Goal: Task Accomplishment & Management: Use online tool/utility

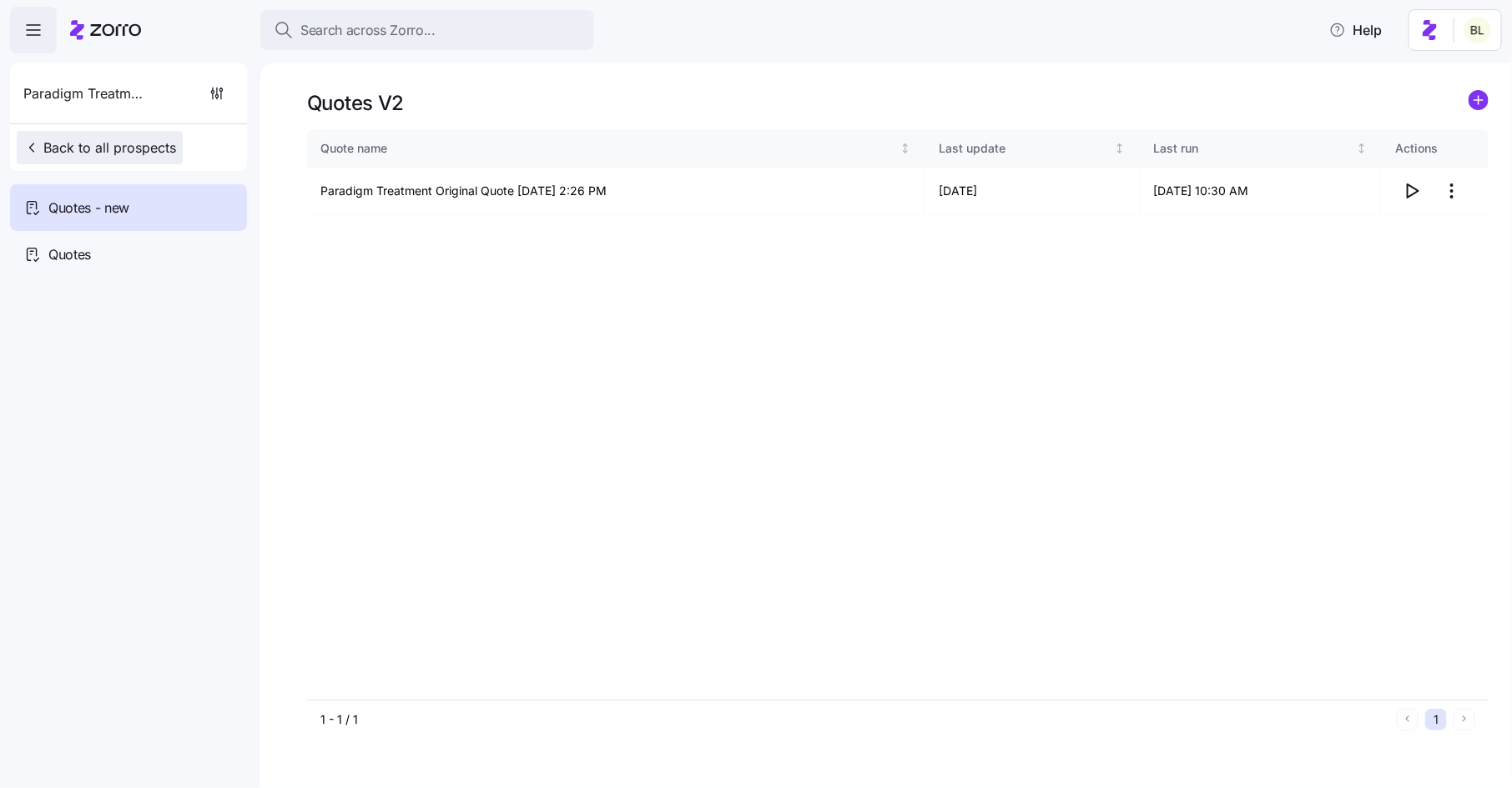
click at [130, 147] on span "Back to all prospects" at bounding box center [99, 147] width 152 height 20
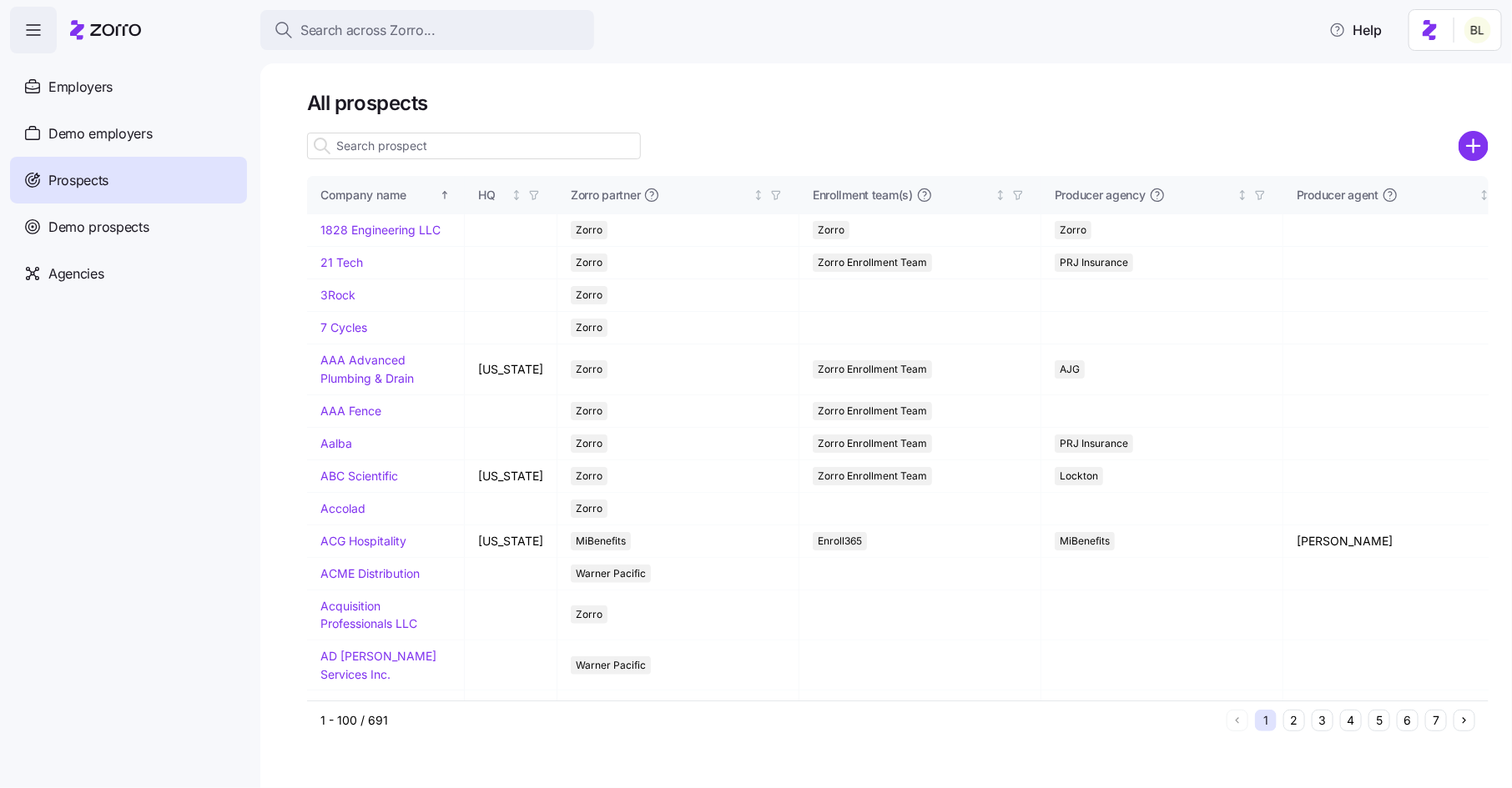
click at [439, 142] on input at bounding box center [474, 146] width 334 height 27
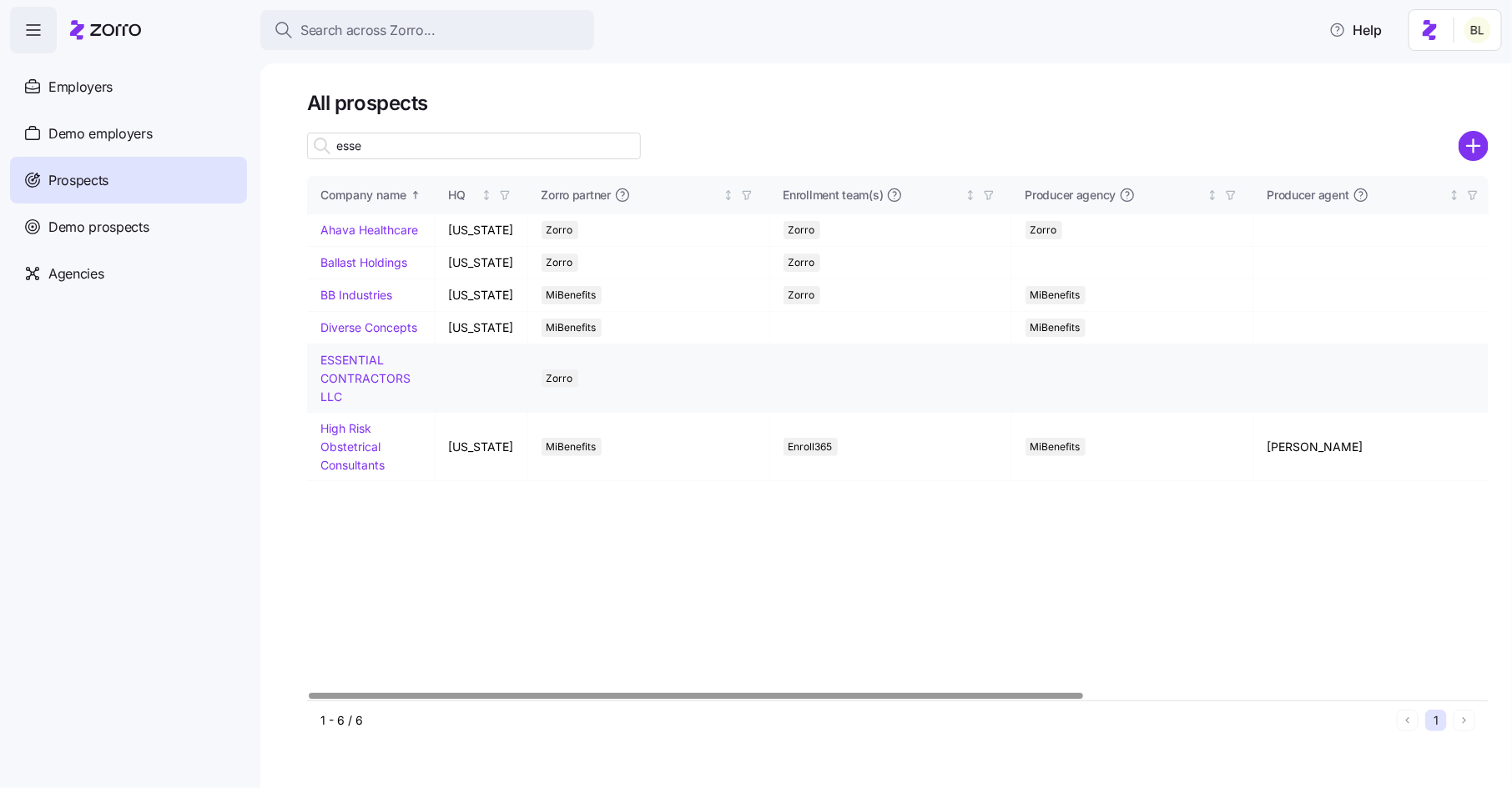
type input "esse"
click at [361, 359] on link "ESSENTIAL CONTRACTORS LLC" at bounding box center [365, 377] width 90 height 50
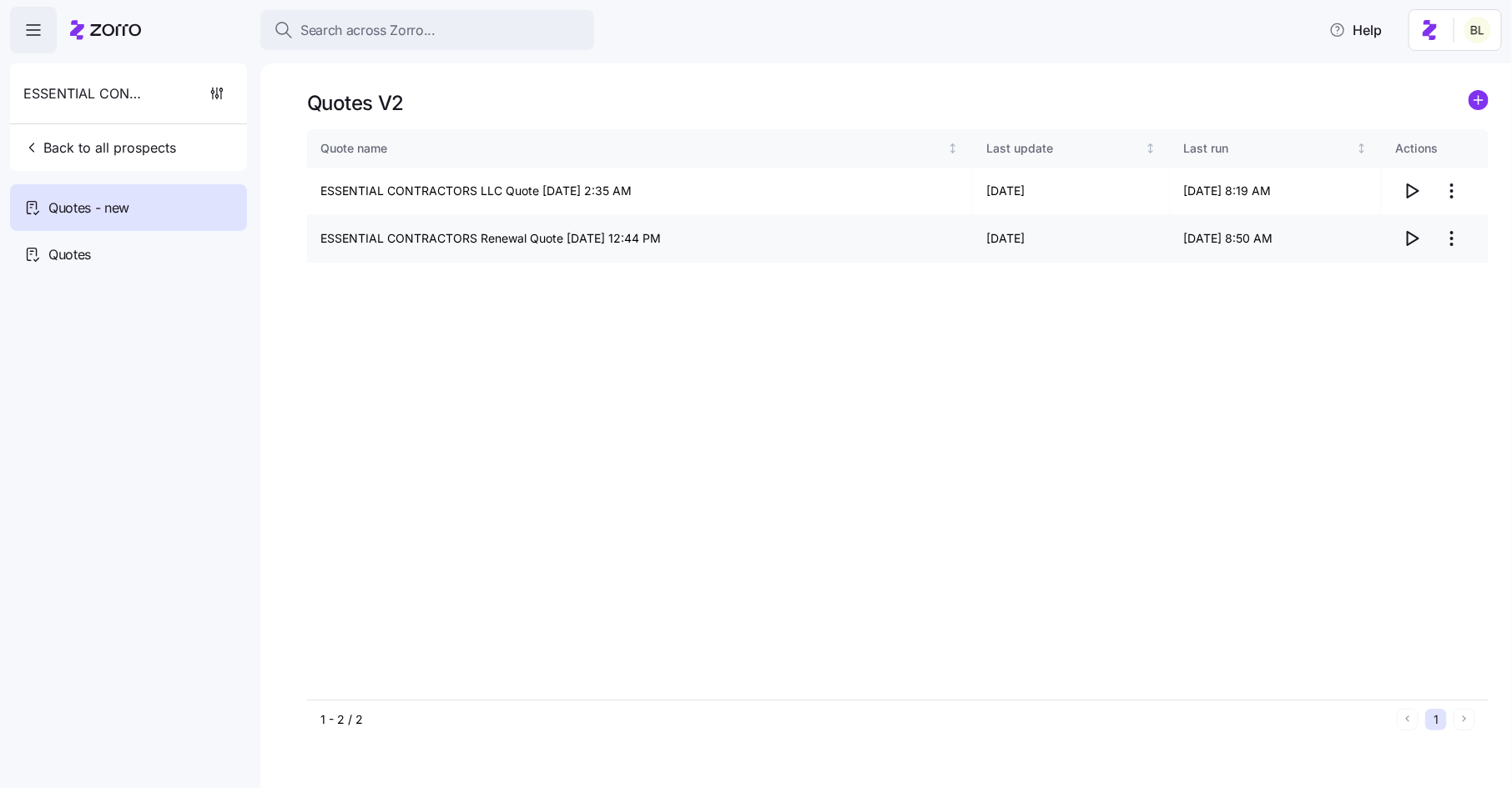
click at [1407, 237] on icon "button" at bounding box center [1412, 238] width 20 height 20
click at [1458, 188] on html "Search across Zorro... Help ESSENTIAL CONTRACTORS LLC Back to all prospects Quo…" at bounding box center [756, 389] width 1512 height 778
click at [1437, 219] on div "Edit quote" at bounding box center [1386, 232] width 153 height 27
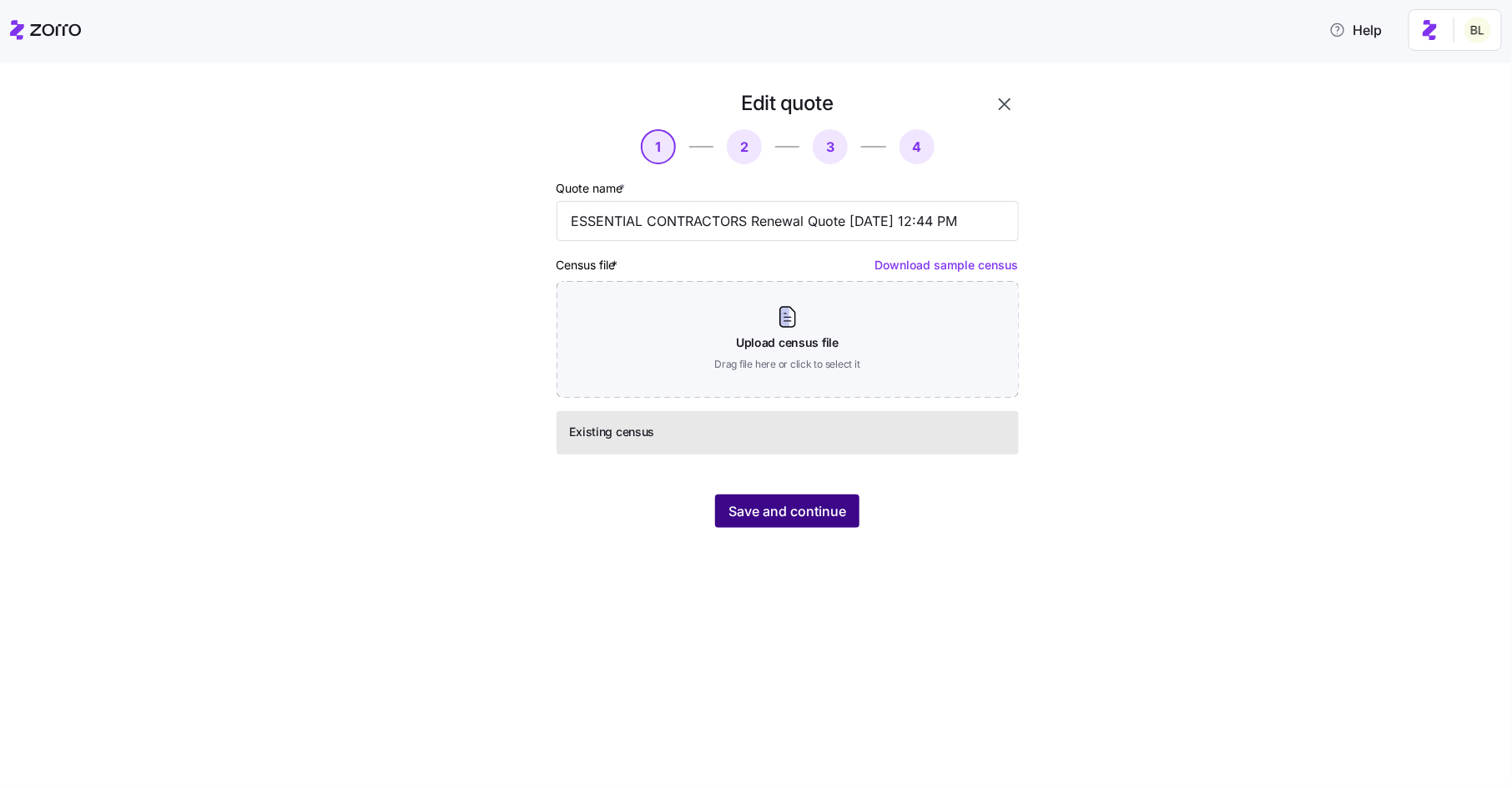
click at [811, 514] on span "Save and continue" at bounding box center [788, 511] width 118 height 20
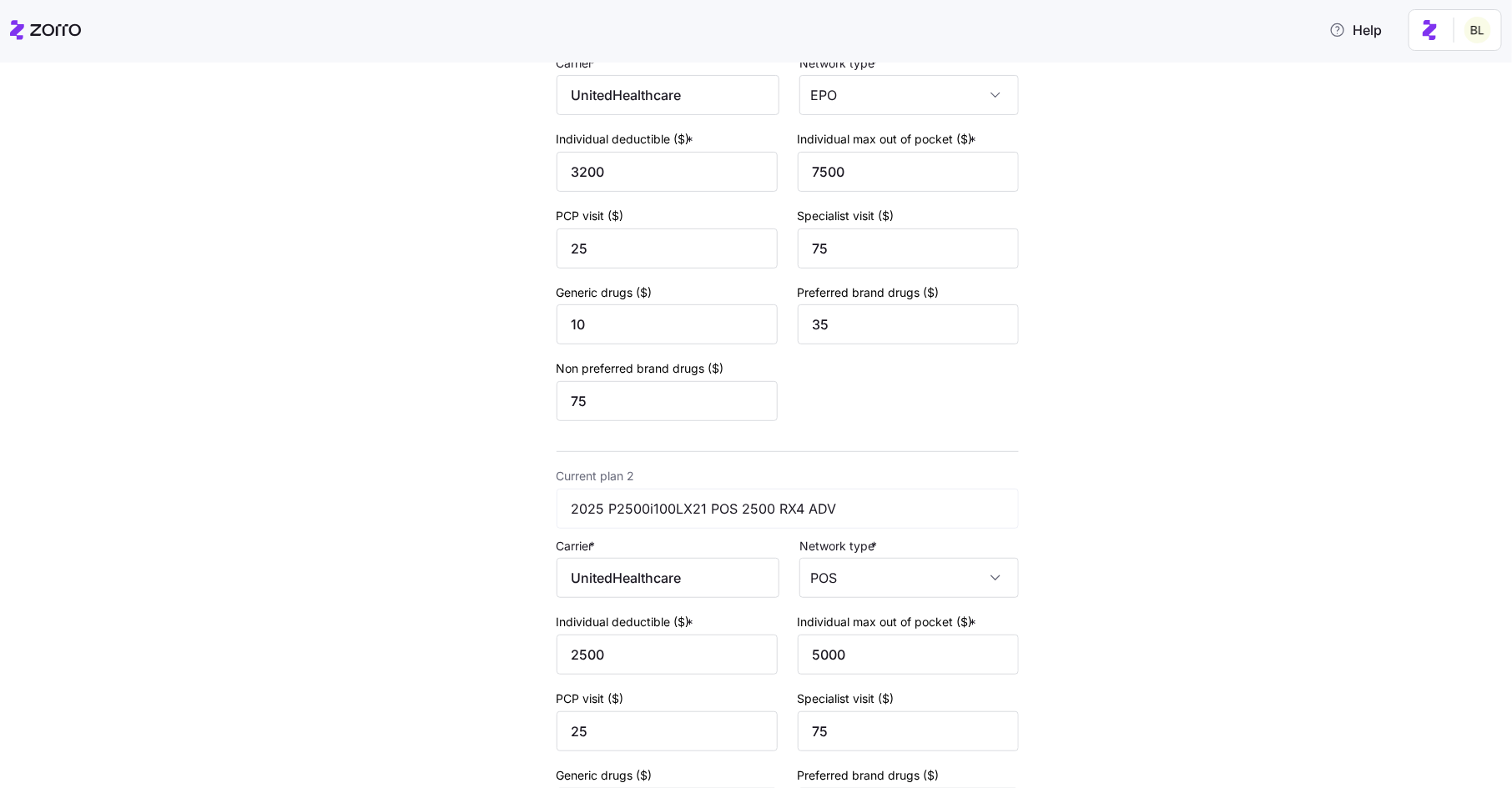
scroll to position [514, 0]
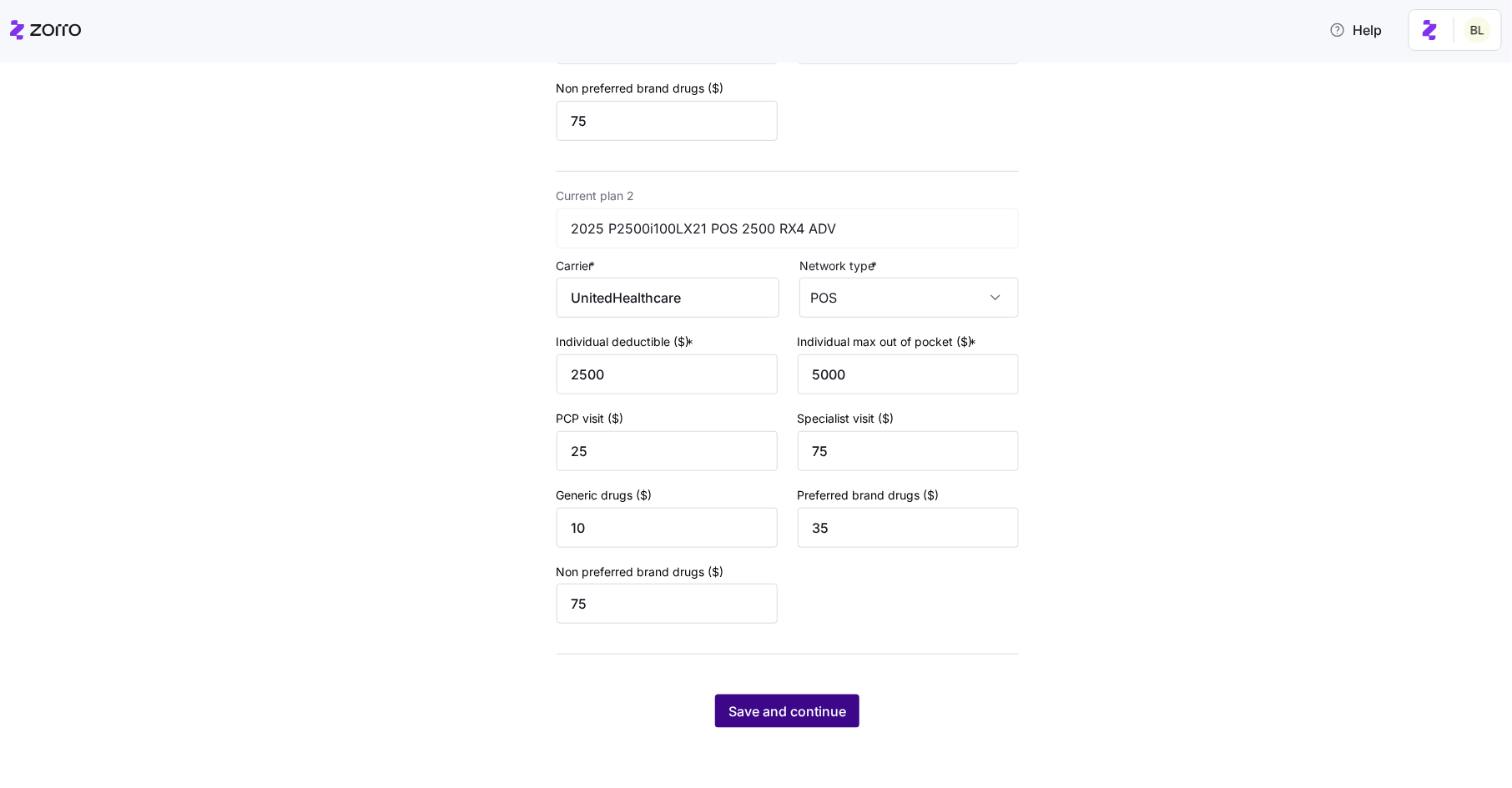
click at [757, 705] on span "Save and continue" at bounding box center [788, 711] width 118 height 20
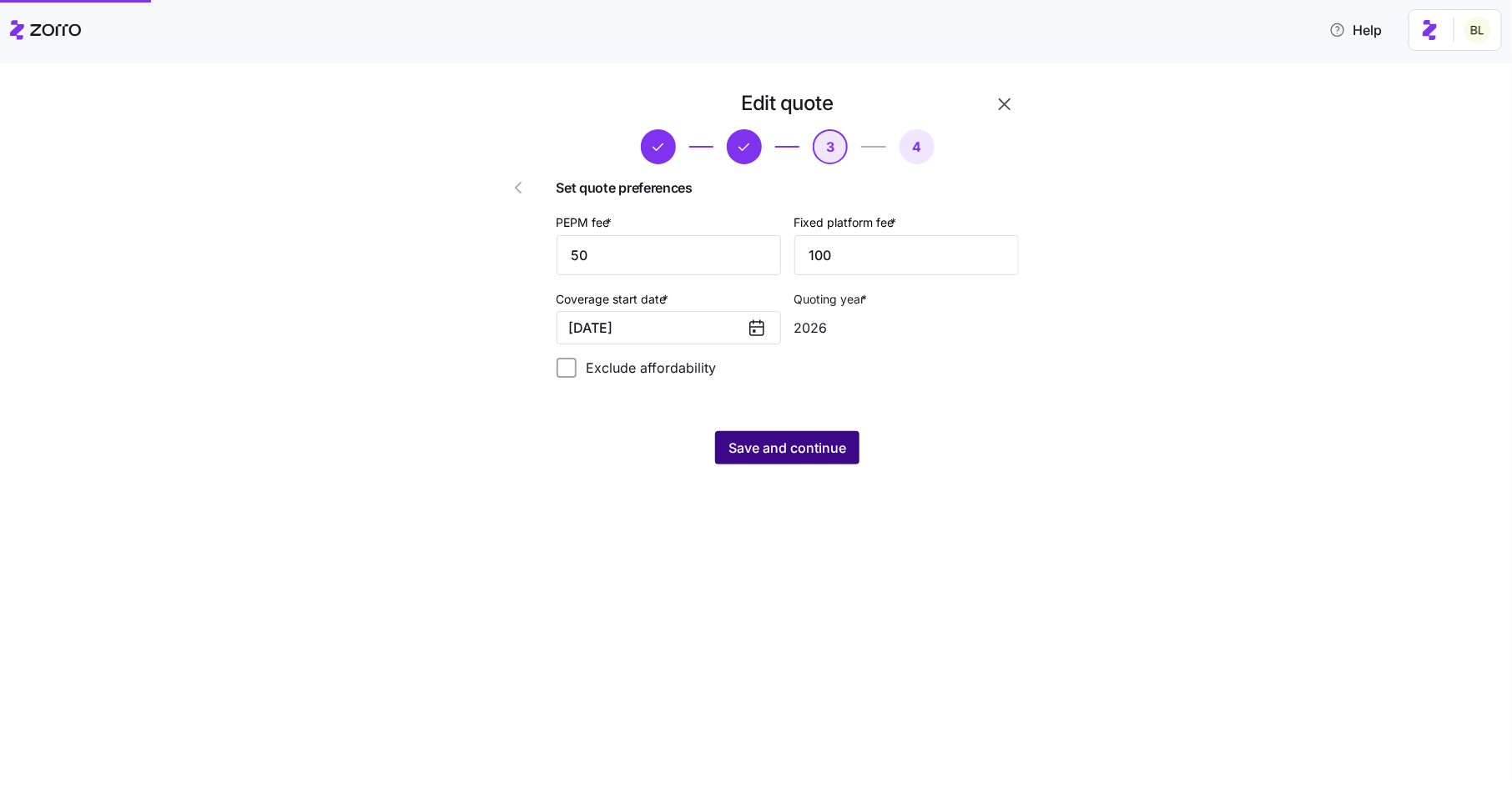
scroll to position [0, 0]
click at [692, 343] on button "01/01/2026" at bounding box center [669, 327] width 224 height 34
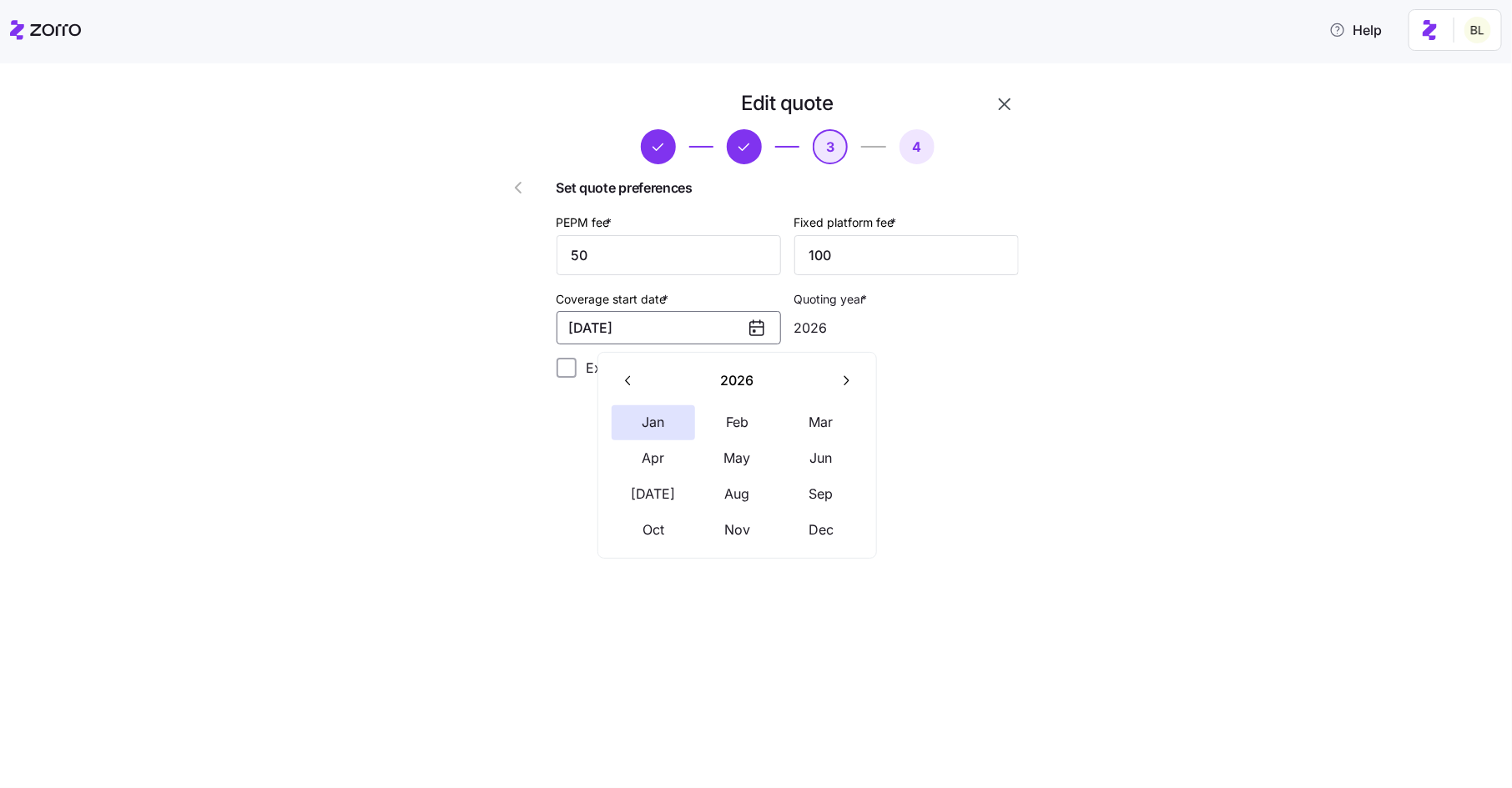
click at [622, 378] on icon "button" at bounding box center [628, 381] width 16 height 16
click at [807, 524] on button "Dec" at bounding box center [820, 530] width 83 height 35
type input "2025"
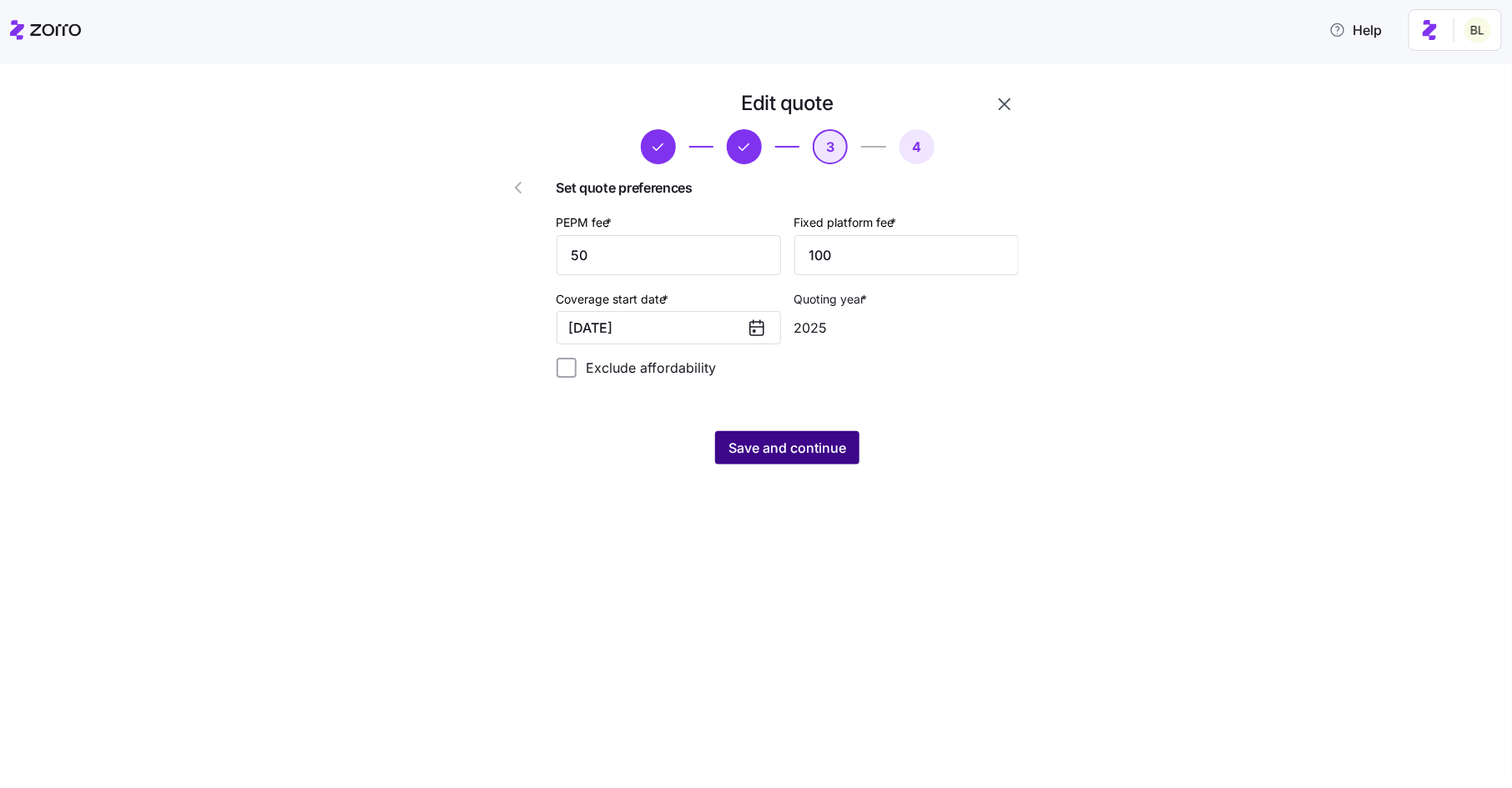
click at [793, 436] on button "Save and continue" at bounding box center [787, 448] width 144 height 34
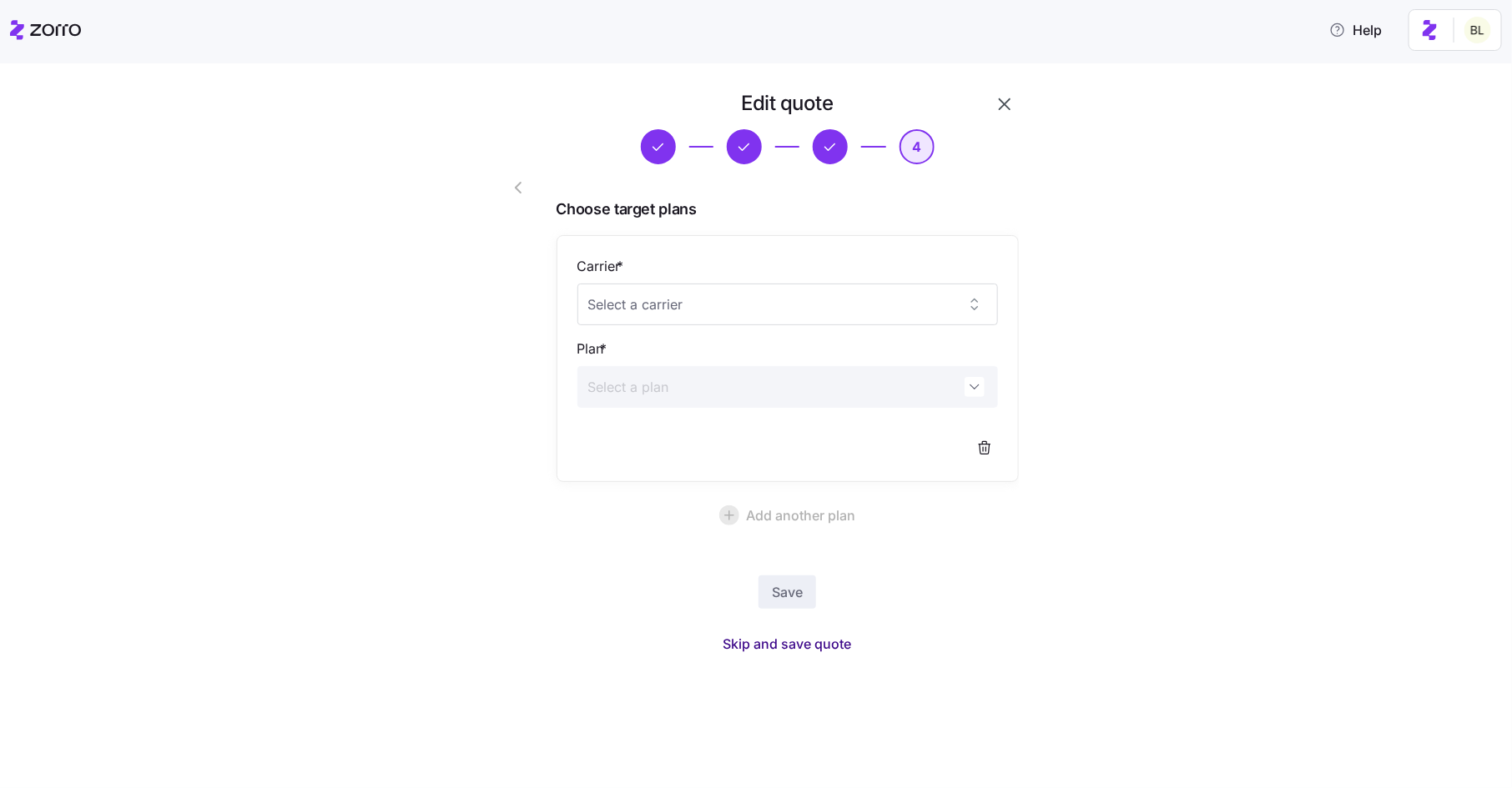
click at [772, 642] on span "Skip and save quote" at bounding box center [788, 644] width 129 height 20
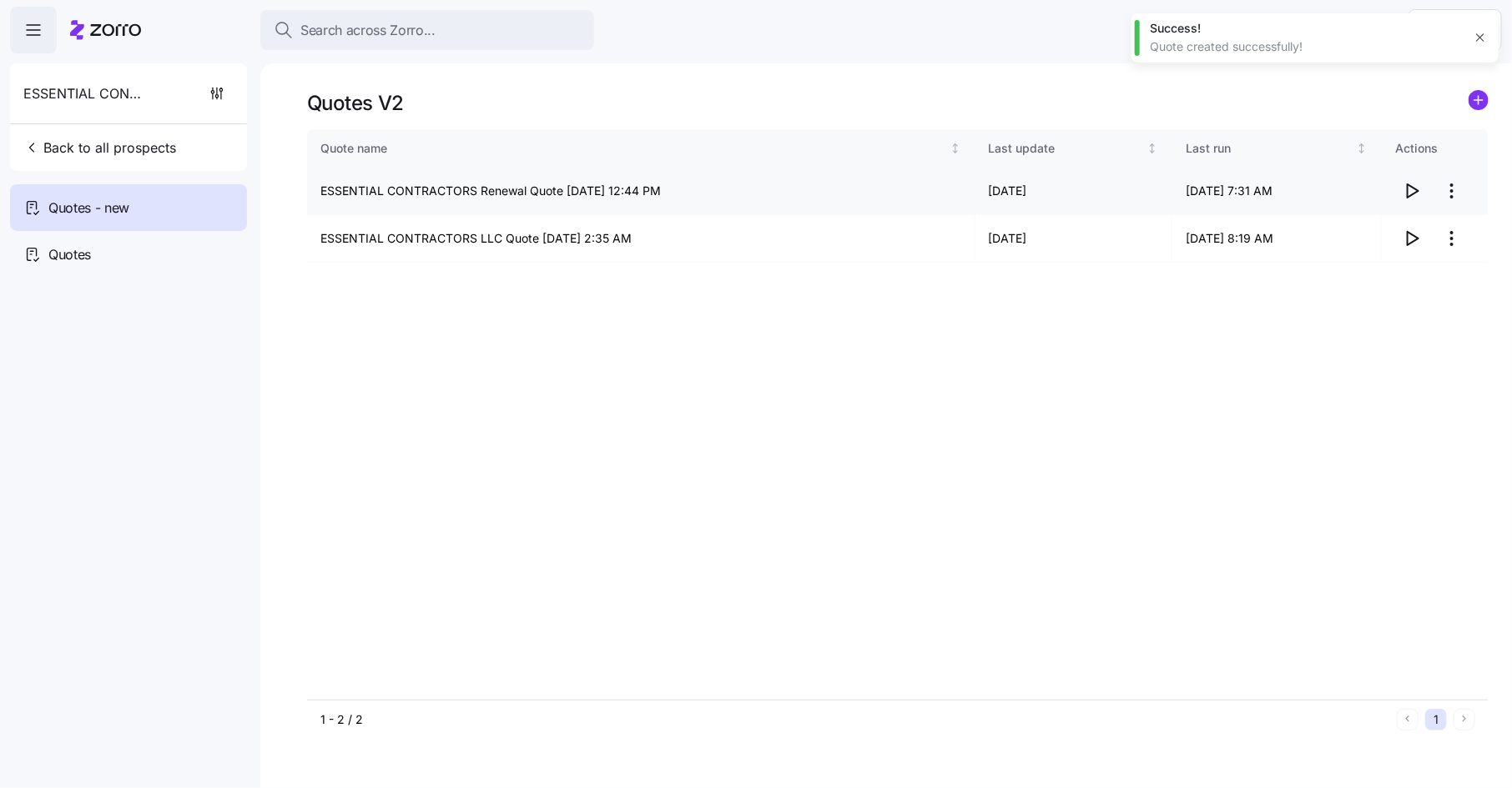
click at [1412, 185] on icon "button" at bounding box center [1412, 191] width 20 height 20
click at [1451, 191] on html "Search across Zorro... Help ESSENTIAL CONTRACTORS LLC Back to all prospects Quo…" at bounding box center [756, 389] width 1512 height 778
click at [1428, 235] on div "Edit quote" at bounding box center [1386, 232] width 153 height 27
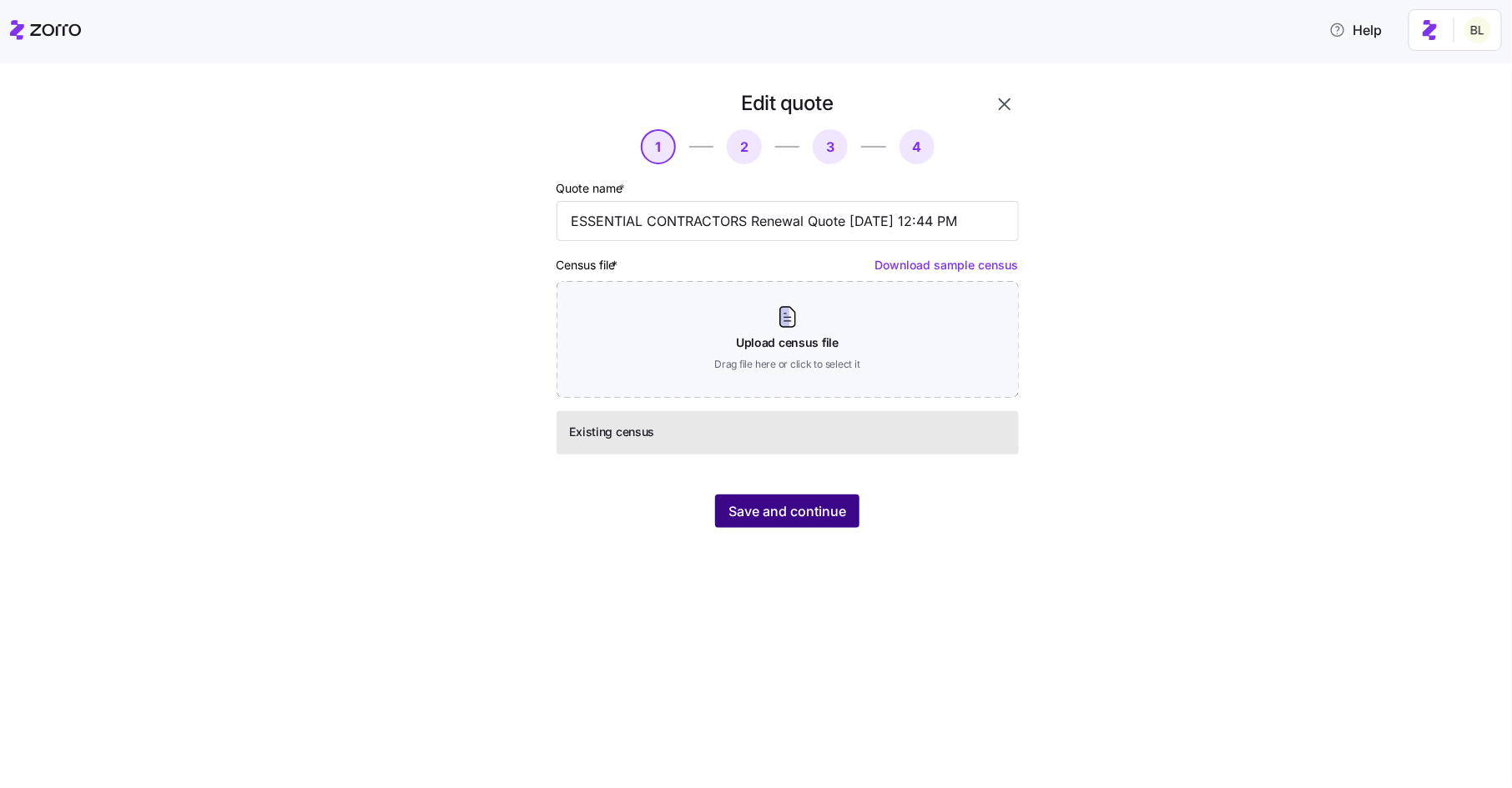
click at [816, 519] on span "Save and continue" at bounding box center [788, 511] width 118 height 20
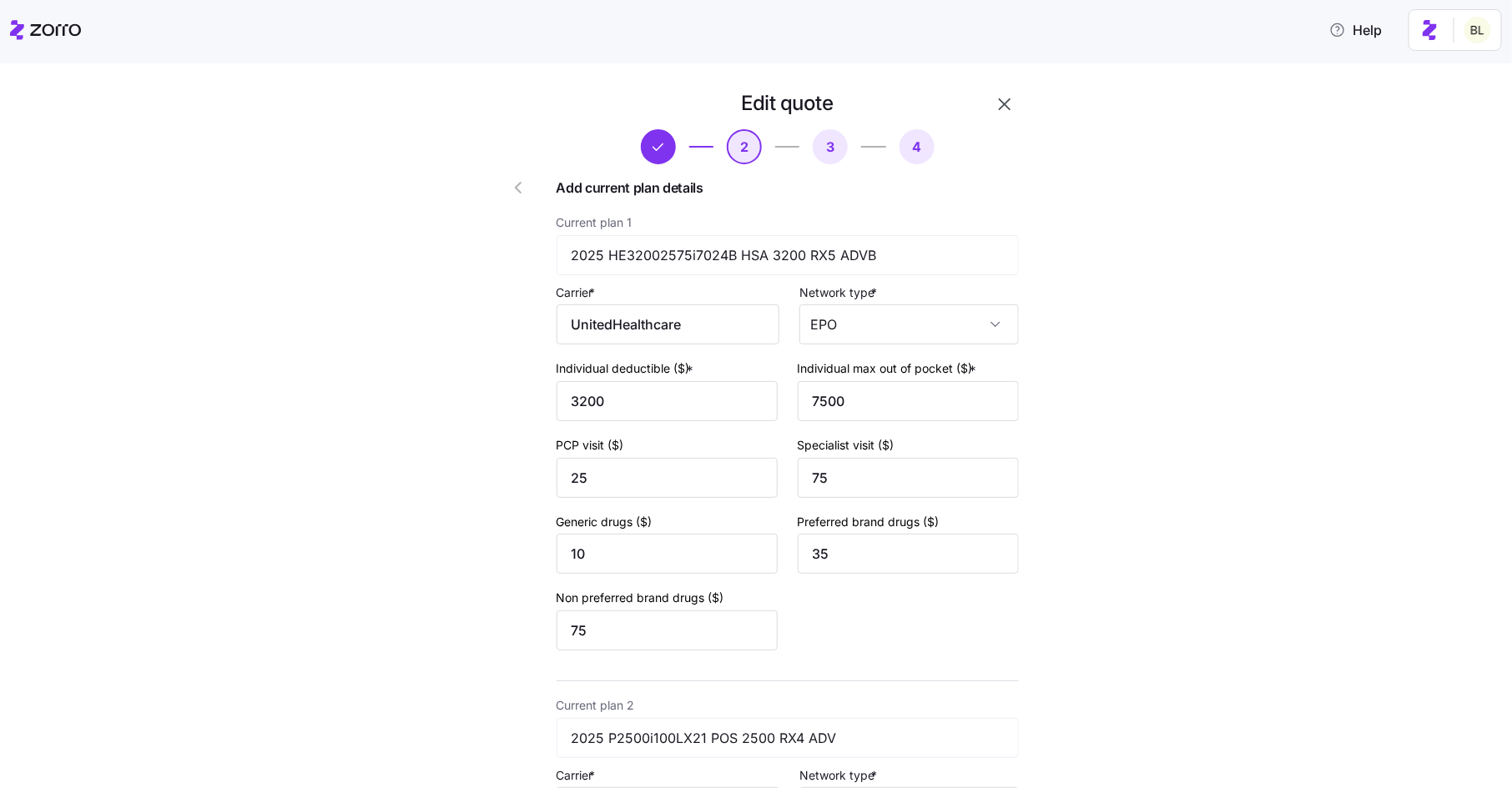
scroll to position [514, 0]
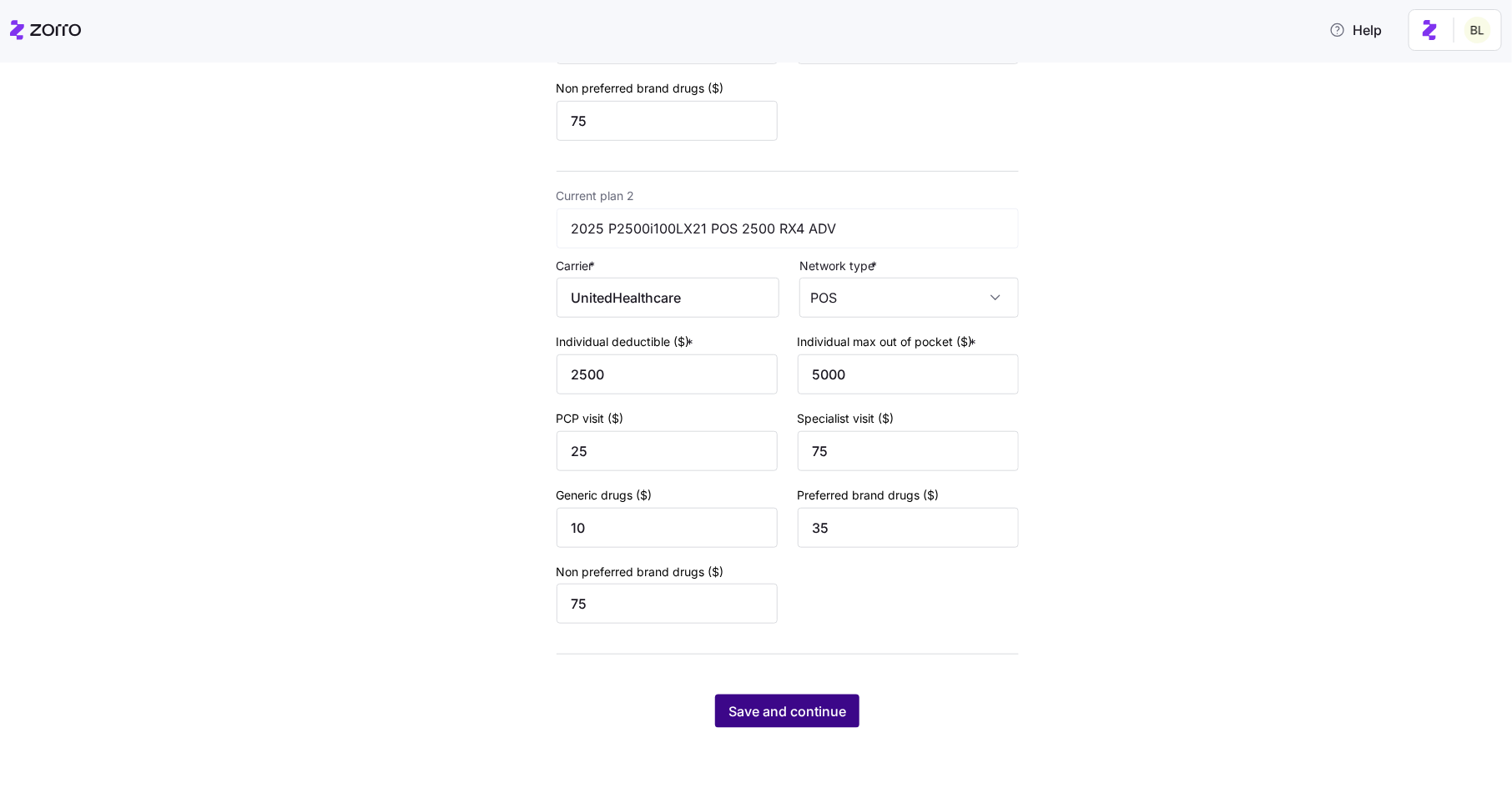
click at [796, 710] on span "Save and continue" at bounding box center [788, 711] width 118 height 20
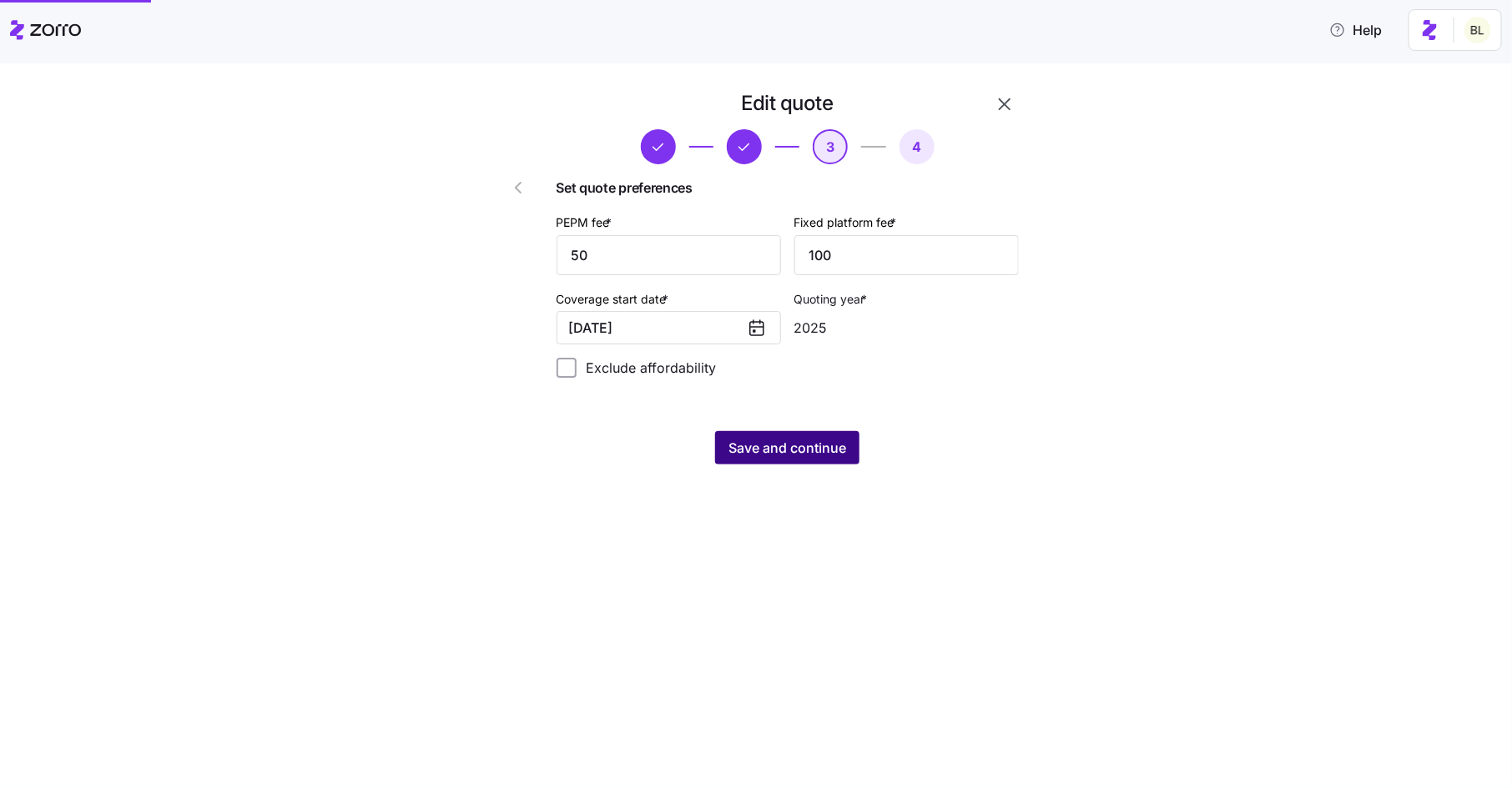
scroll to position [0, 0]
click at [666, 329] on button "12/01/2025" at bounding box center [669, 327] width 224 height 34
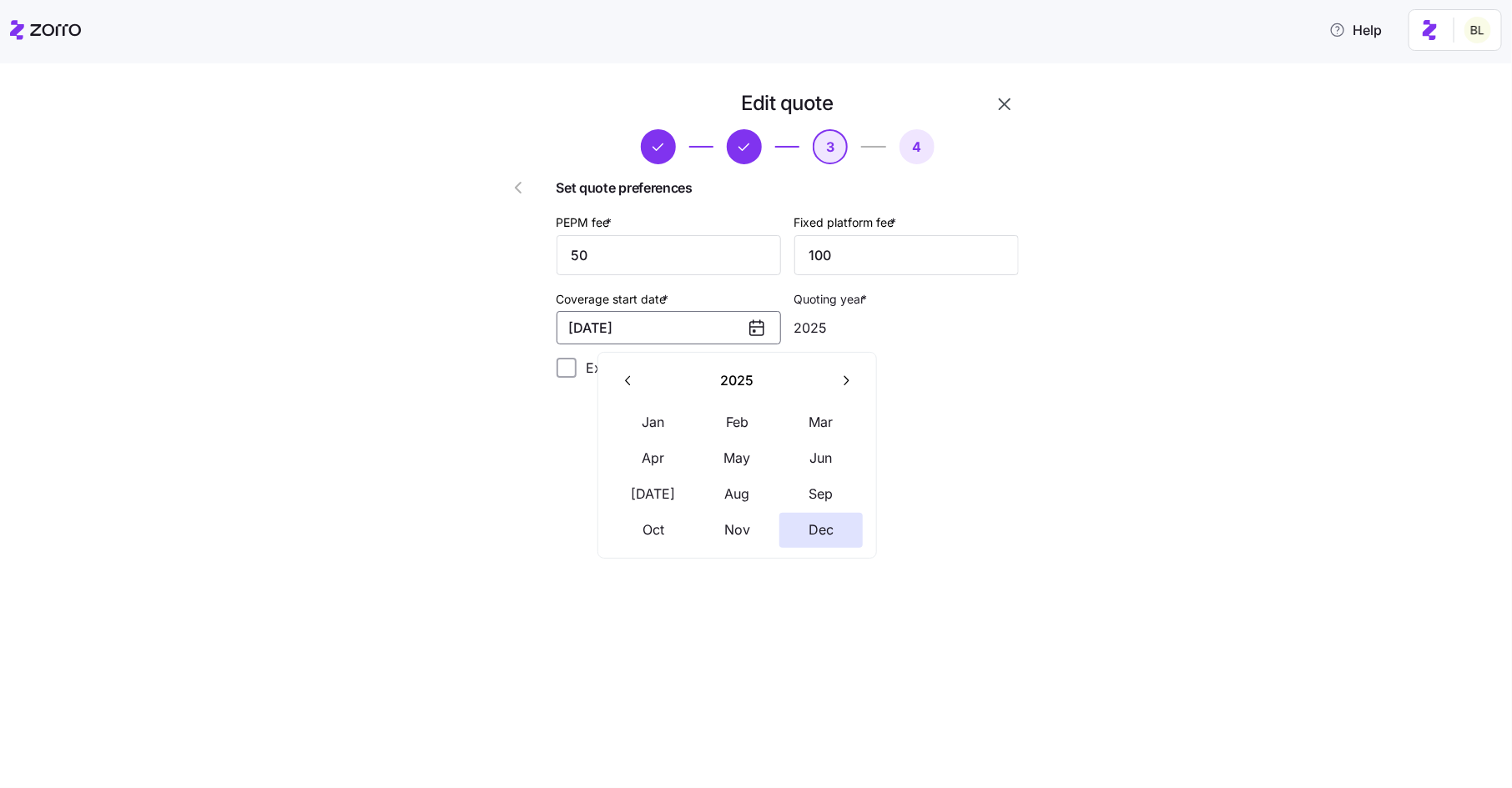
click at [847, 380] on icon "button" at bounding box center [846, 381] width 16 height 16
click at [647, 426] on button "Jan" at bounding box center [653, 423] width 83 height 35
type input "2026"
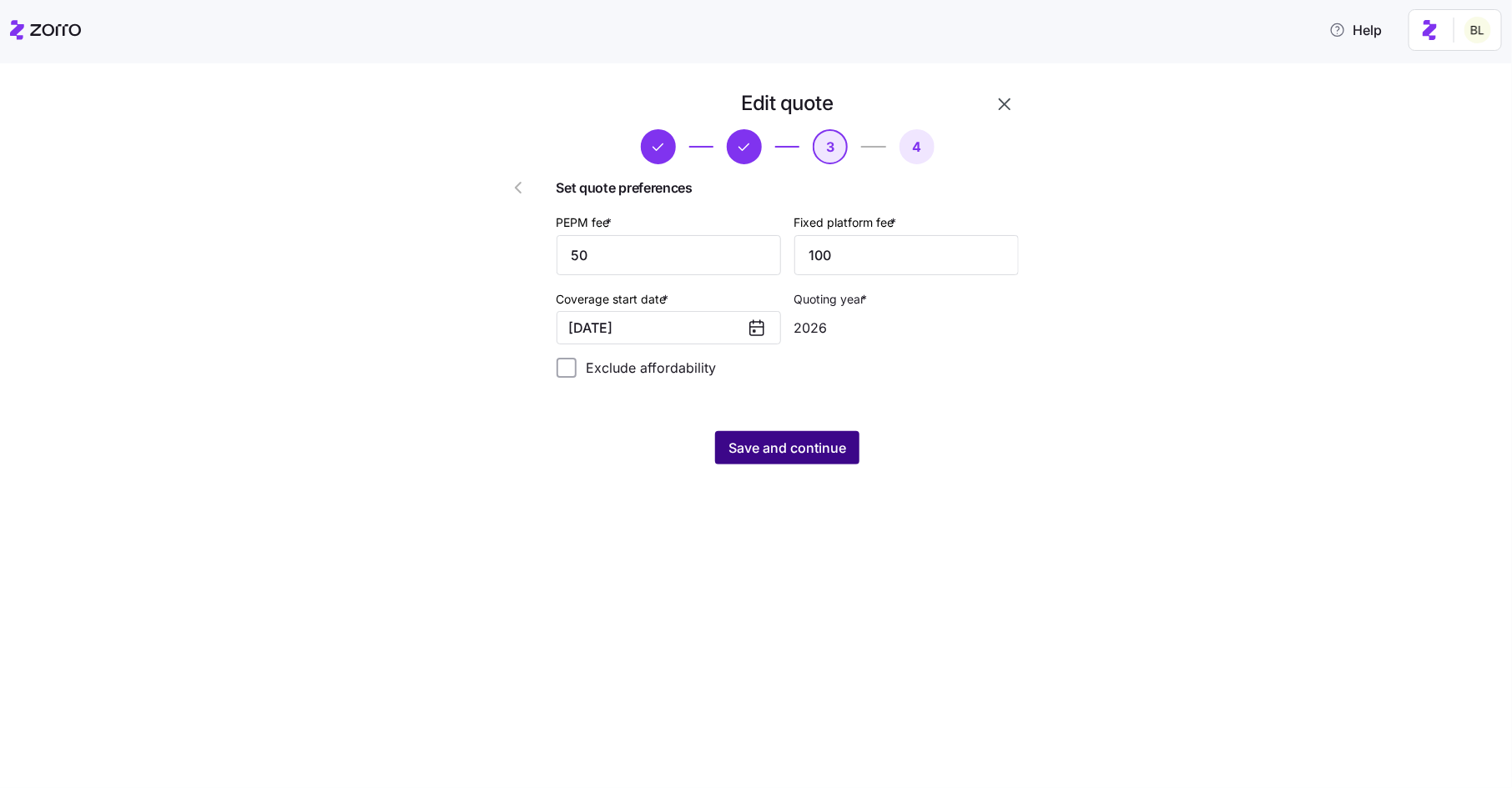
click at [793, 446] on span "Save and continue" at bounding box center [788, 448] width 118 height 20
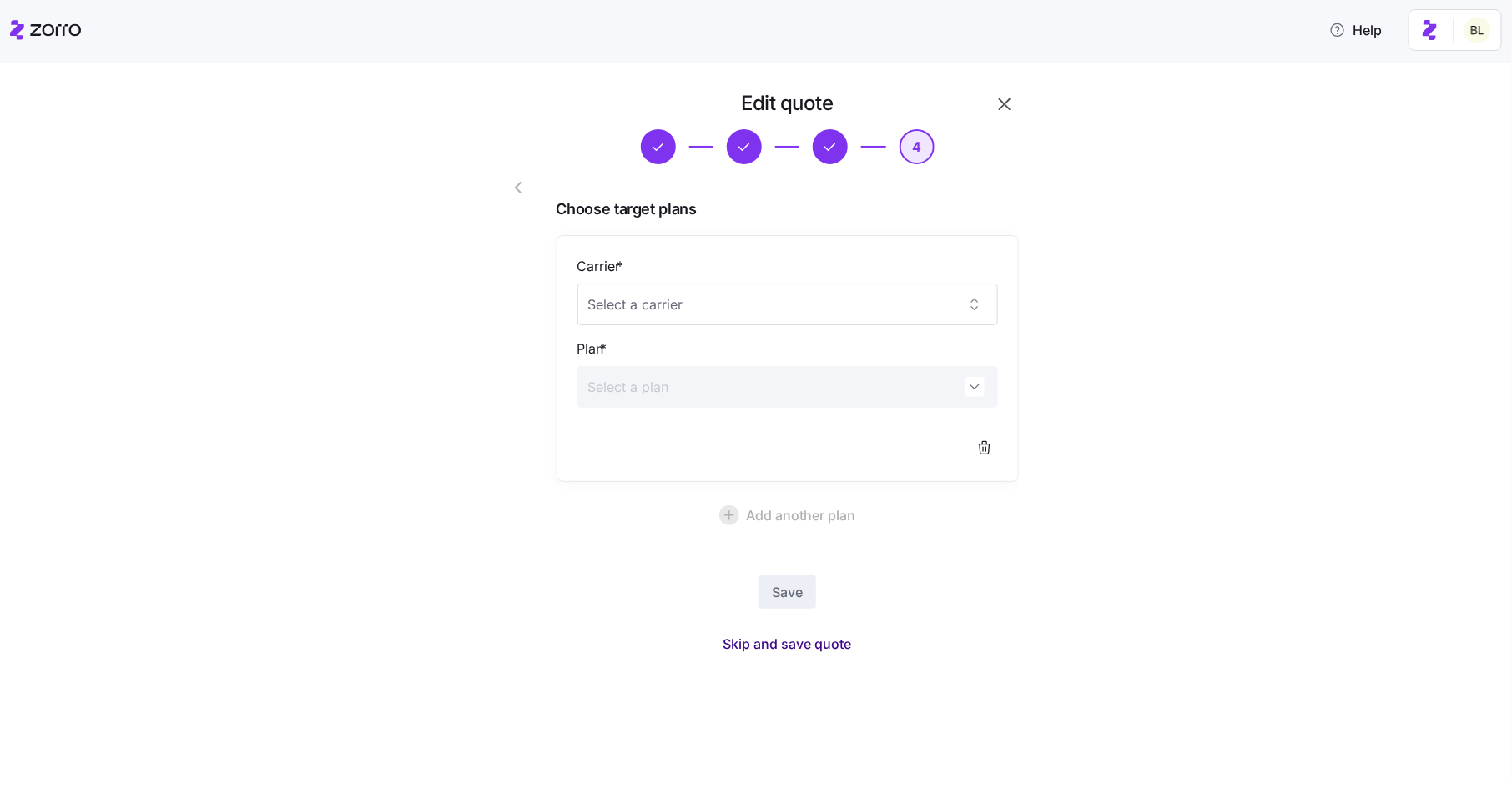
click at [772, 648] on span "Skip and save quote" at bounding box center [788, 644] width 129 height 20
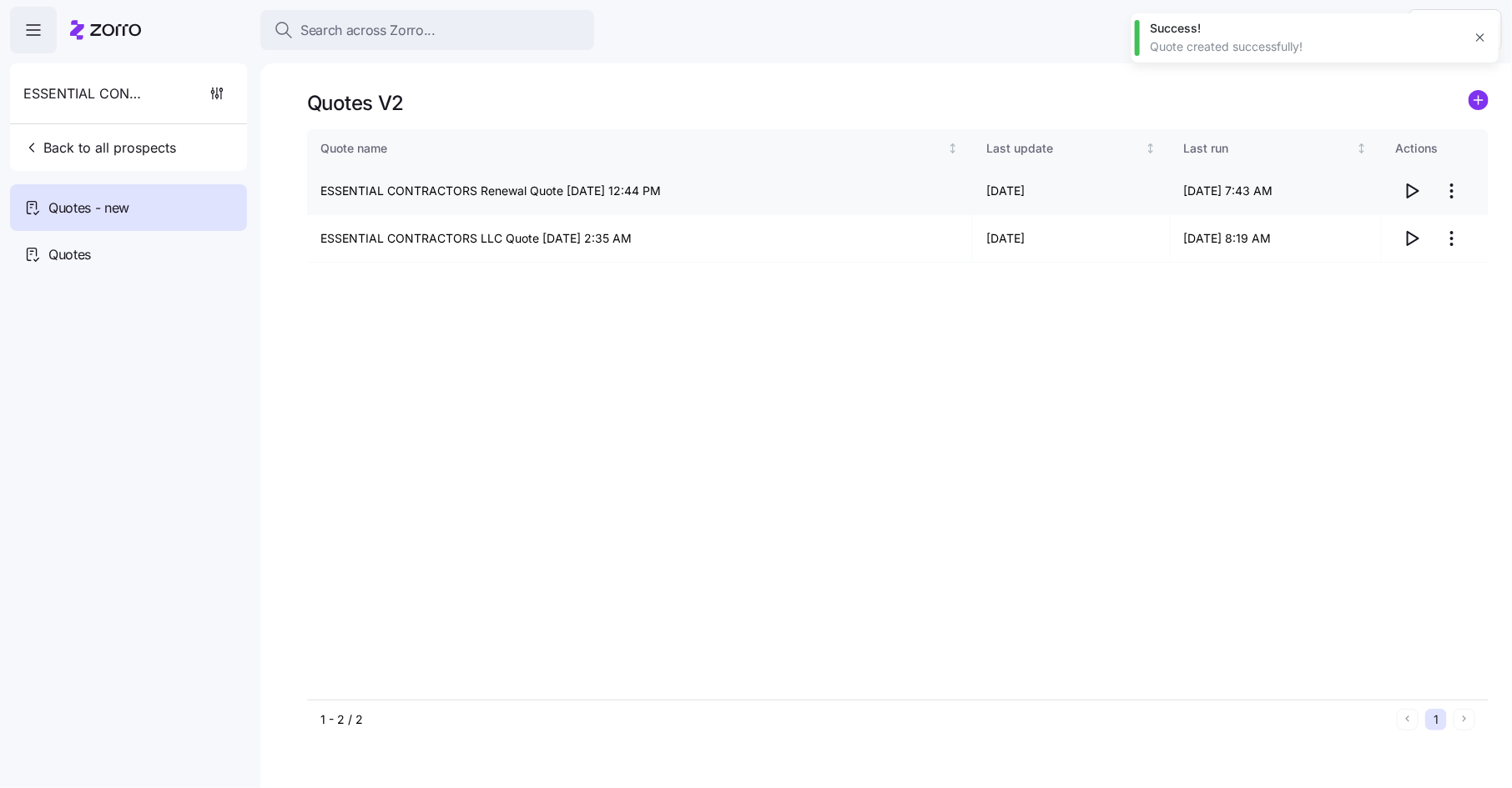
click at [1413, 193] on icon "button" at bounding box center [1412, 191] width 20 height 20
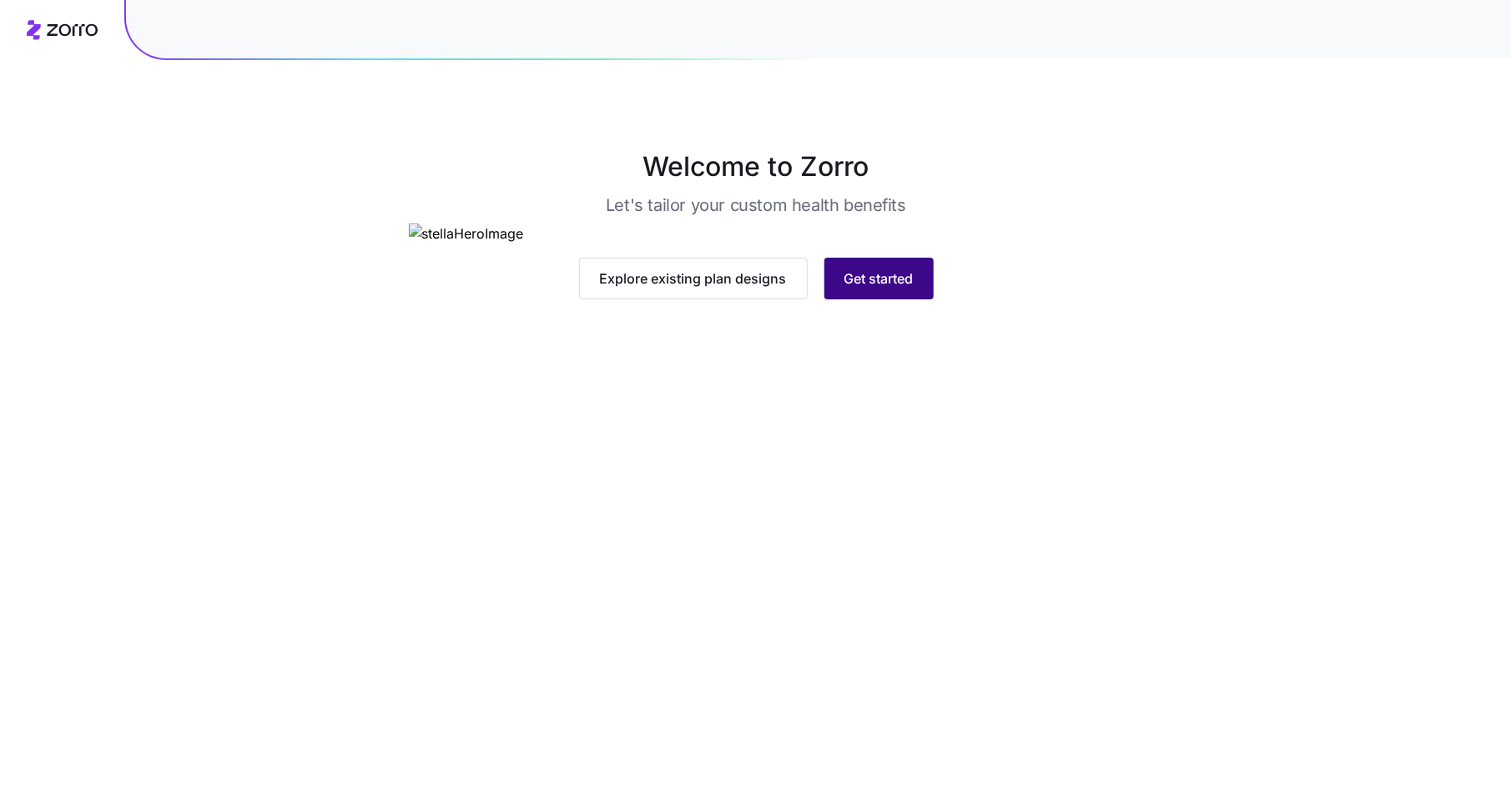
click at [878, 289] on span "Get started" at bounding box center [879, 279] width 69 height 20
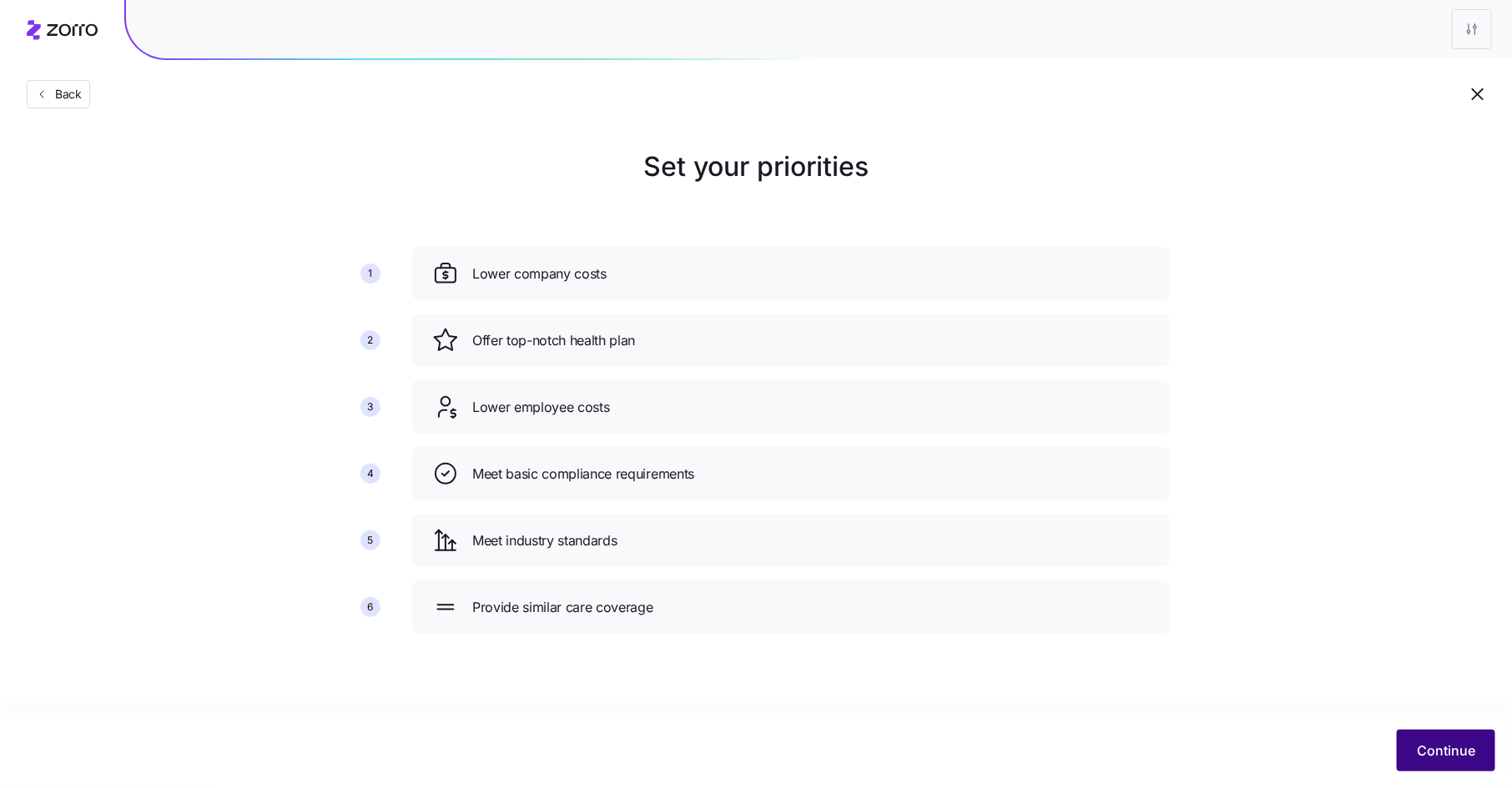
click at [1437, 765] on button "Continue" at bounding box center [1445, 751] width 99 height 42
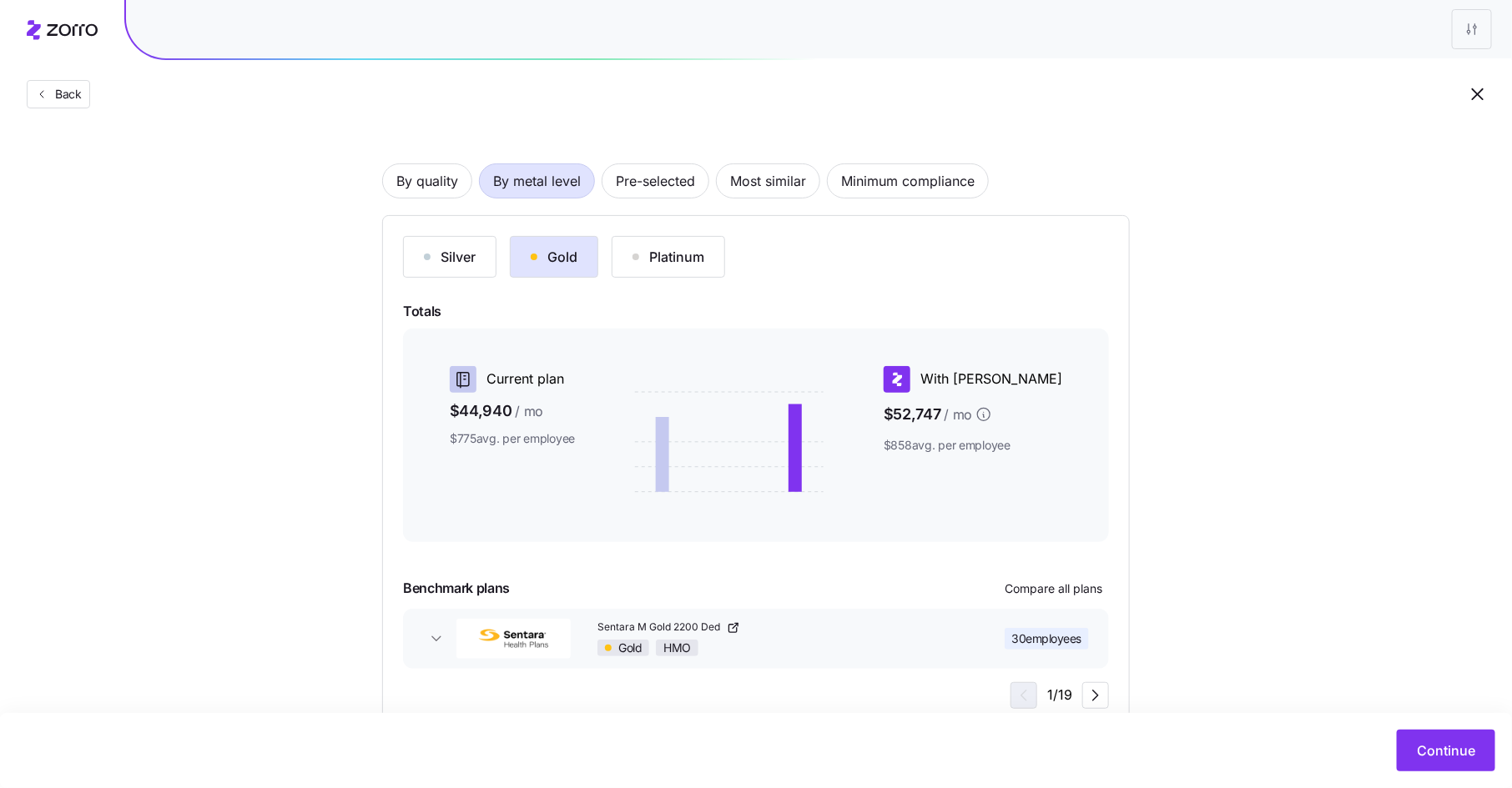
scroll to position [88, 0]
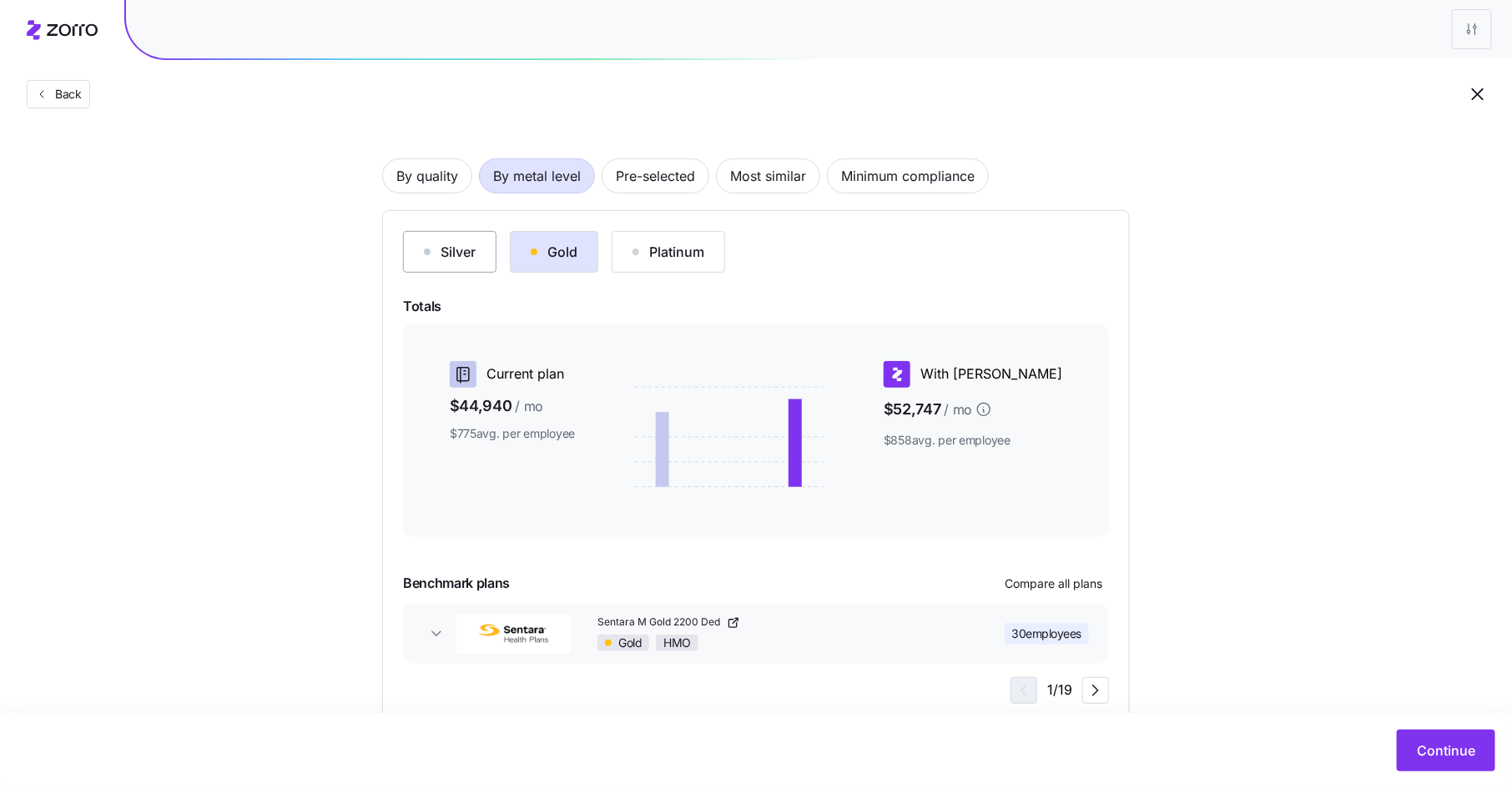
click at [462, 262] on button "Silver" at bounding box center [449, 252] width 93 height 42
click at [1070, 584] on span "Compare all plans" at bounding box center [1054, 584] width 98 height 17
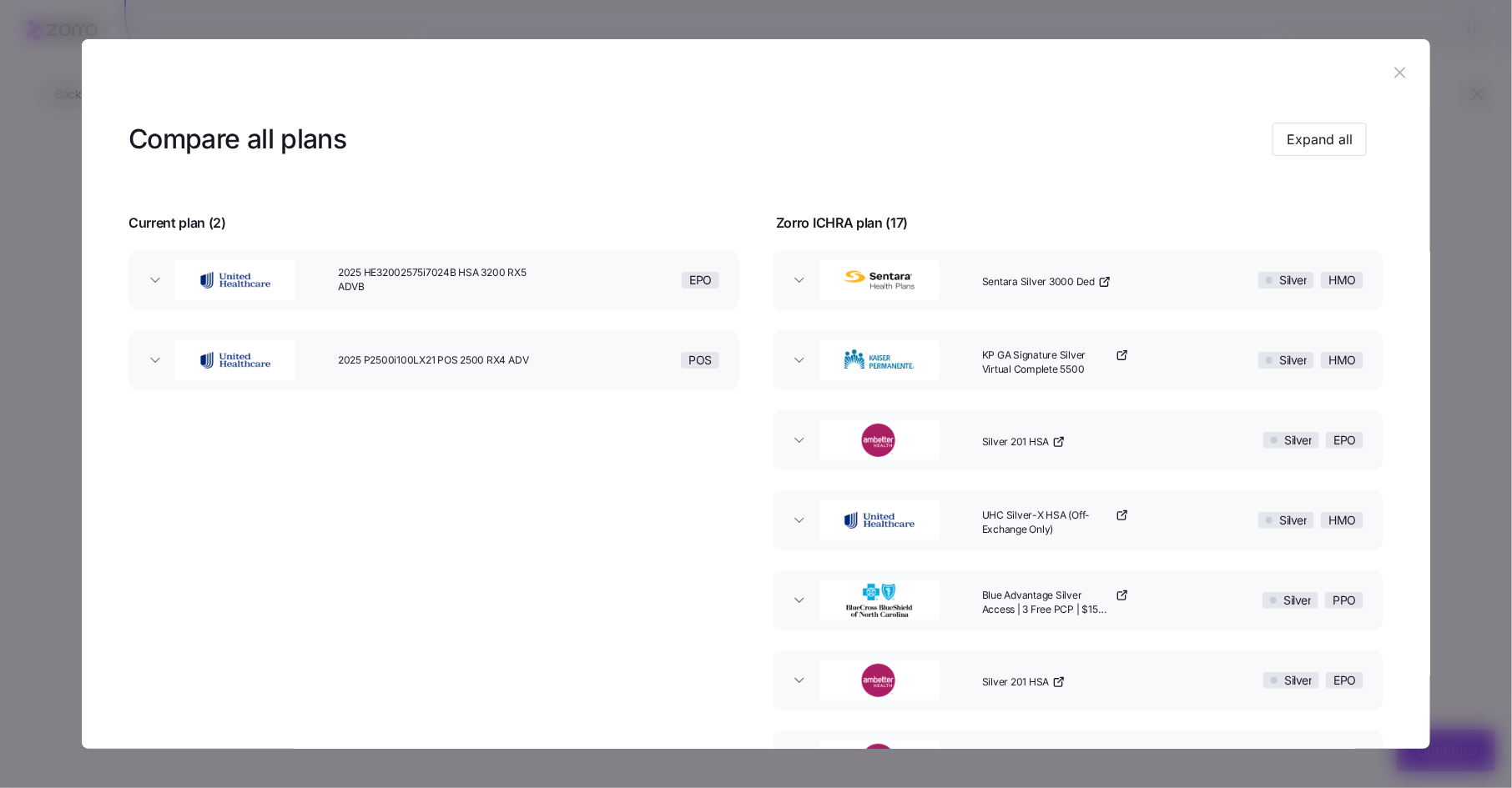
click at [558, 275] on div "2025 HE32002575i7024B HSA 3200 RX5 ADVB" at bounding box center [446, 280] width 232 height 53
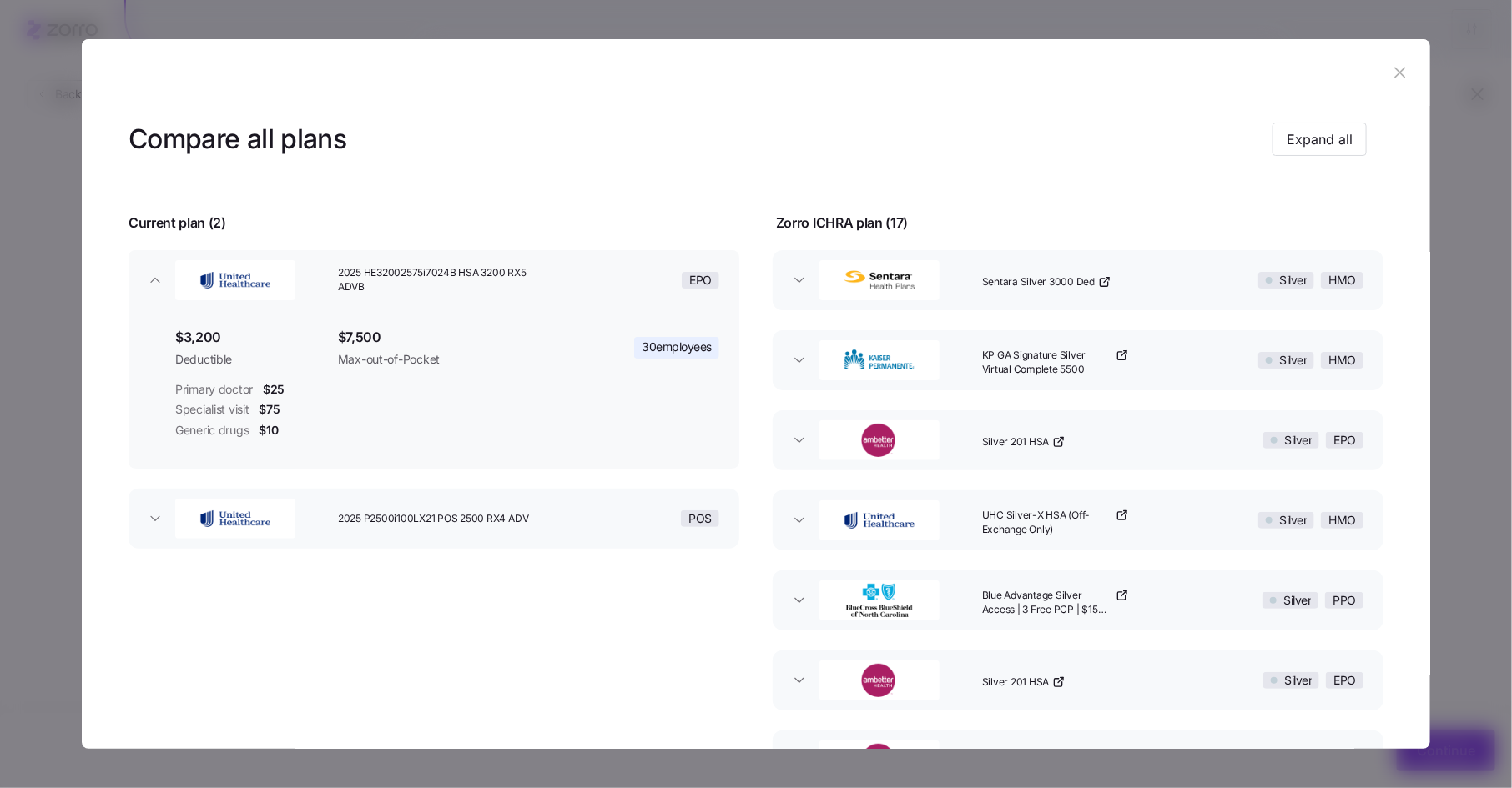
click at [512, 531] on div "2025 P2500i100LX21 POS 2500 RX4 ADV" at bounding box center [446, 518] width 232 height 53
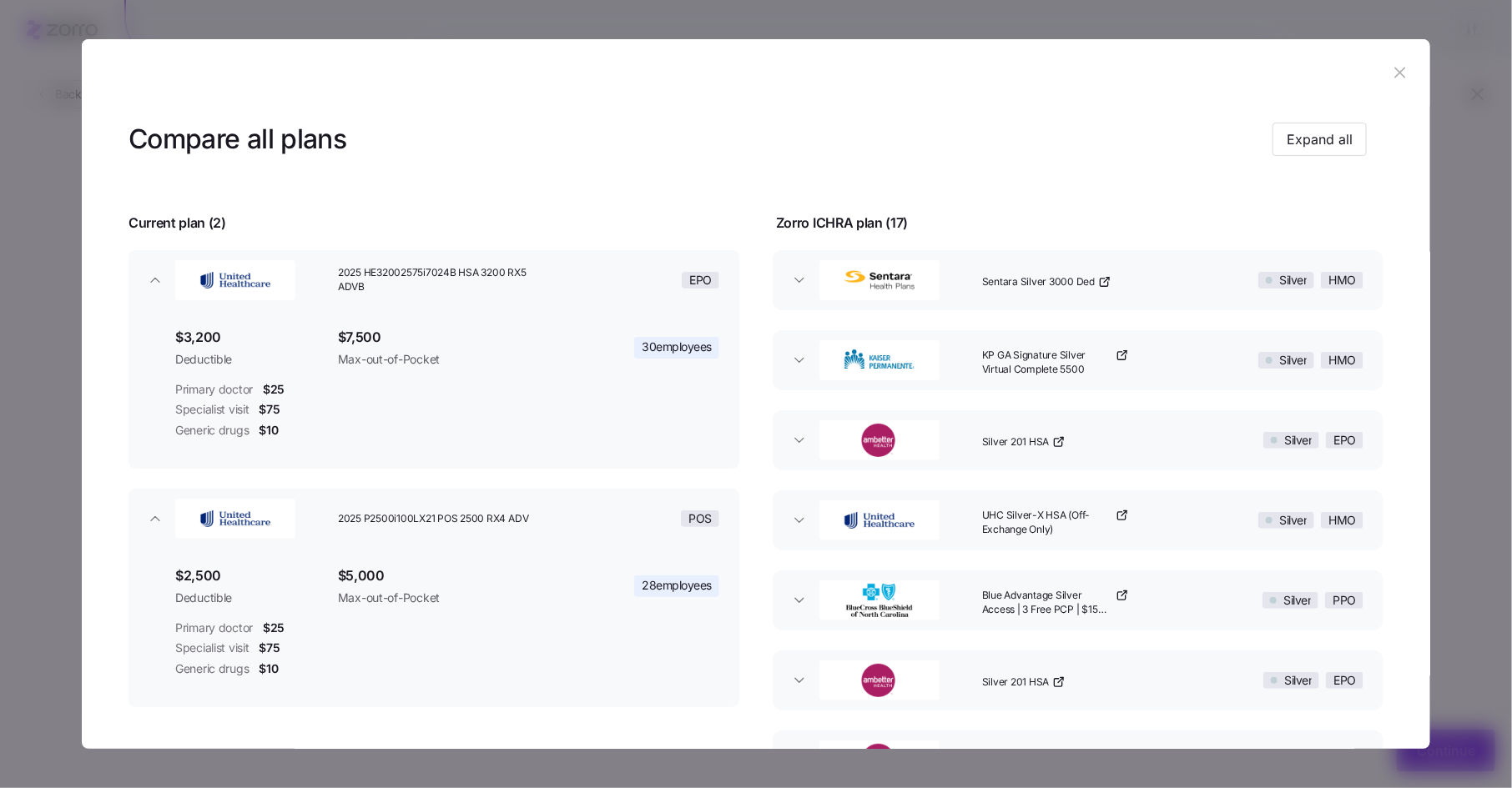
click at [1309, 141] on span "Expand all" at bounding box center [1320, 140] width 66 height 20
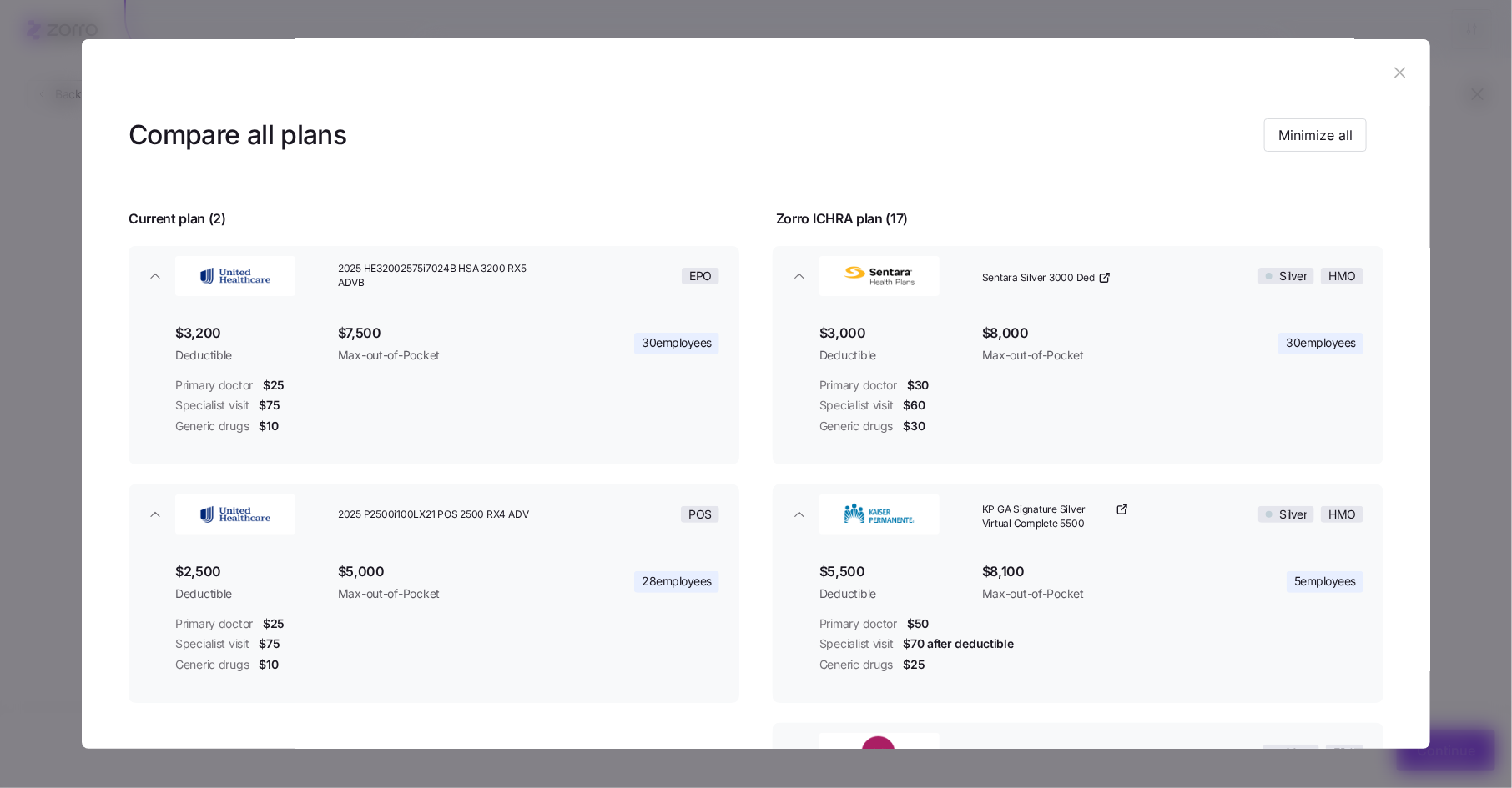
scroll to position [0, 0]
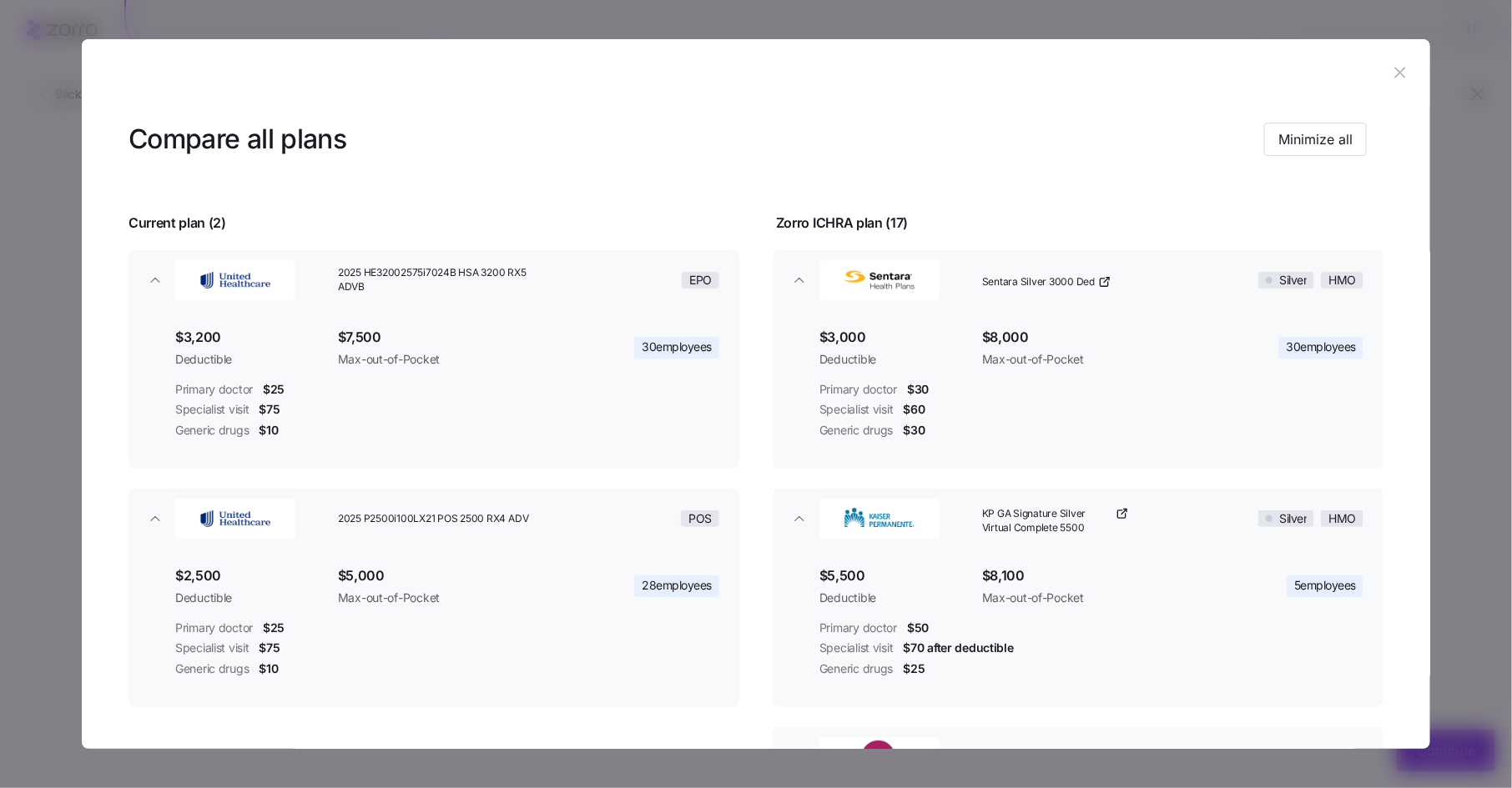
click at [1397, 67] on icon "button" at bounding box center [1400, 72] width 19 height 19
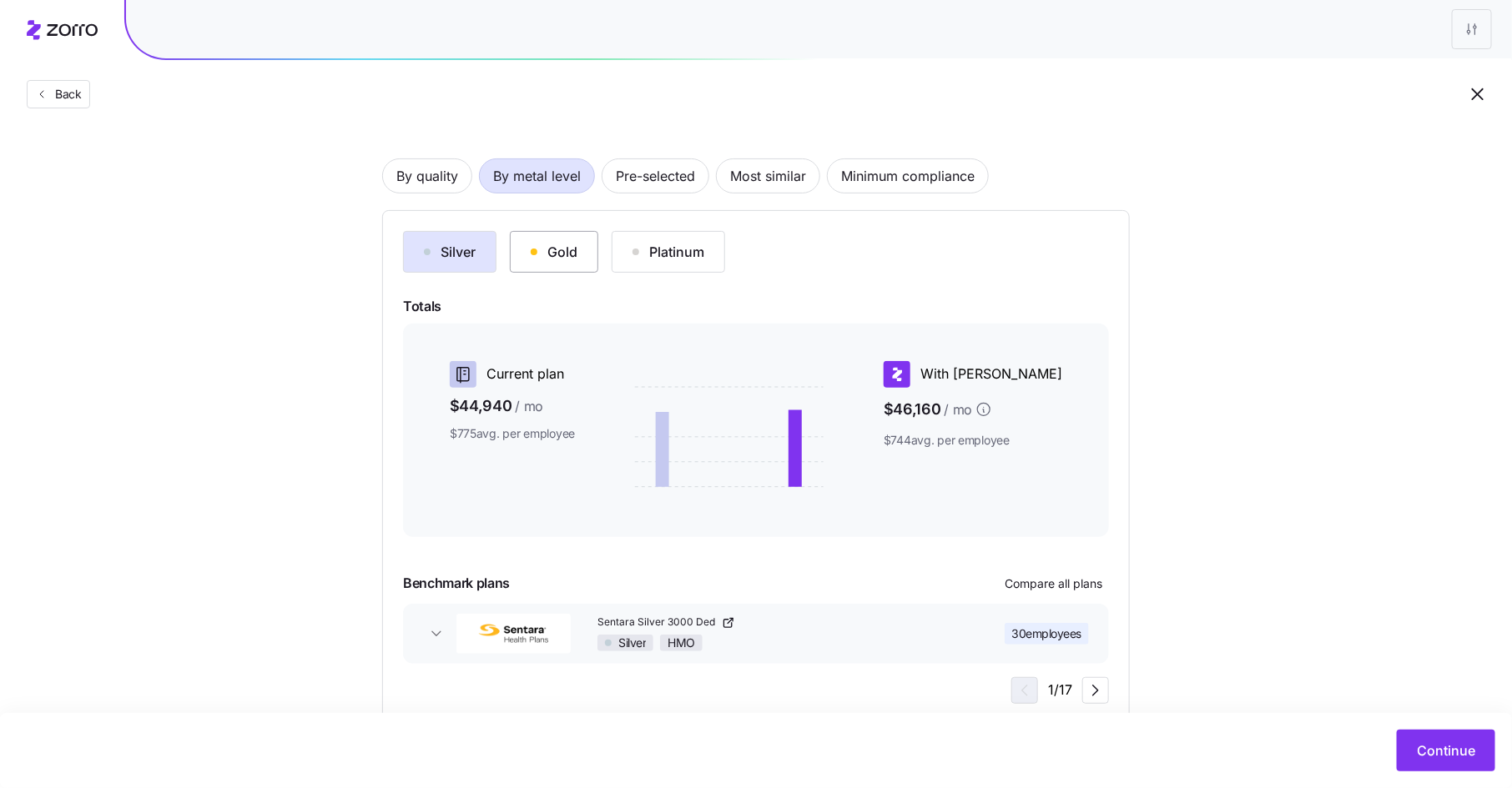
click at [542, 239] on button "Gold" at bounding box center [553, 252] width 88 height 42
click at [1076, 583] on span "Compare all plans" at bounding box center [1054, 584] width 98 height 17
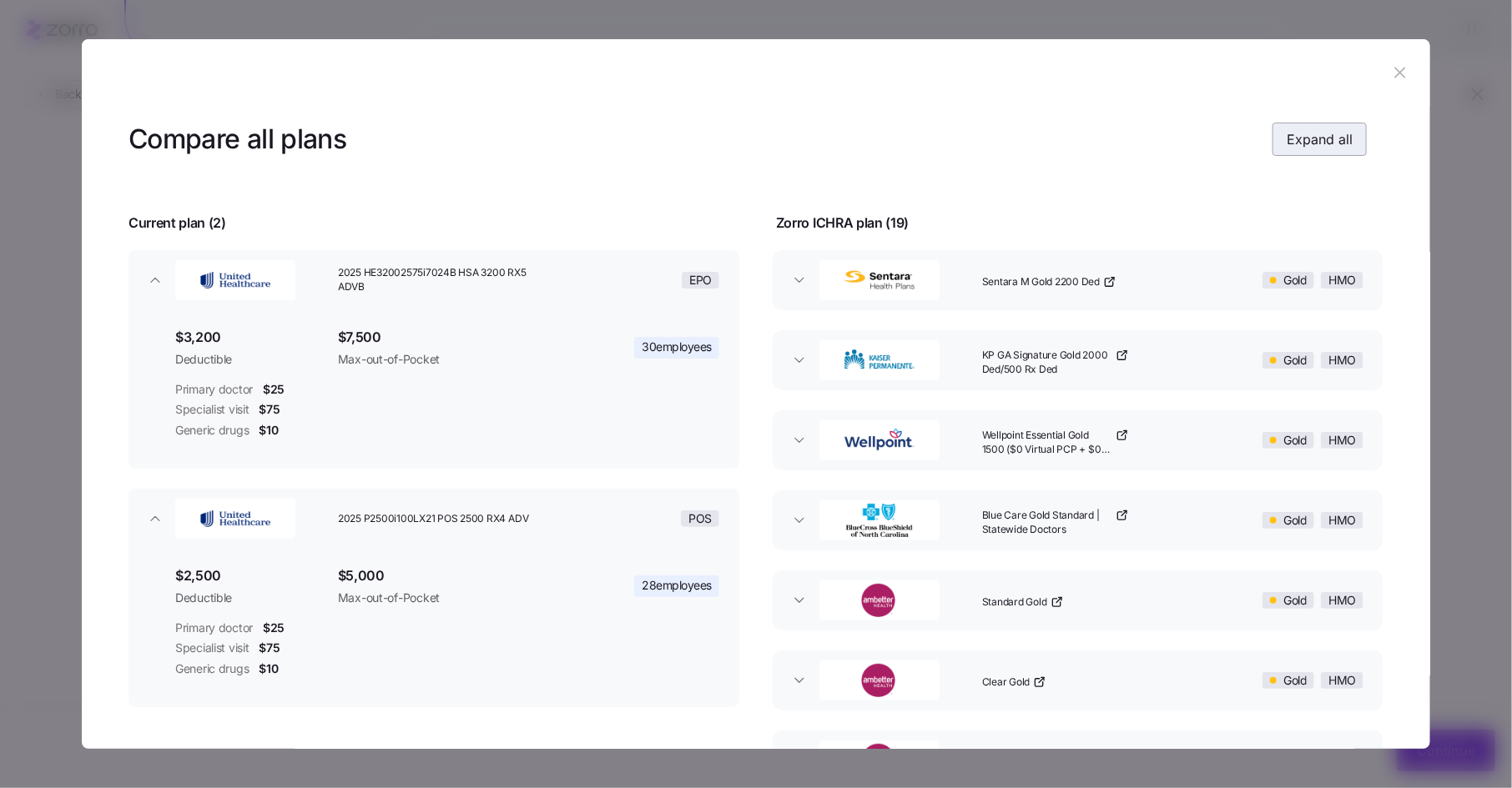
click at [1314, 132] on span "Expand all" at bounding box center [1320, 140] width 66 height 20
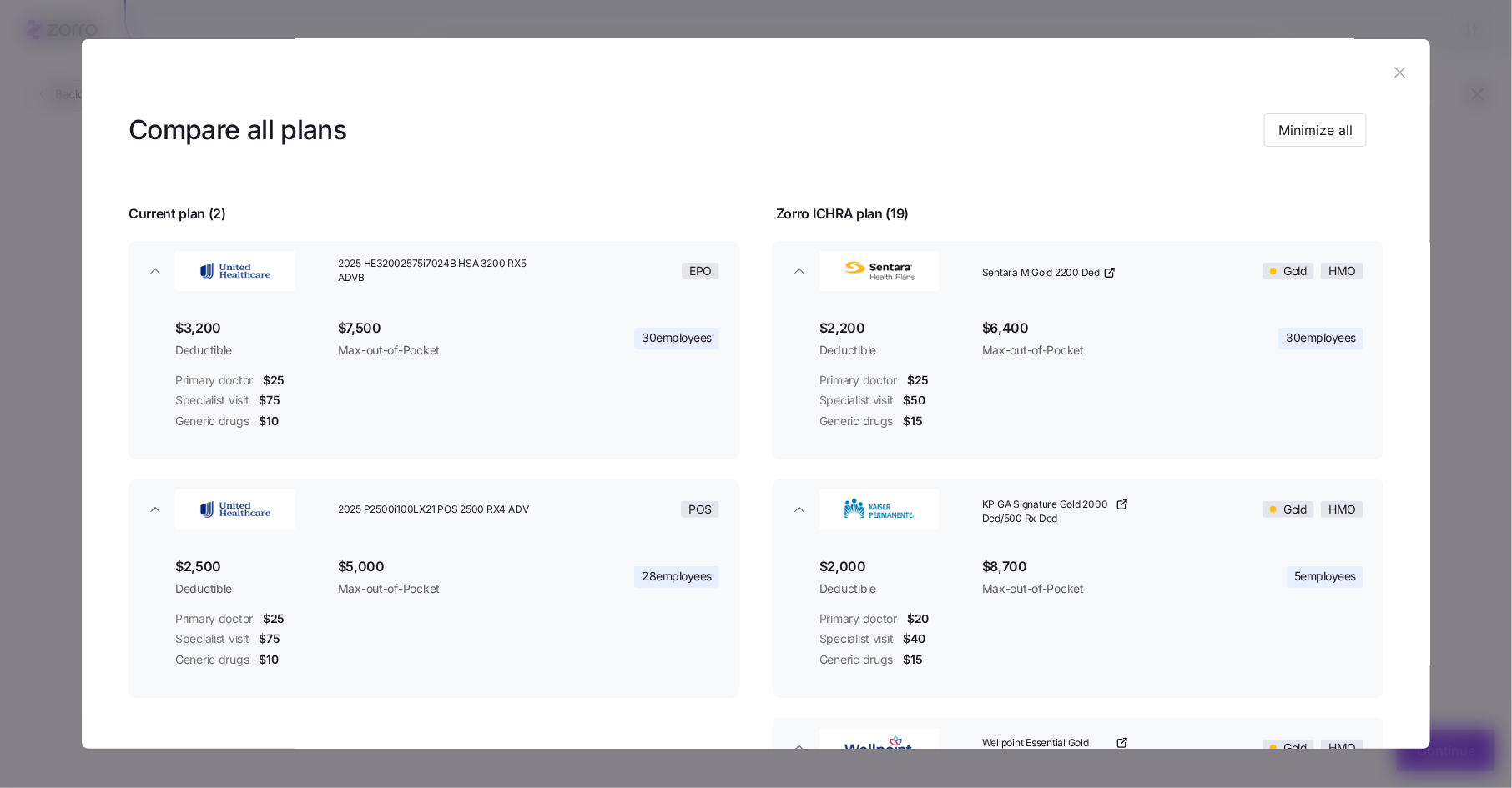
scroll to position [6, 0]
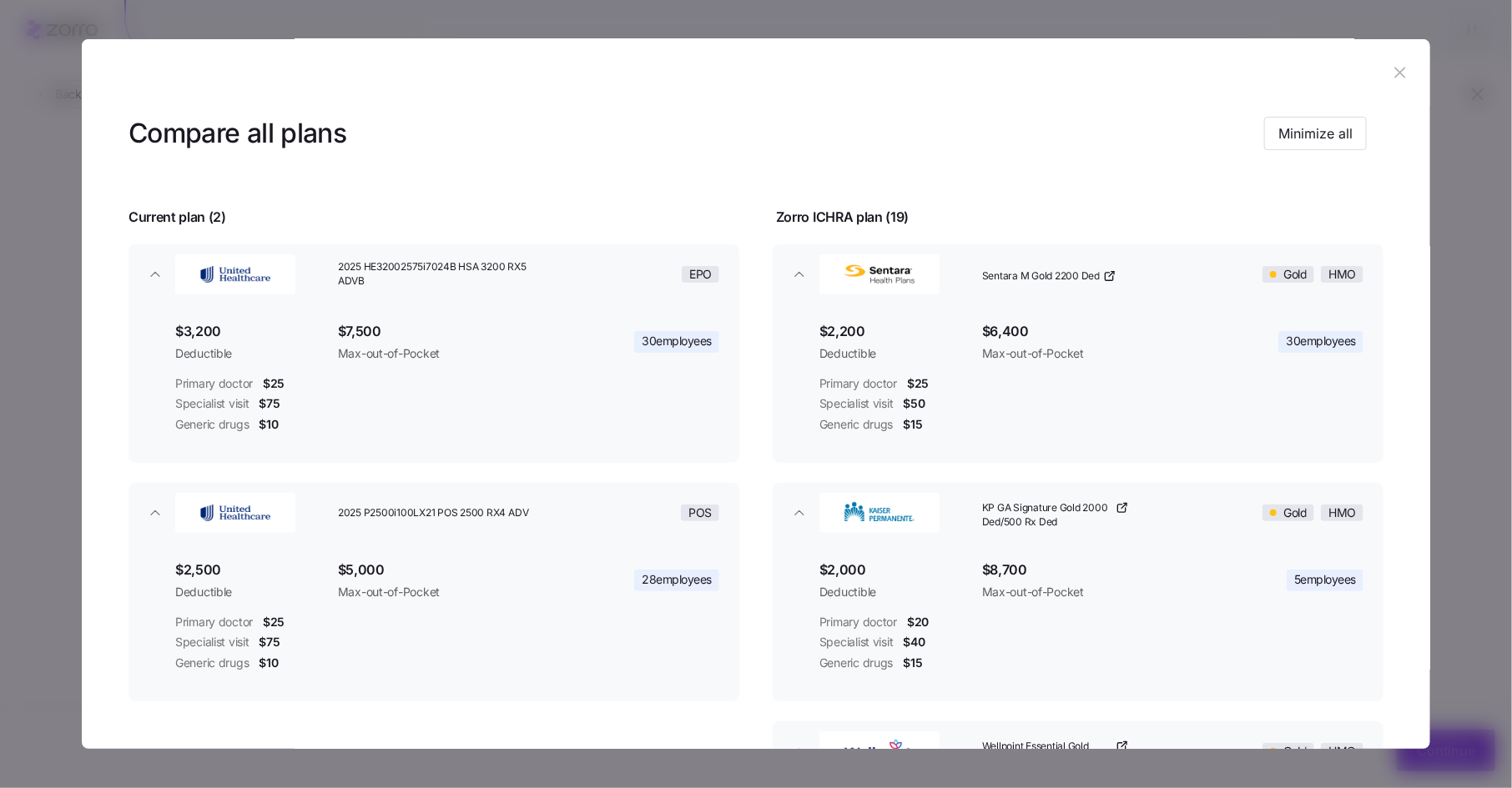
click at [1394, 71] on icon "button" at bounding box center [1399, 72] width 11 height 11
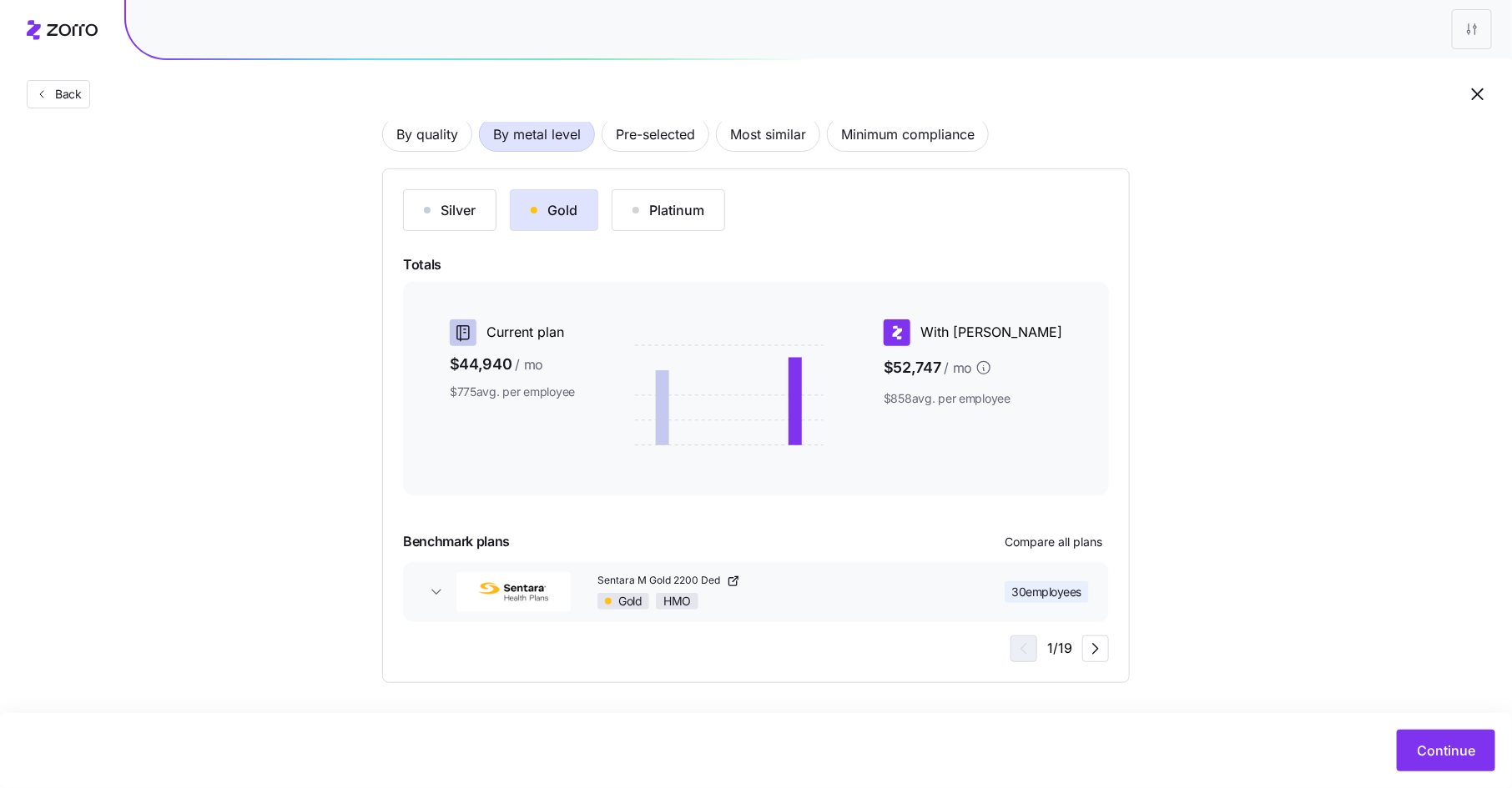
scroll to position [0, 0]
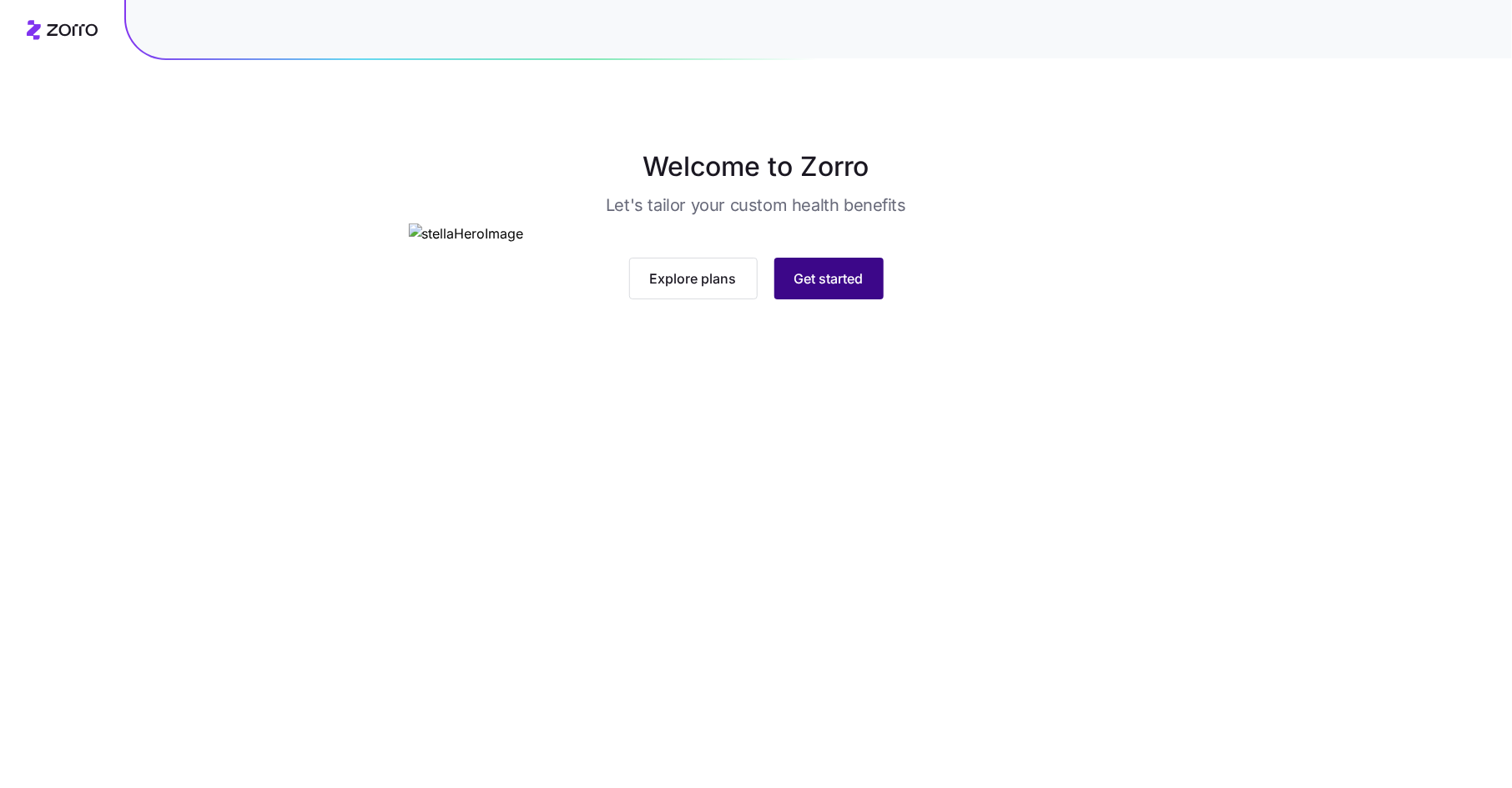
click at [836, 289] on span "Get started" at bounding box center [829, 279] width 69 height 20
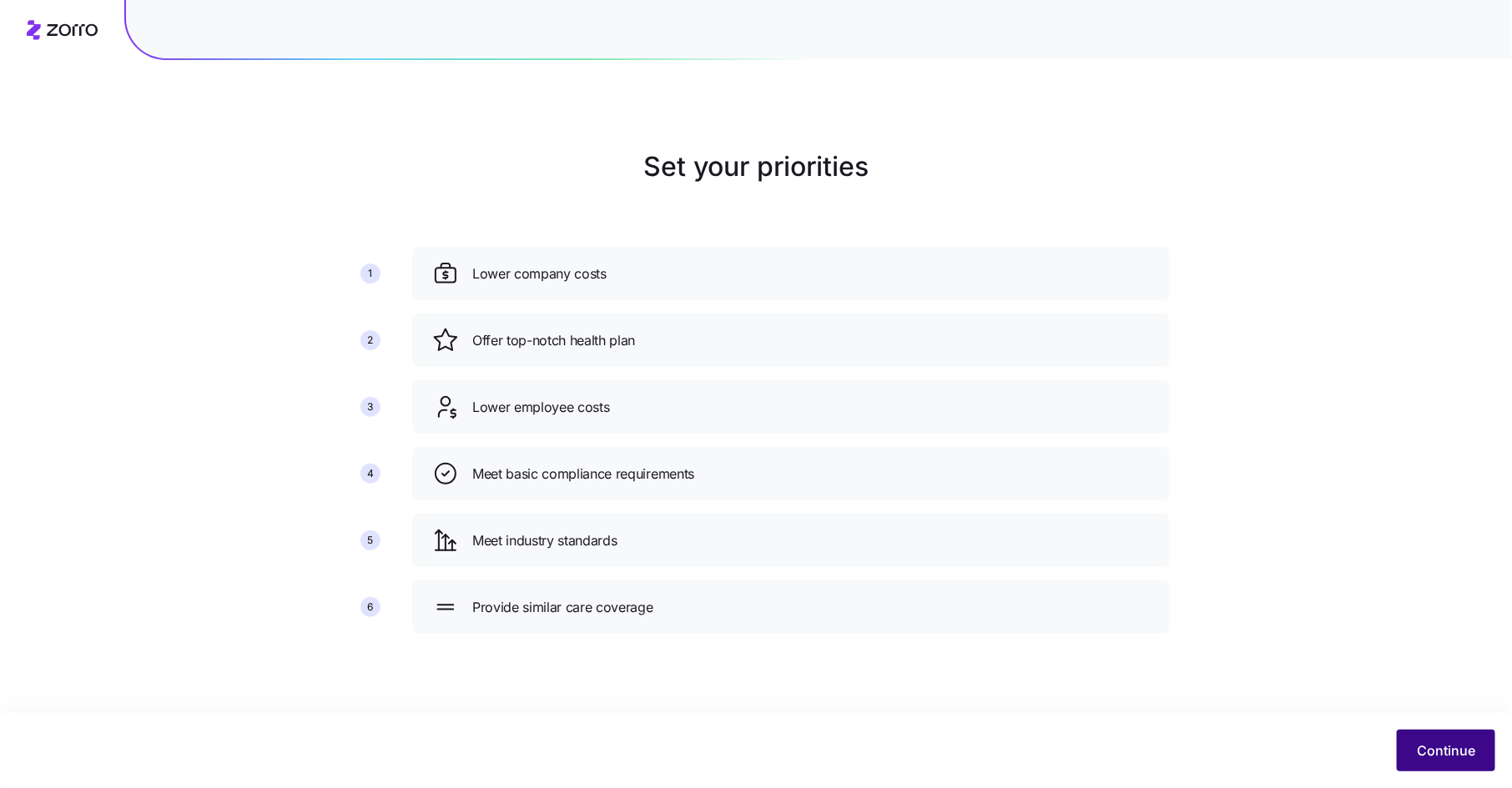
click at [1441, 753] on span "Continue" at bounding box center [1445, 751] width 58 height 20
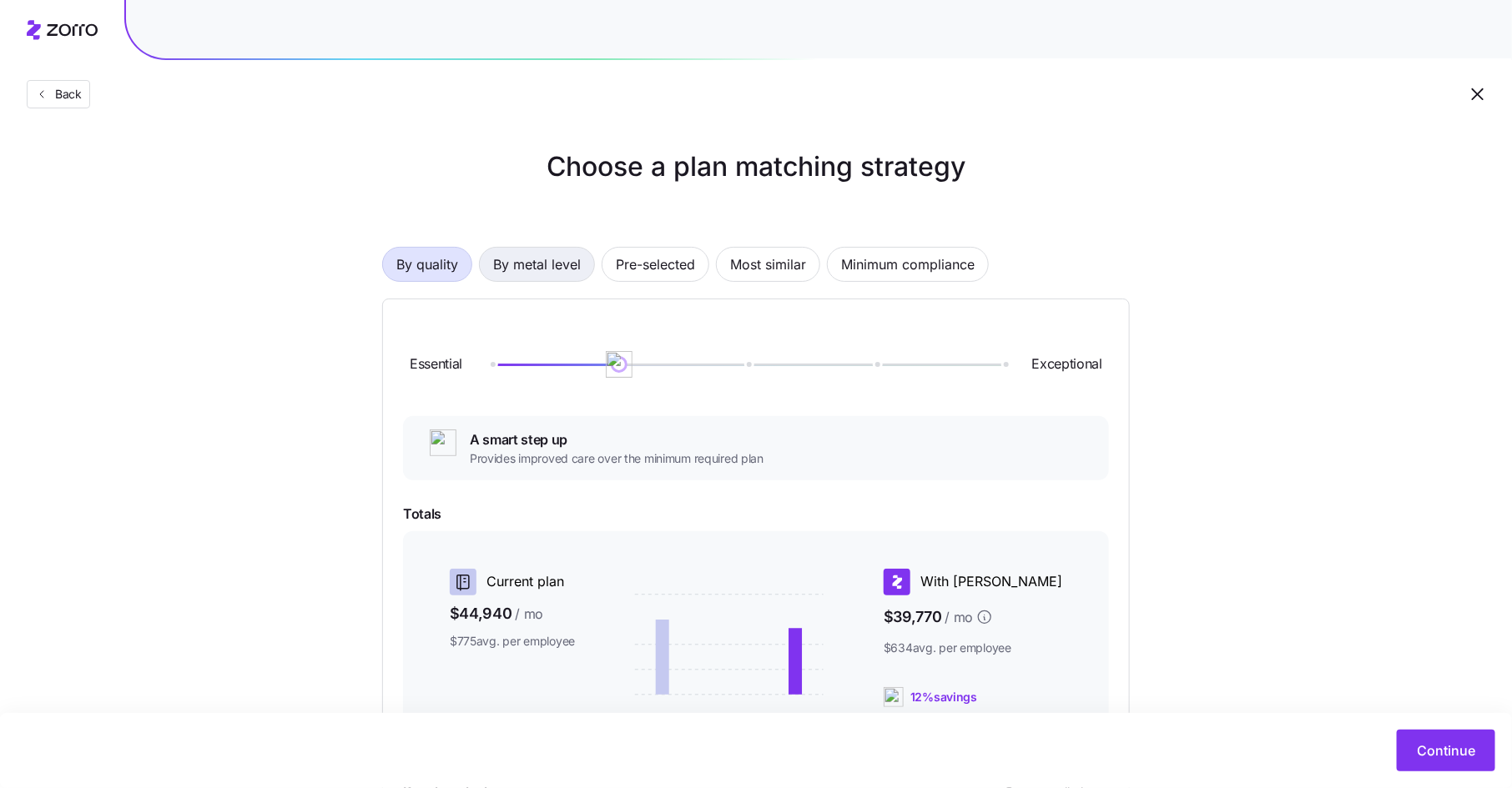
click at [548, 272] on span "By metal level" at bounding box center [537, 264] width 88 height 34
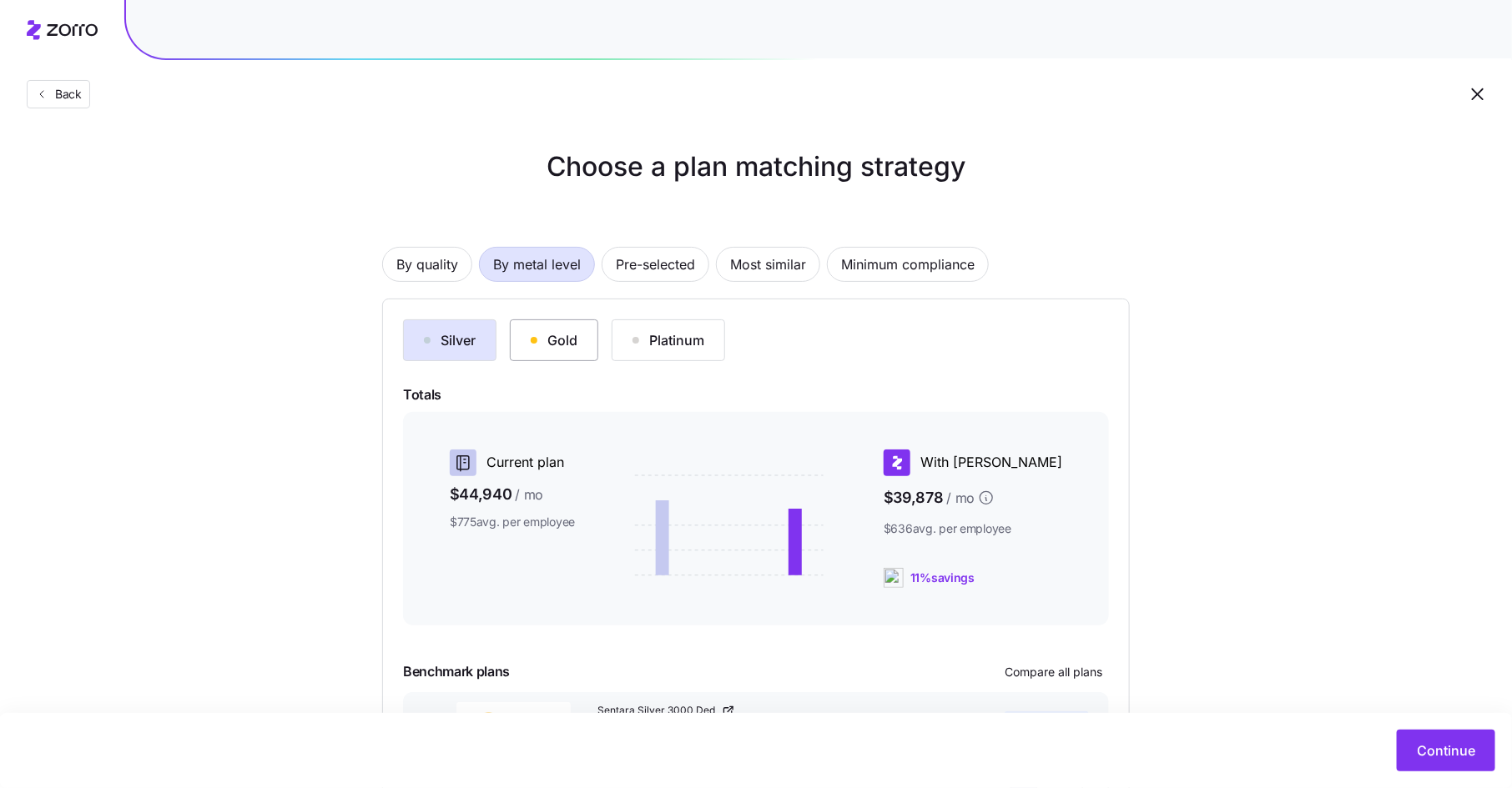
click at [558, 333] on div "Gold" at bounding box center [553, 340] width 46 height 20
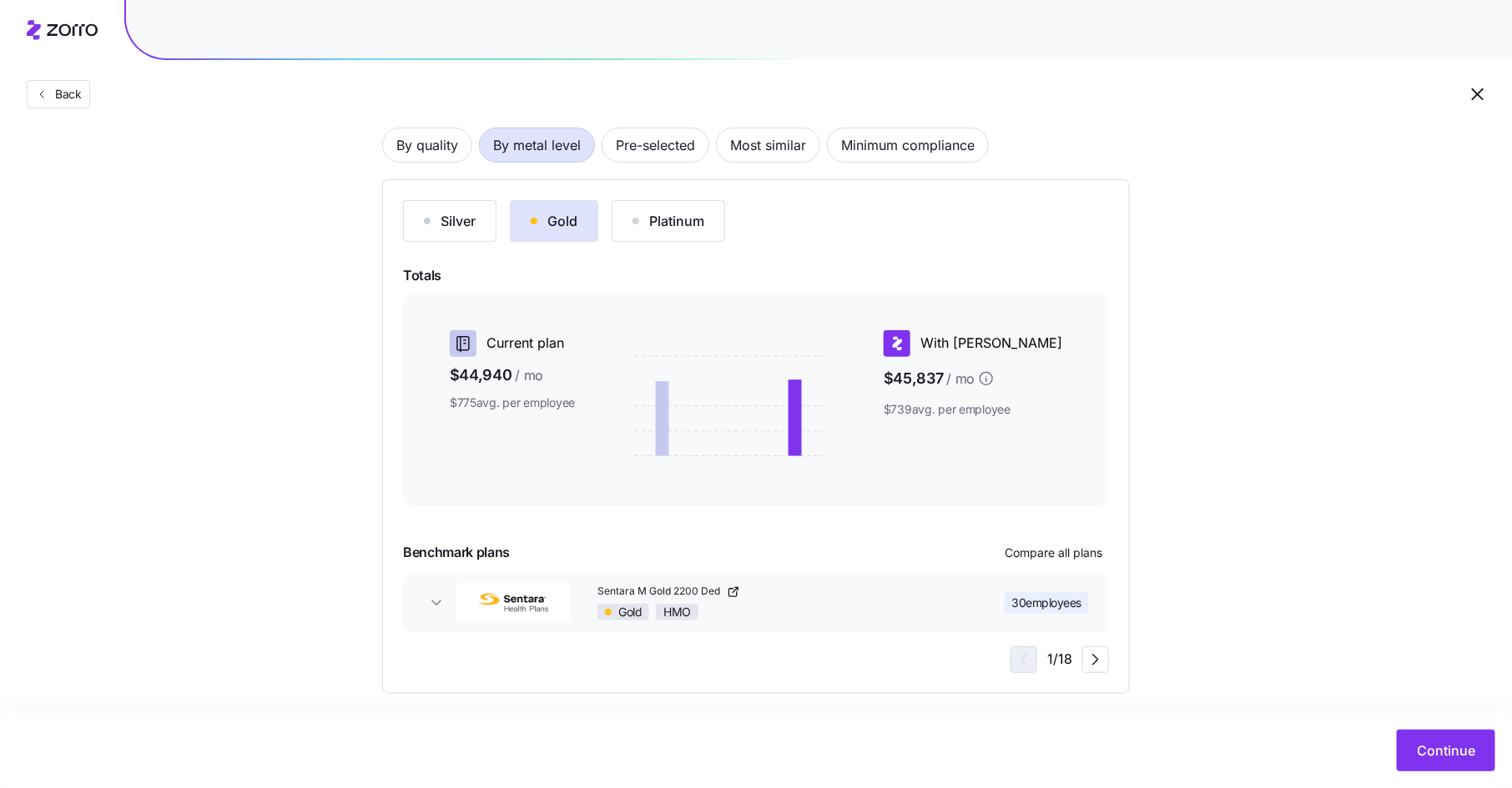
scroll to position [130, 0]
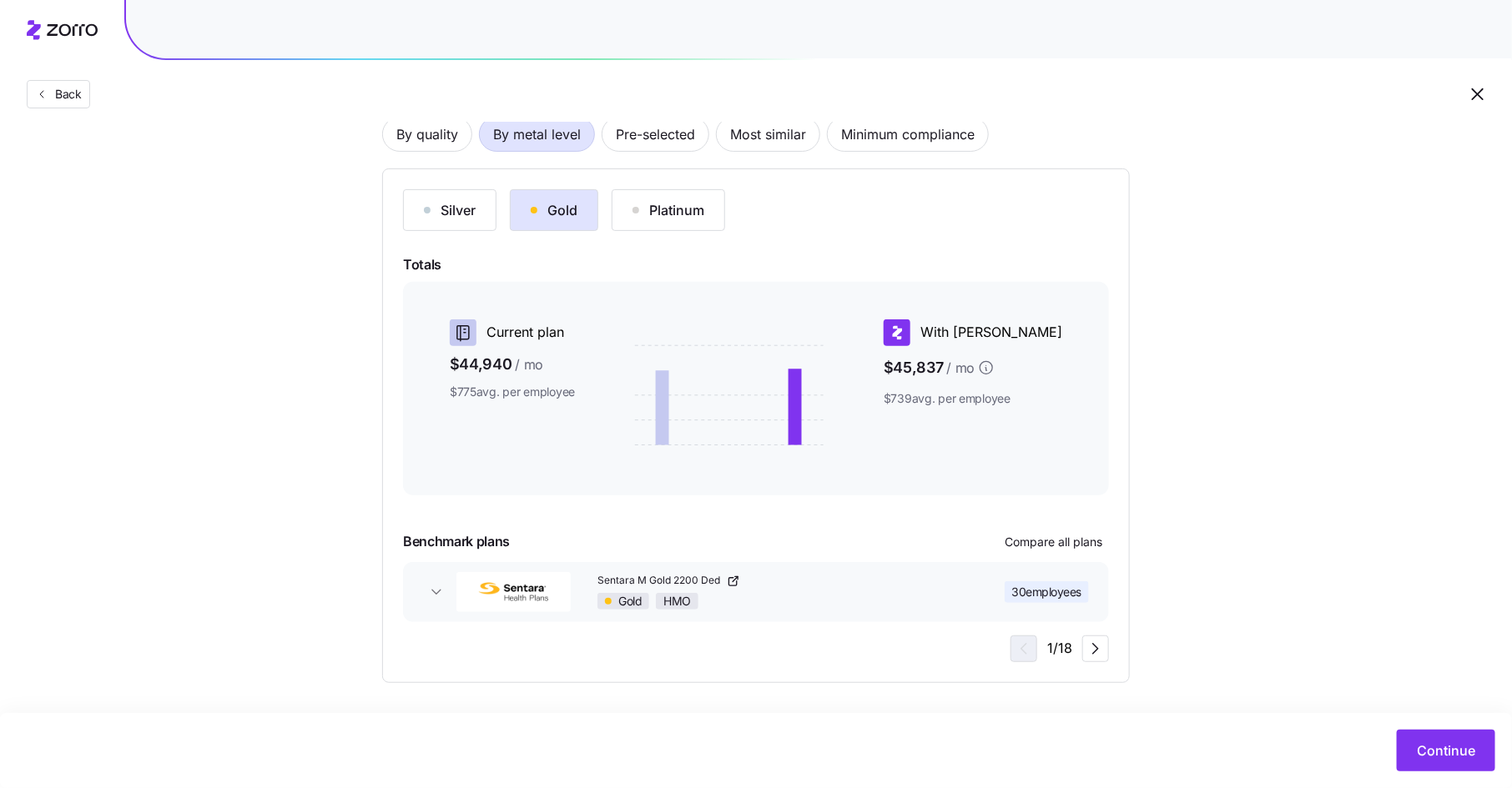
click at [1176, 471] on div "Choose a plan matching strategy By quality By metal level Pre-selected Most sim…" at bounding box center [756, 349] width 1512 height 666
click at [1063, 536] on span "Compare all plans" at bounding box center [1054, 542] width 98 height 17
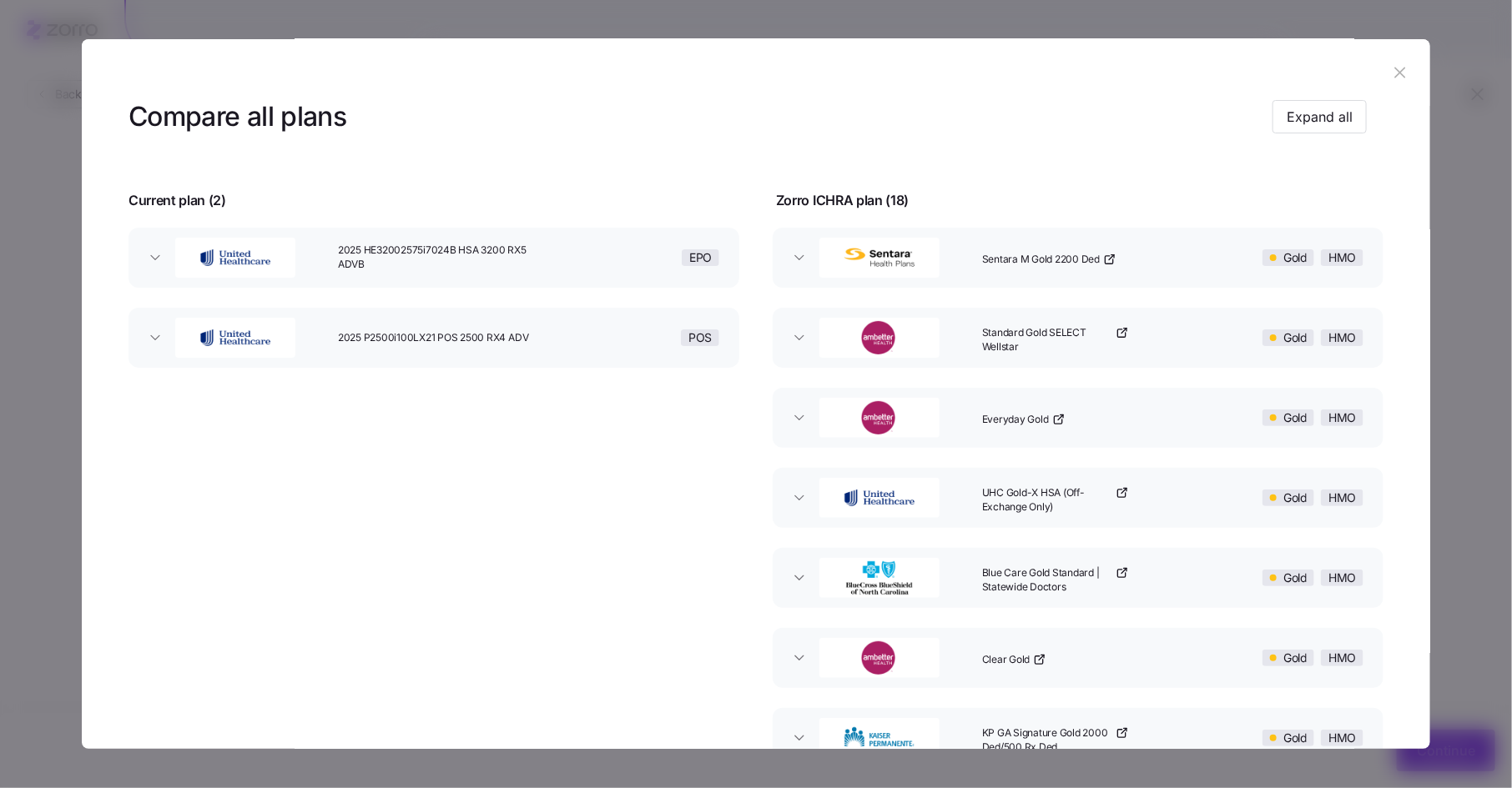
scroll to position [27, 0]
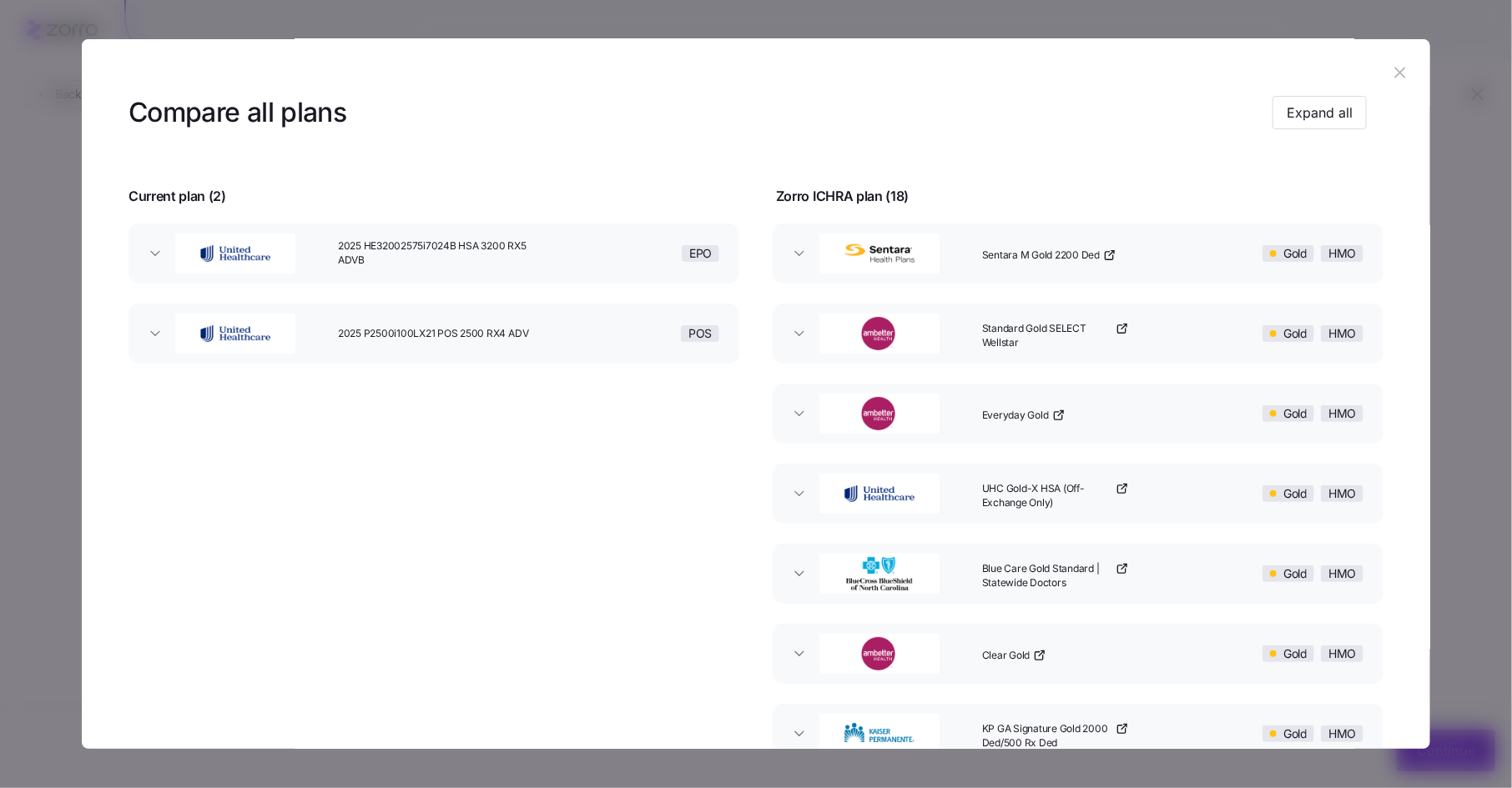
click at [954, 242] on div "button" at bounding box center [894, 253] width 163 height 53
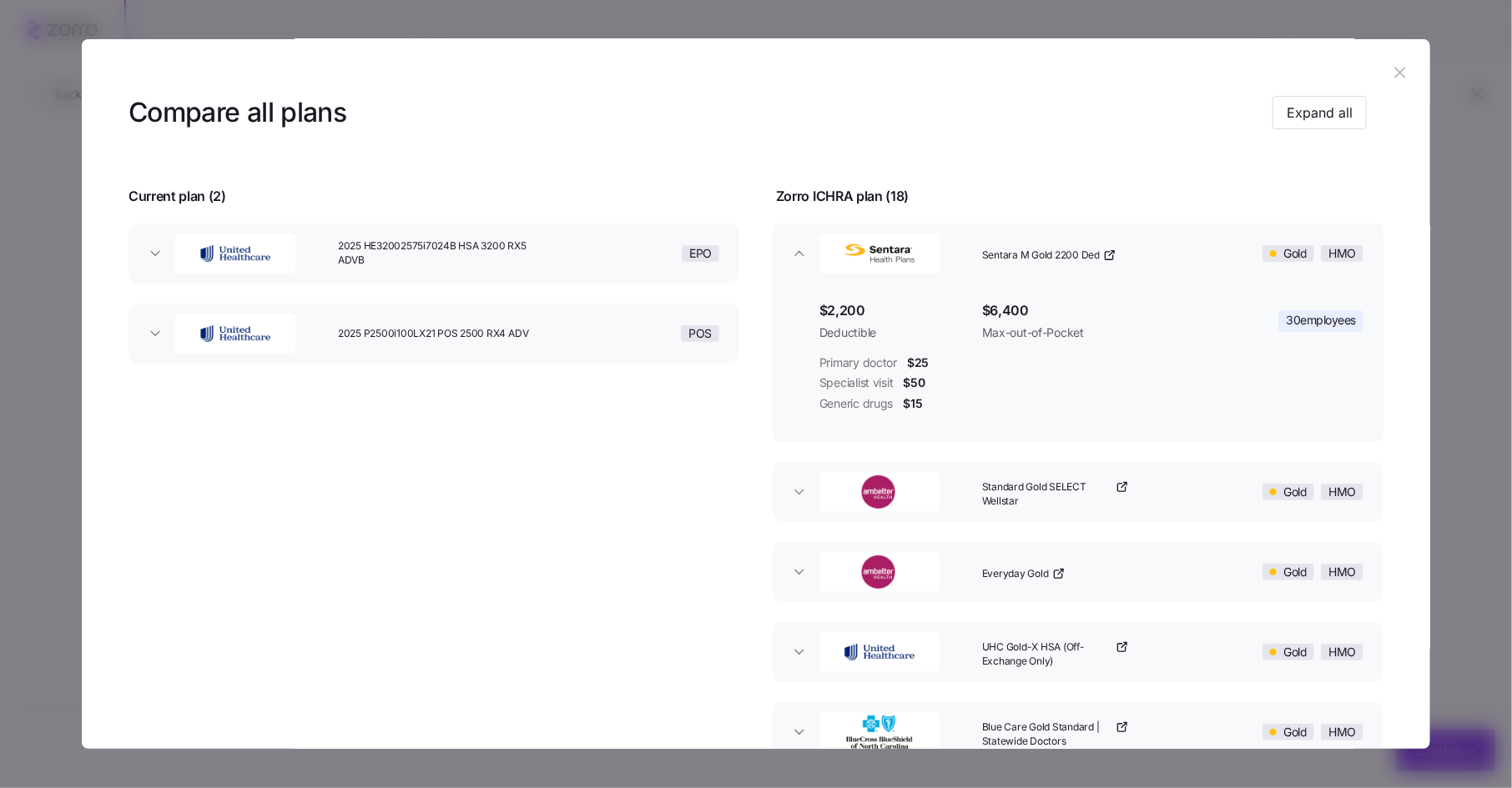
click at [954, 242] on div "button" at bounding box center [894, 253] width 163 height 53
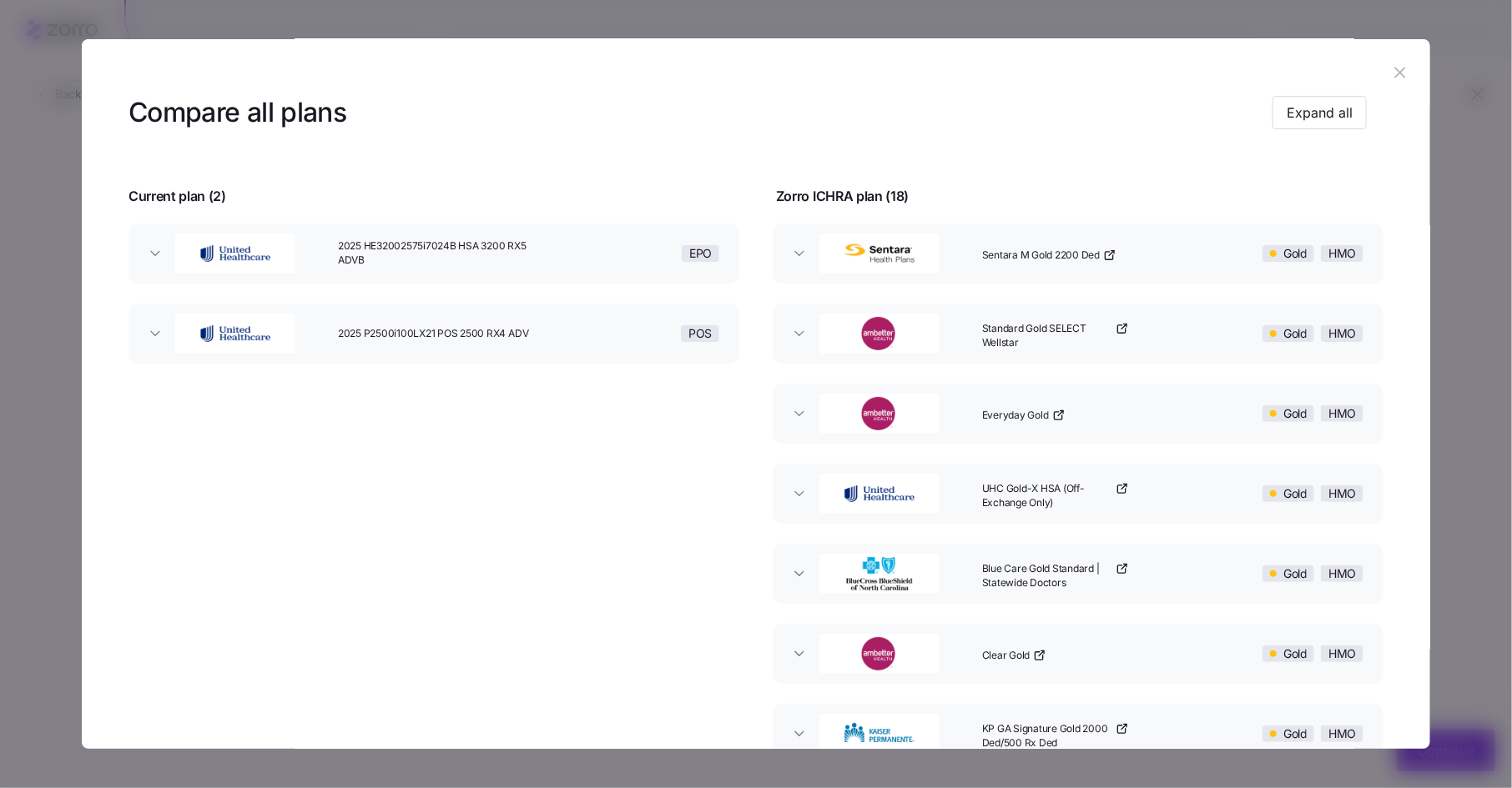
click at [947, 327] on div "button" at bounding box center [894, 333] width 163 height 53
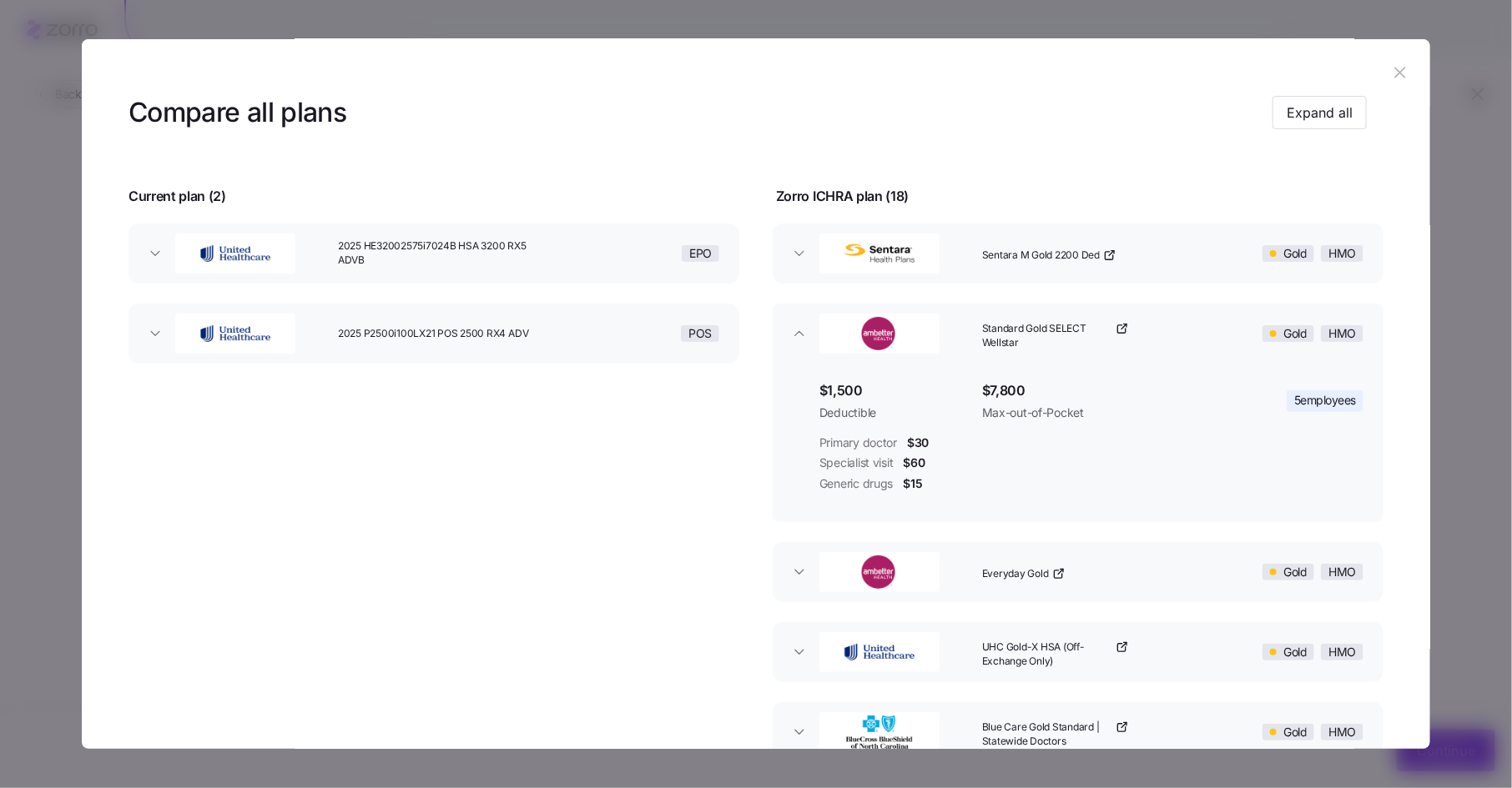
click at [947, 327] on div "button" at bounding box center [894, 333] width 163 height 53
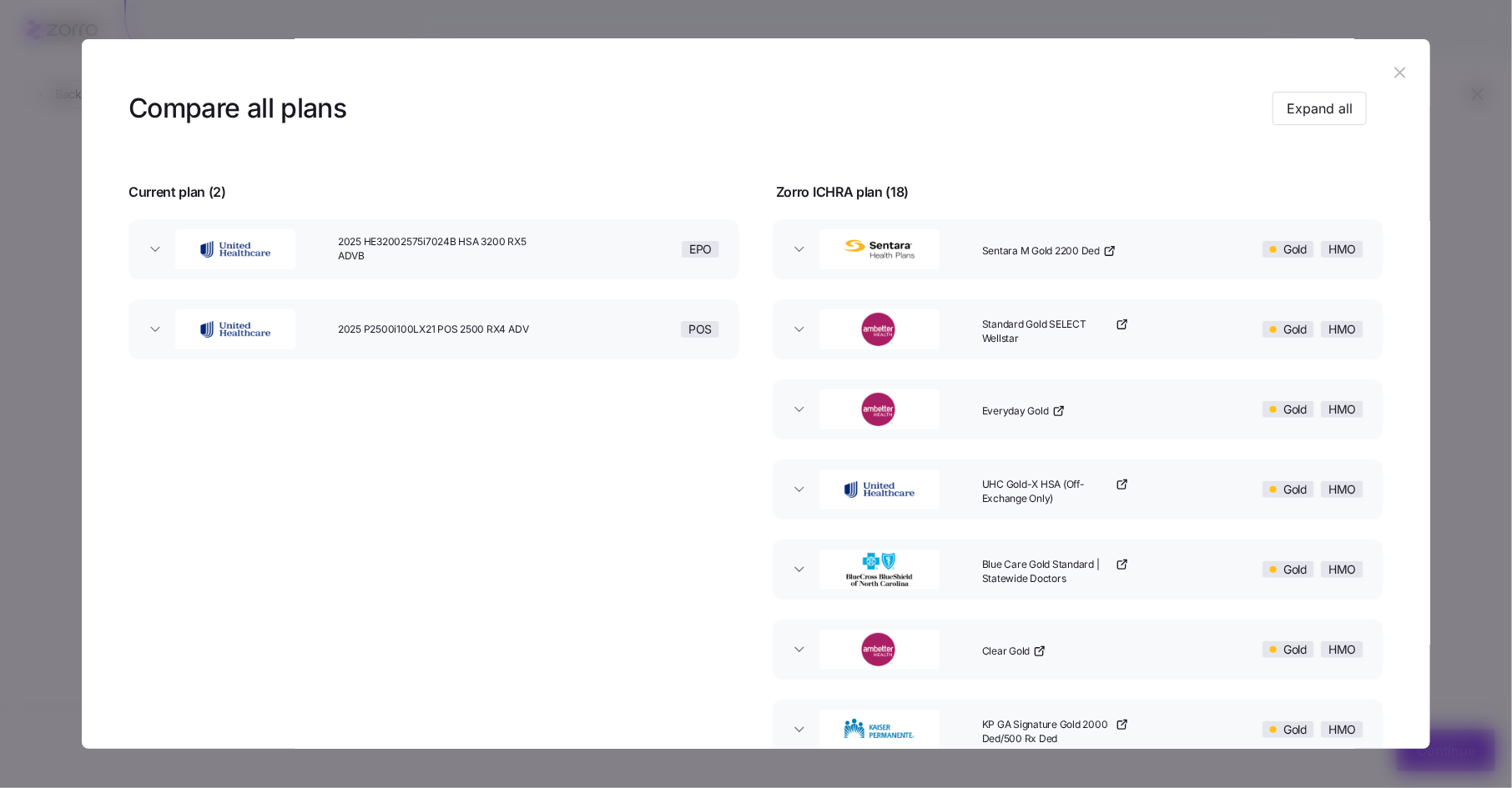
scroll to position [0, 0]
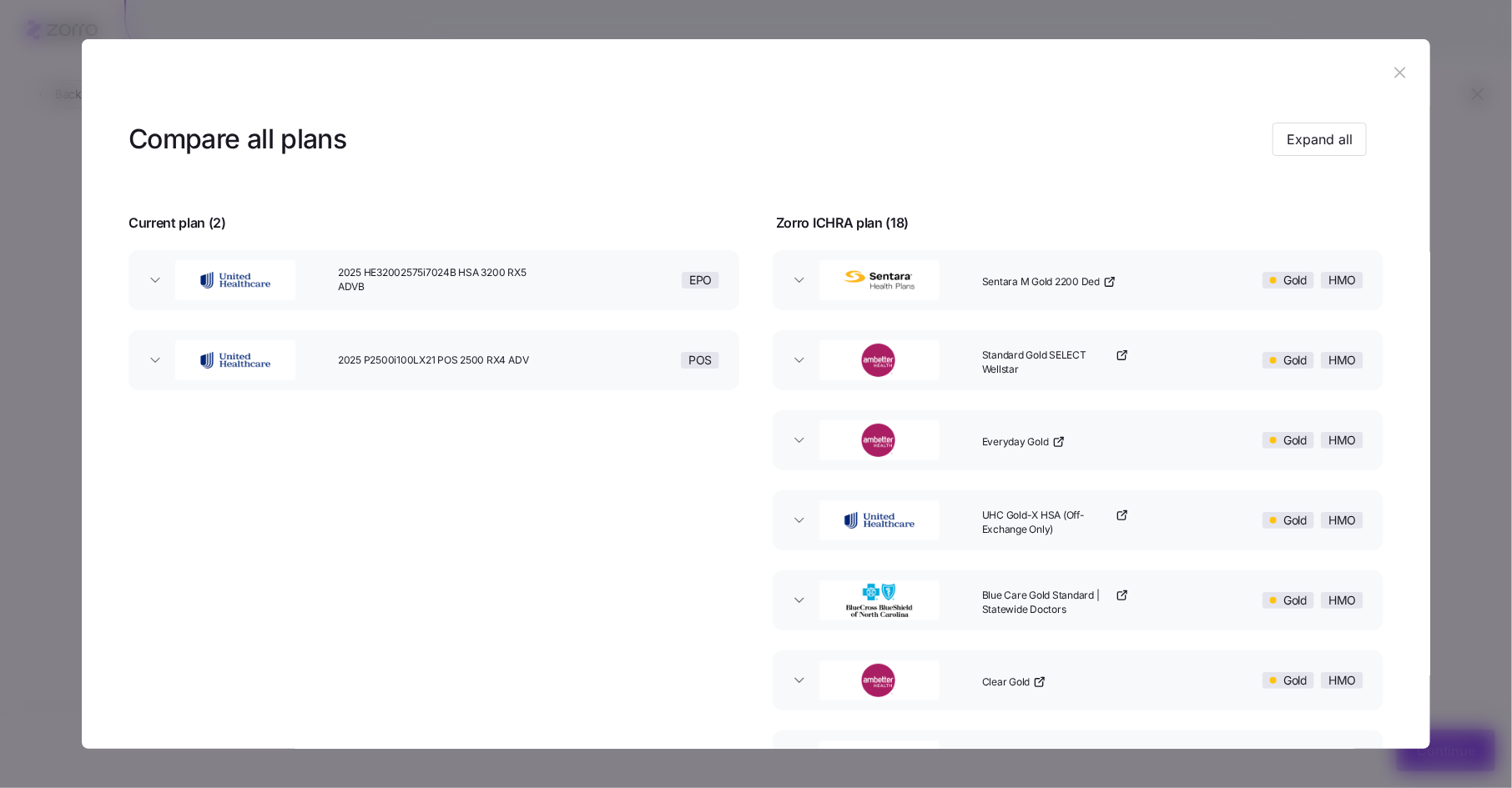
click at [1394, 70] on icon "button" at bounding box center [1399, 72] width 11 height 11
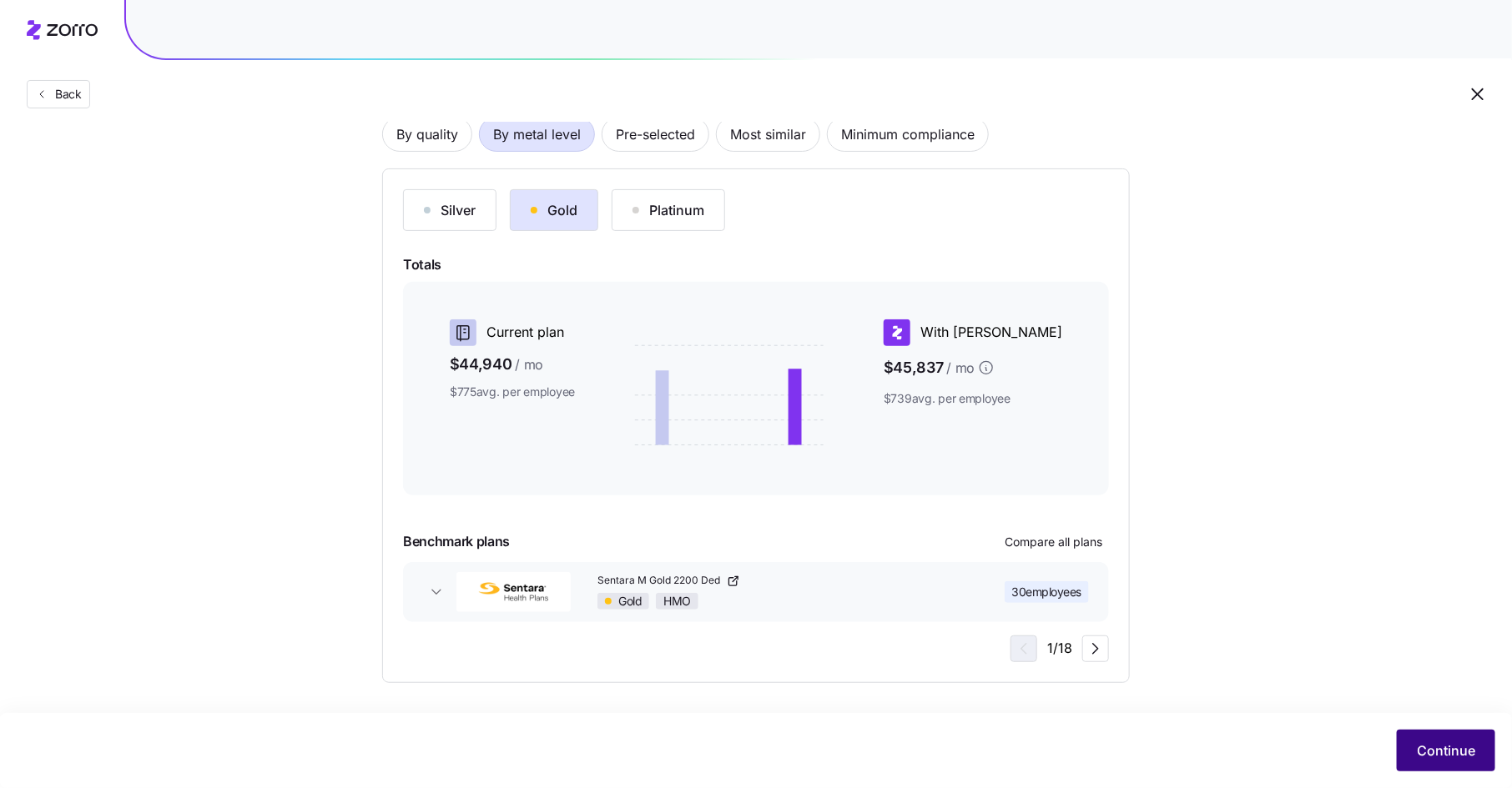
click at [1447, 753] on span "Continue" at bounding box center [1445, 751] width 58 height 20
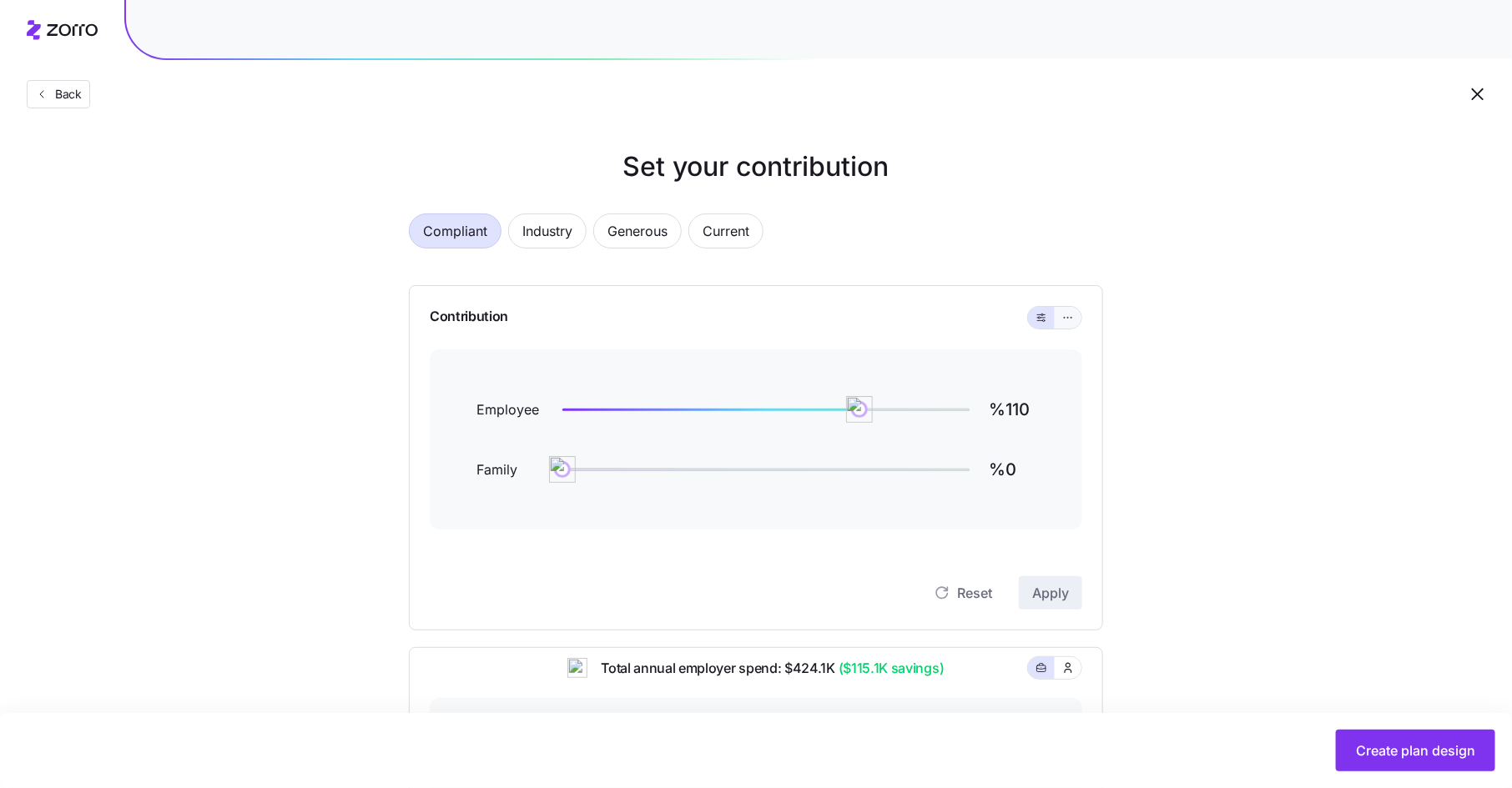
click at [1067, 317] on icon "button" at bounding box center [1068, 318] width 12 height 20
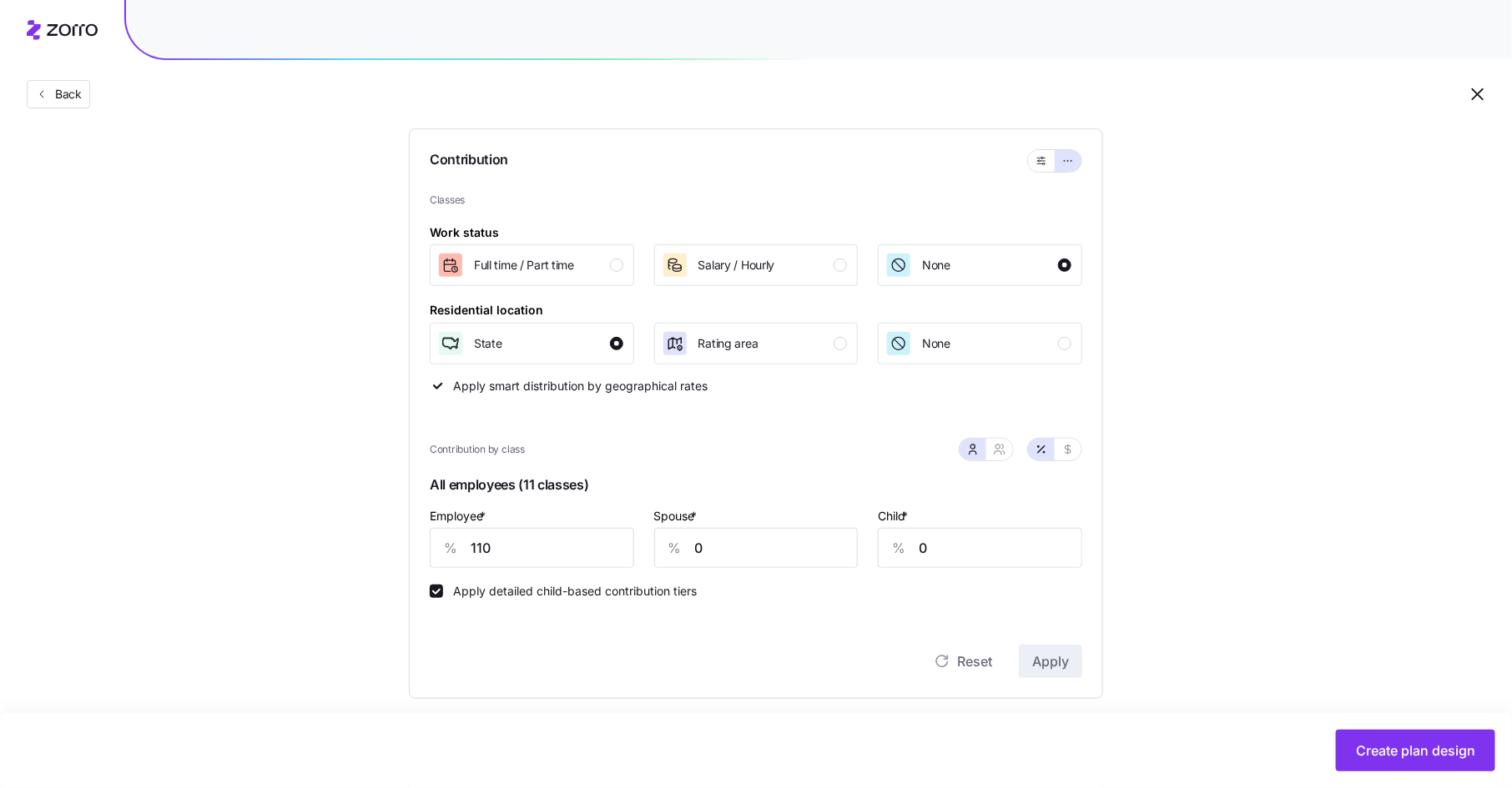
scroll to position [193, 0]
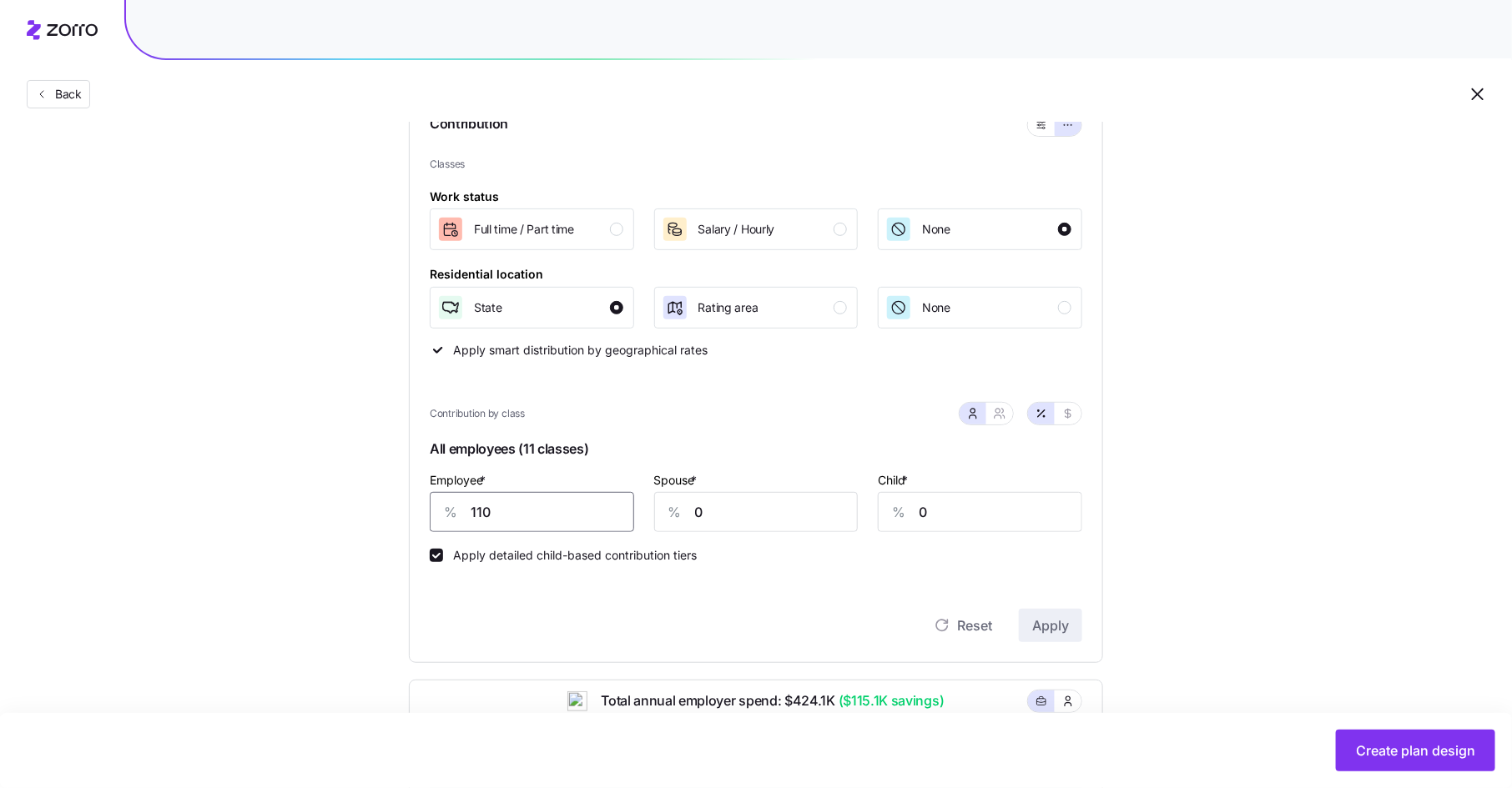
drag, startPoint x: 499, startPoint y: 512, endPoint x: 429, endPoint y: 506, distance: 70.3
click at [430, 506] on input "110" at bounding box center [532, 512] width 205 height 40
type input "80"
type input "50"
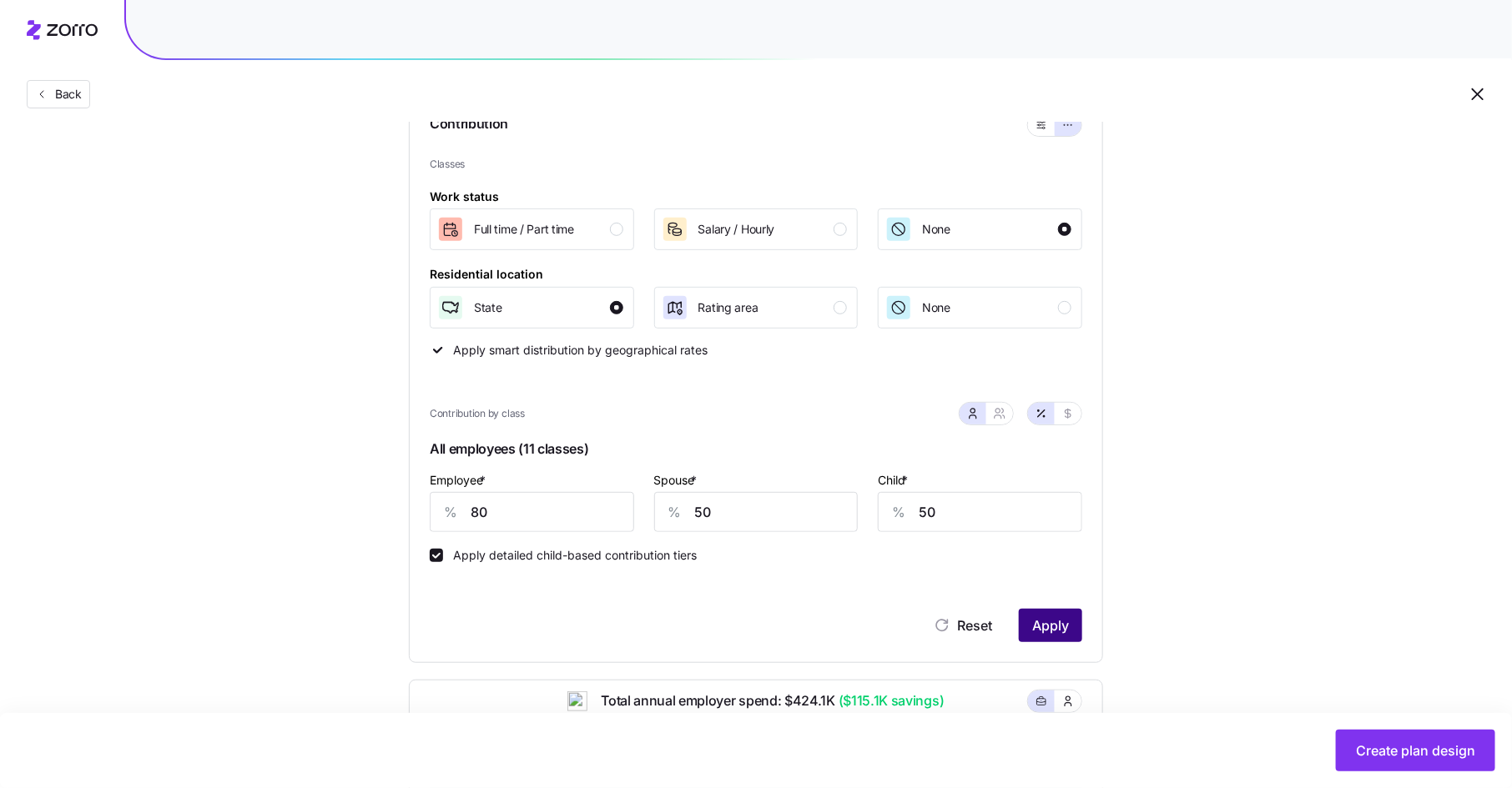
click at [1050, 616] on span "Apply" at bounding box center [1050, 626] width 37 height 20
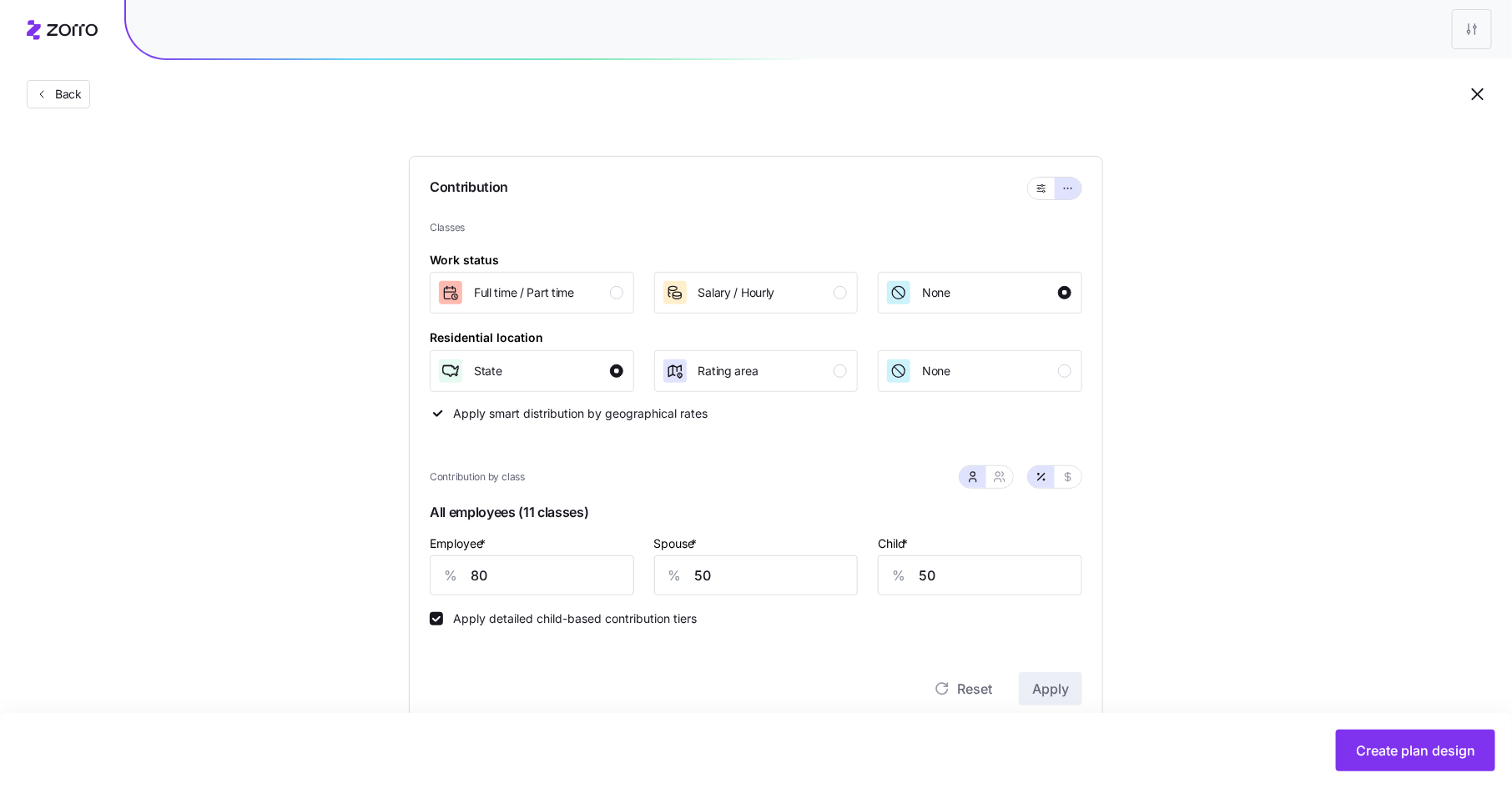
scroll to position [260, 0]
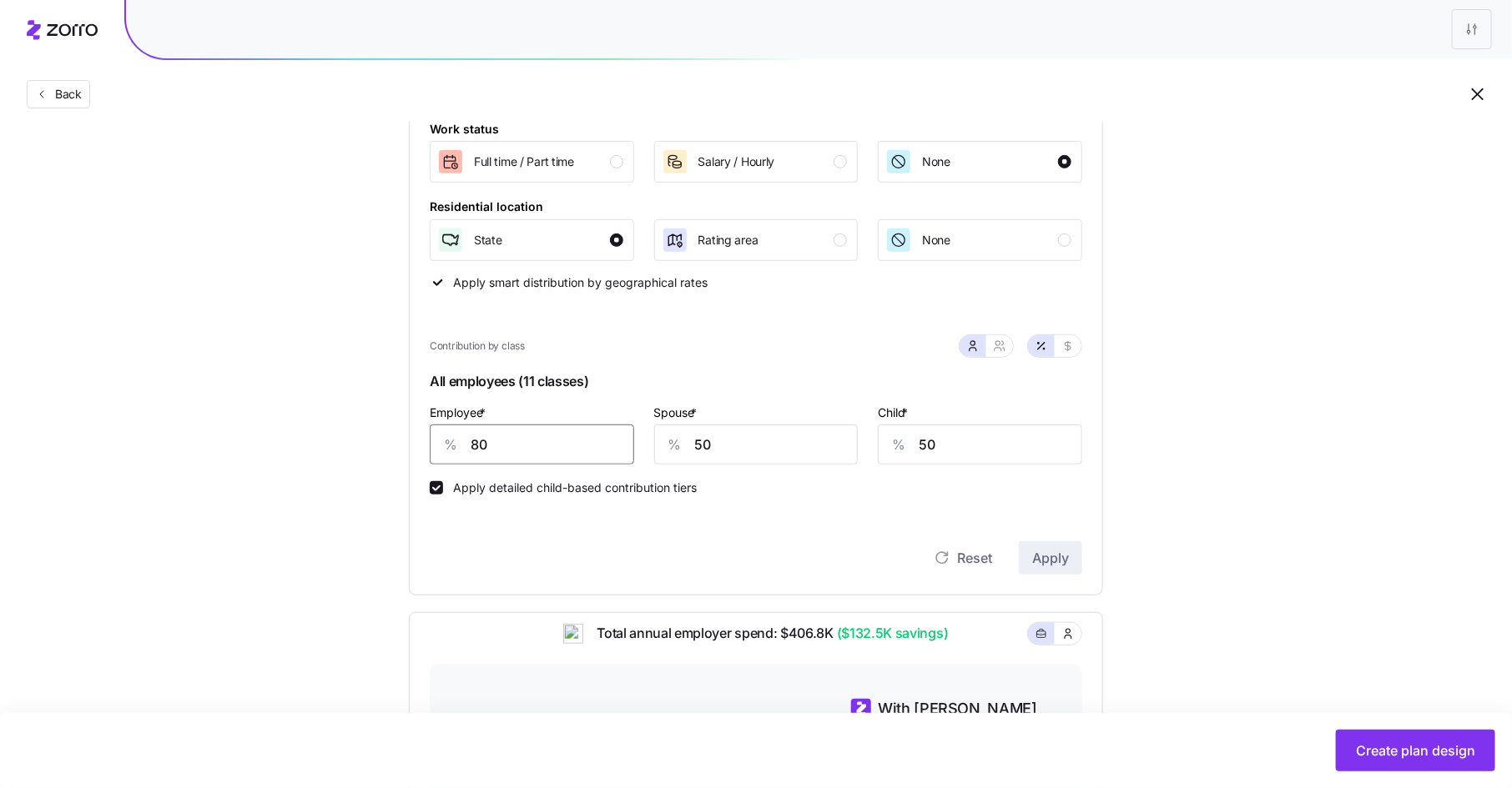
drag, startPoint x: 484, startPoint y: 445, endPoint x: 467, endPoint y: 445, distance: 17.0
click at [467, 445] on div "% 80" at bounding box center [532, 445] width 205 height 40
click at [681, 508] on div "Reset Apply" at bounding box center [756, 540] width 653 height 67
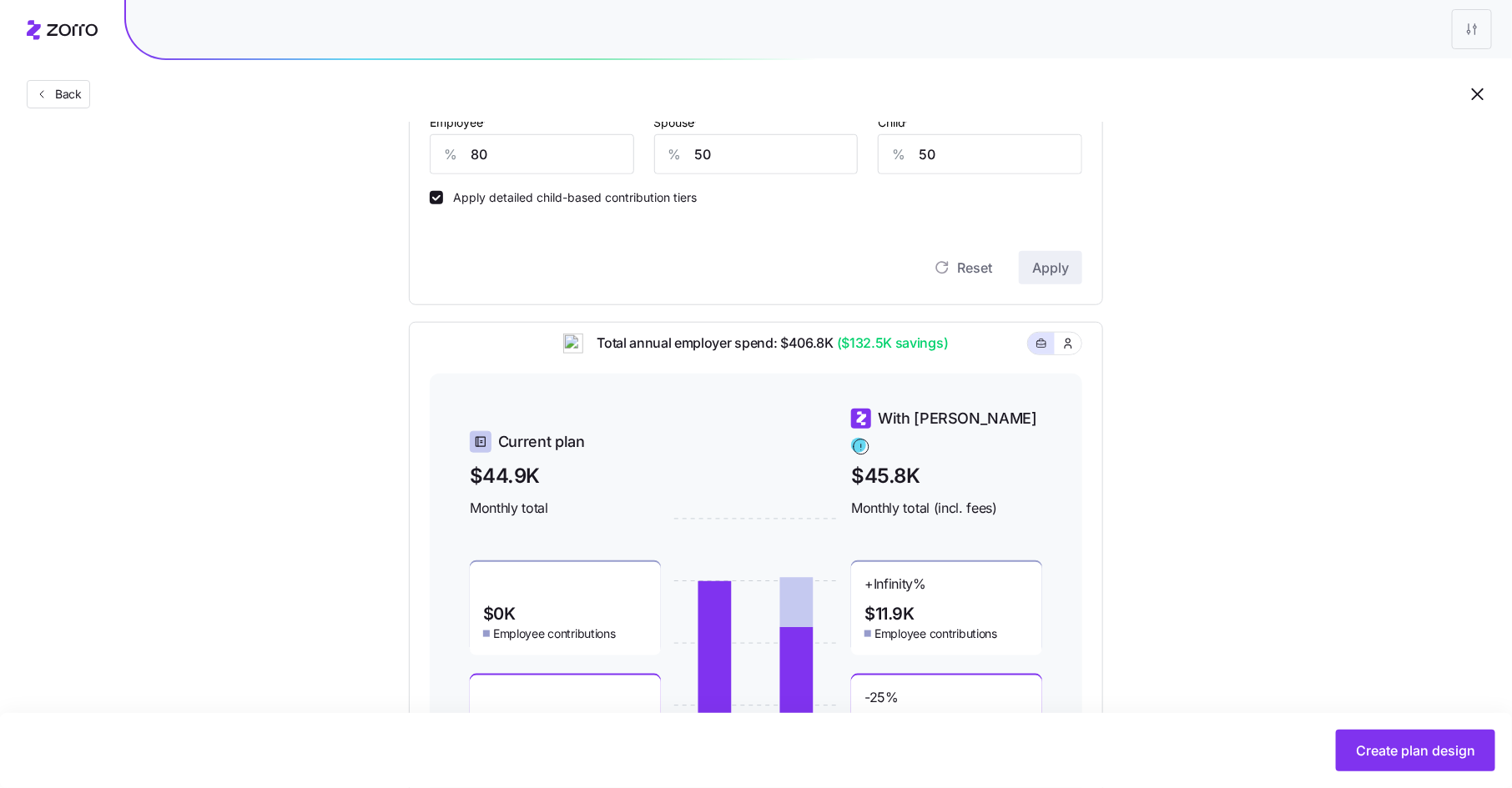
scroll to position [560, 0]
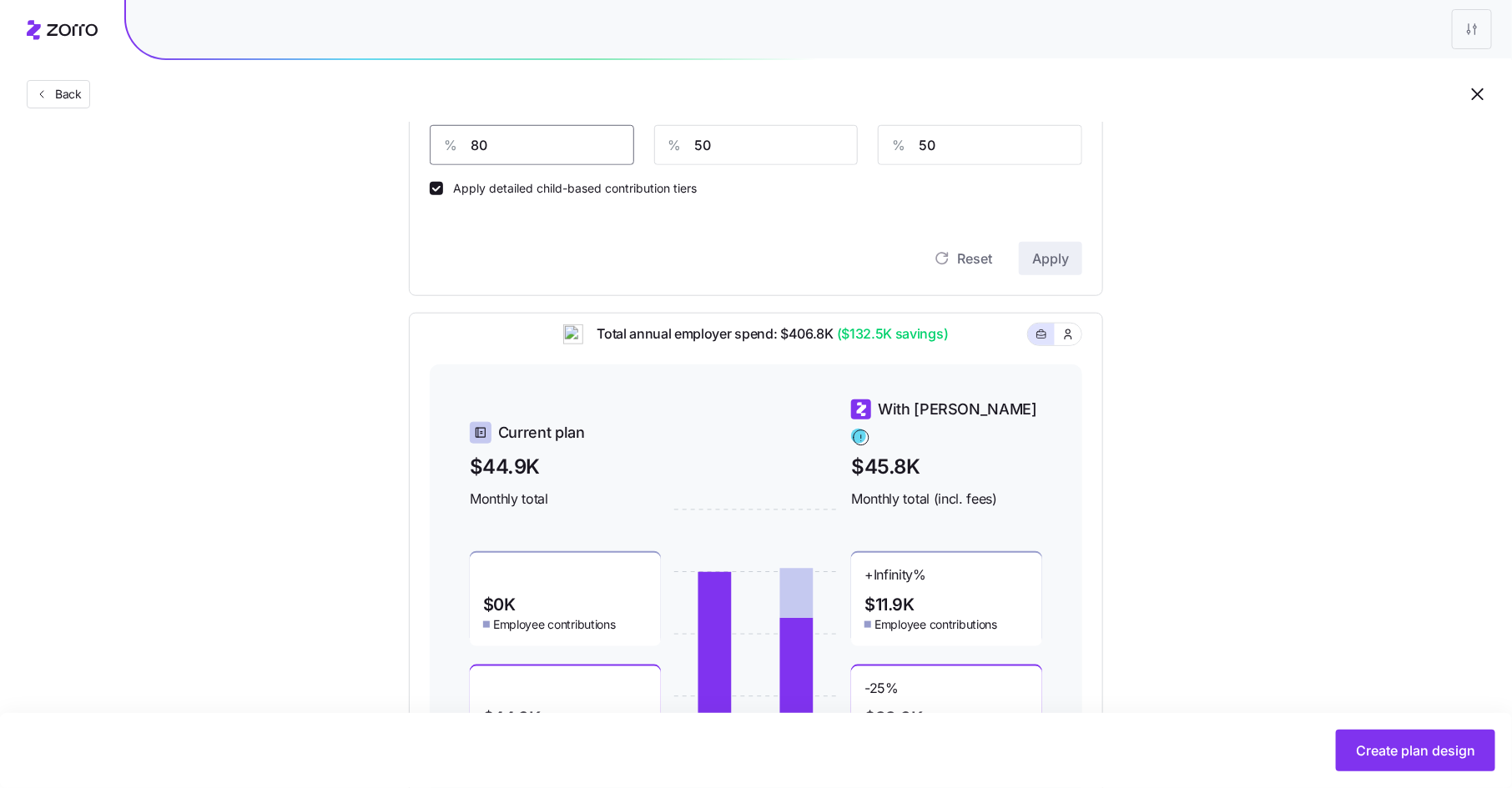
drag, startPoint x: 488, startPoint y: 148, endPoint x: 444, endPoint y: 141, distance: 44.6
click at [444, 141] on div "% 80" at bounding box center [532, 146] width 205 height 40
type input "100"
type input "0"
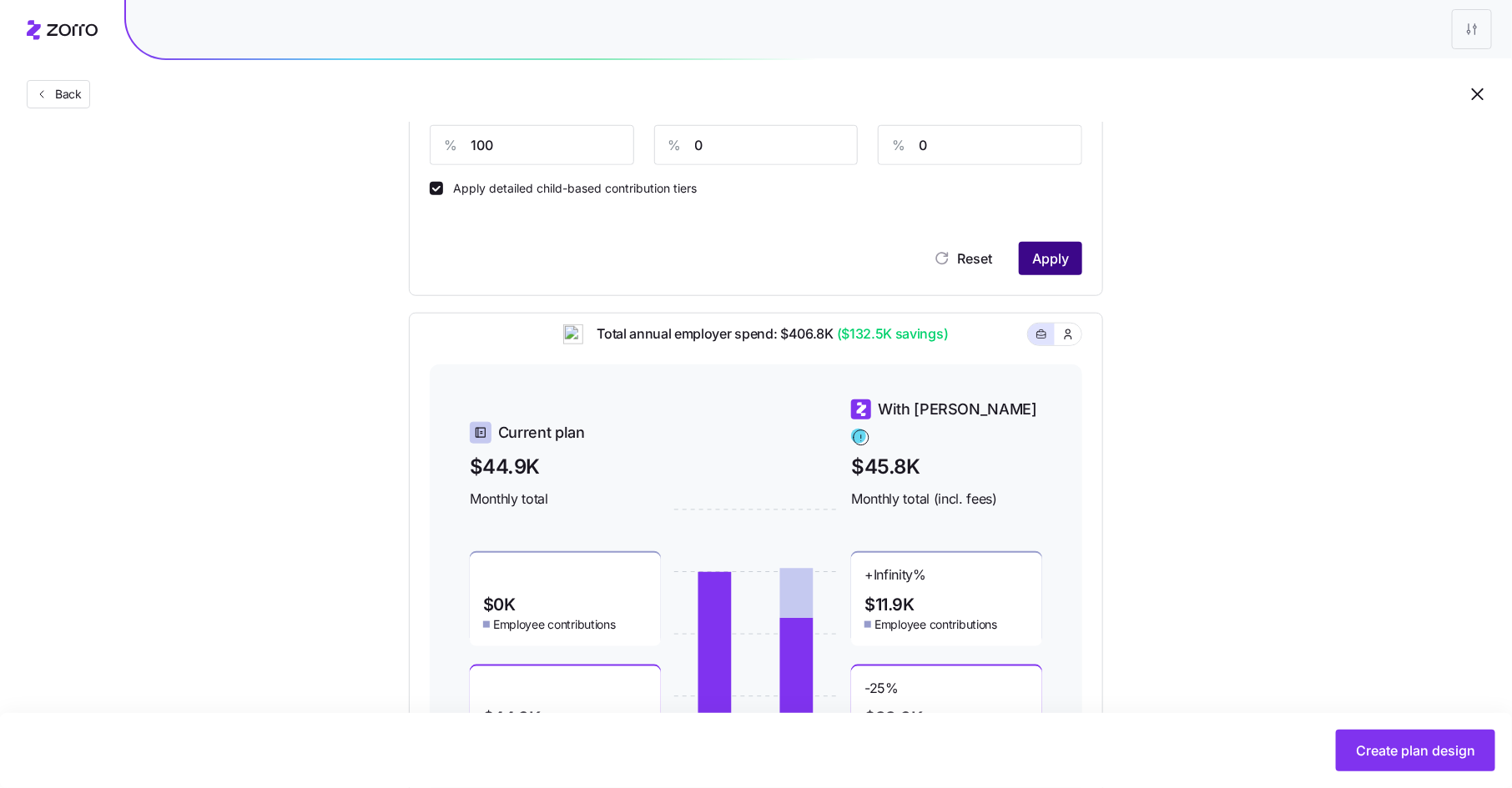
click at [1045, 248] on span "Apply" at bounding box center [1050, 258] width 37 height 20
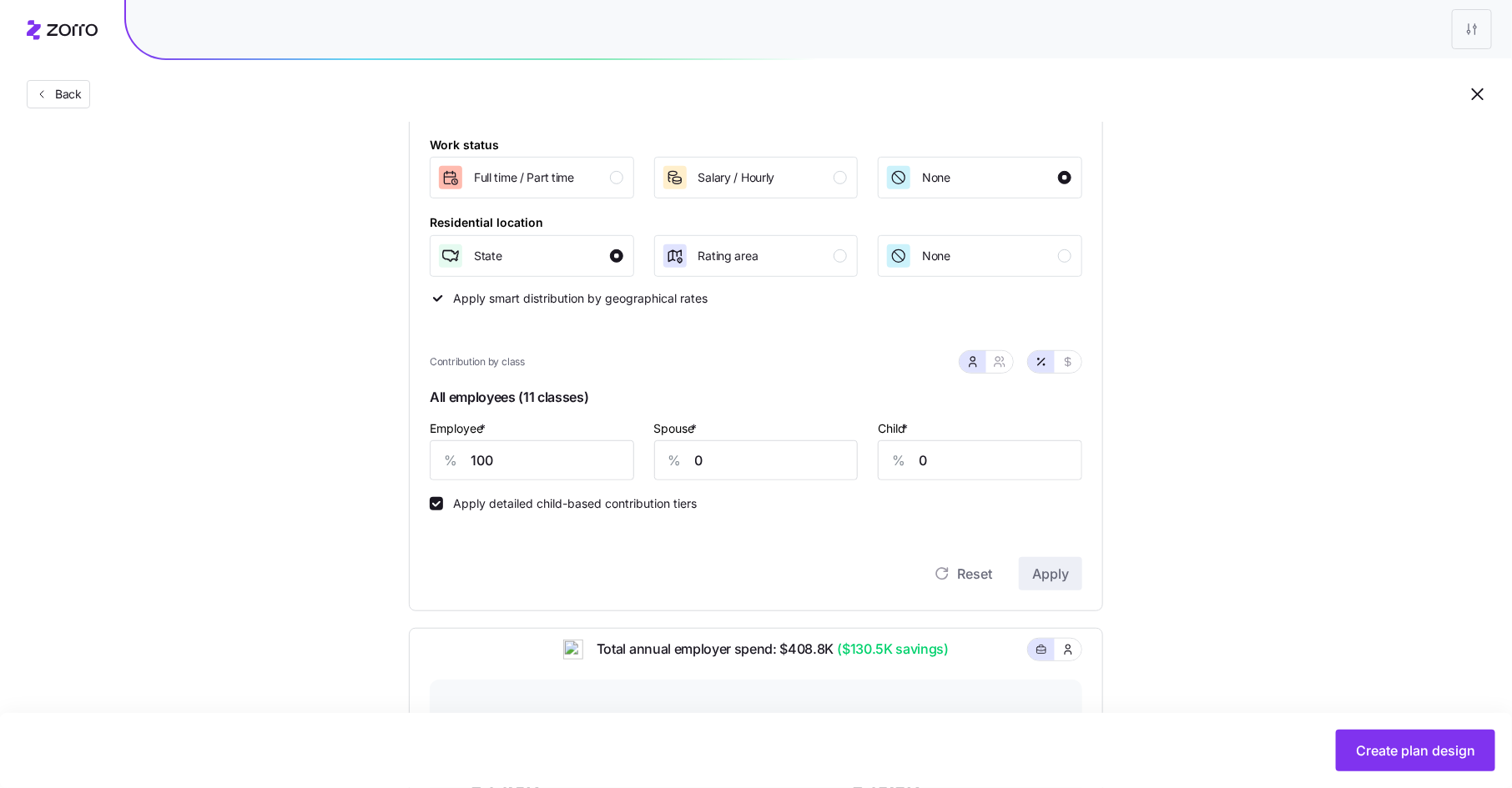
scroll to position [169, 0]
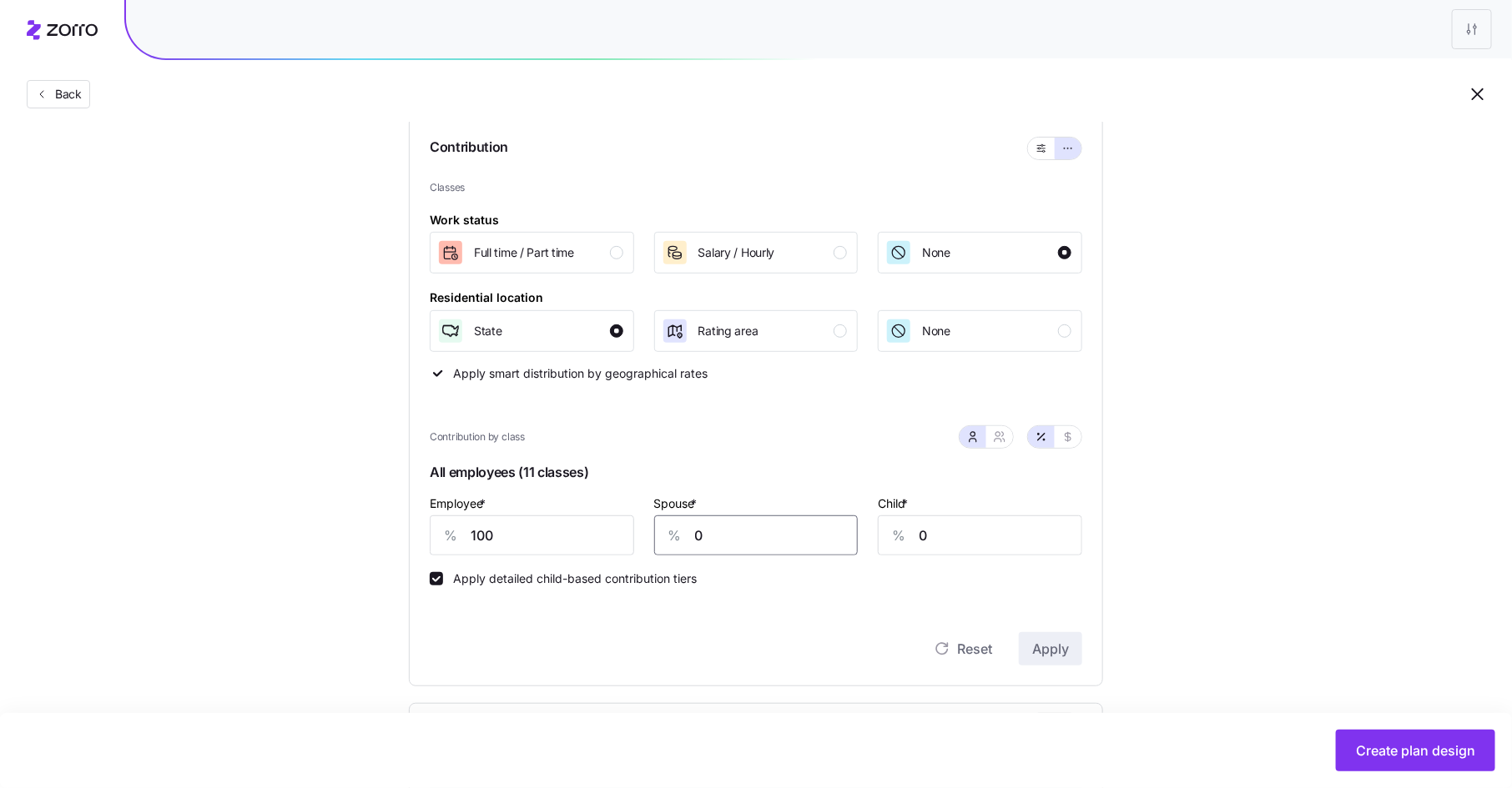
drag, startPoint x: 707, startPoint y: 548, endPoint x: 683, endPoint y: 534, distance: 27.8
click at [681, 536] on div "% 0" at bounding box center [756, 535] width 205 height 40
type input "100"
click at [1061, 641] on span "Apply" at bounding box center [1050, 649] width 37 height 20
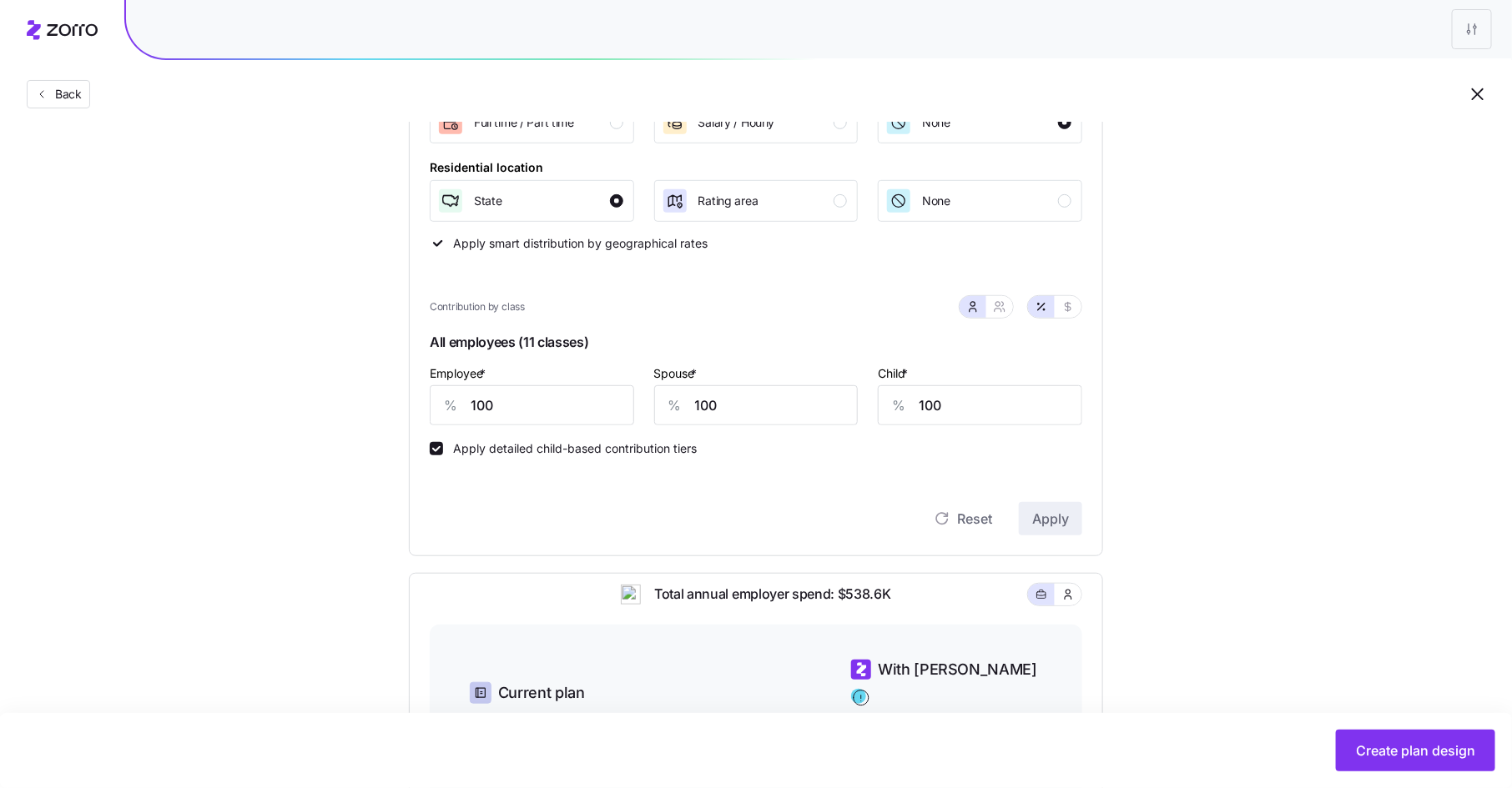
scroll to position [17, 0]
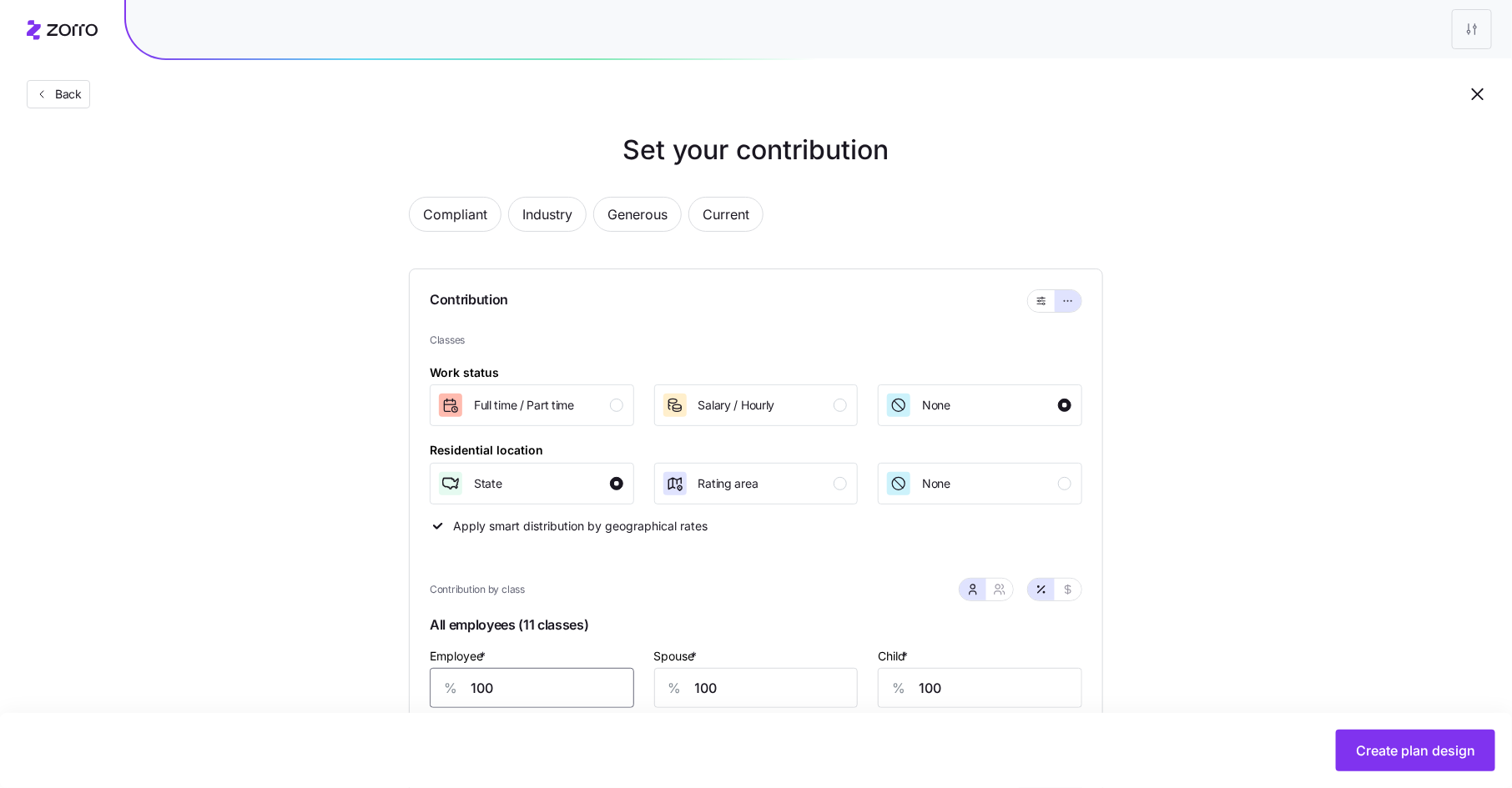
drag, startPoint x: 494, startPoint y: 690, endPoint x: 427, endPoint y: 687, distance: 67.1
click at [427, 687] on div "Contribution Classes Work status Full time / Part time Salary / Hourly None Res…" at bounding box center [756, 554] width 694 height 571
type input "105"
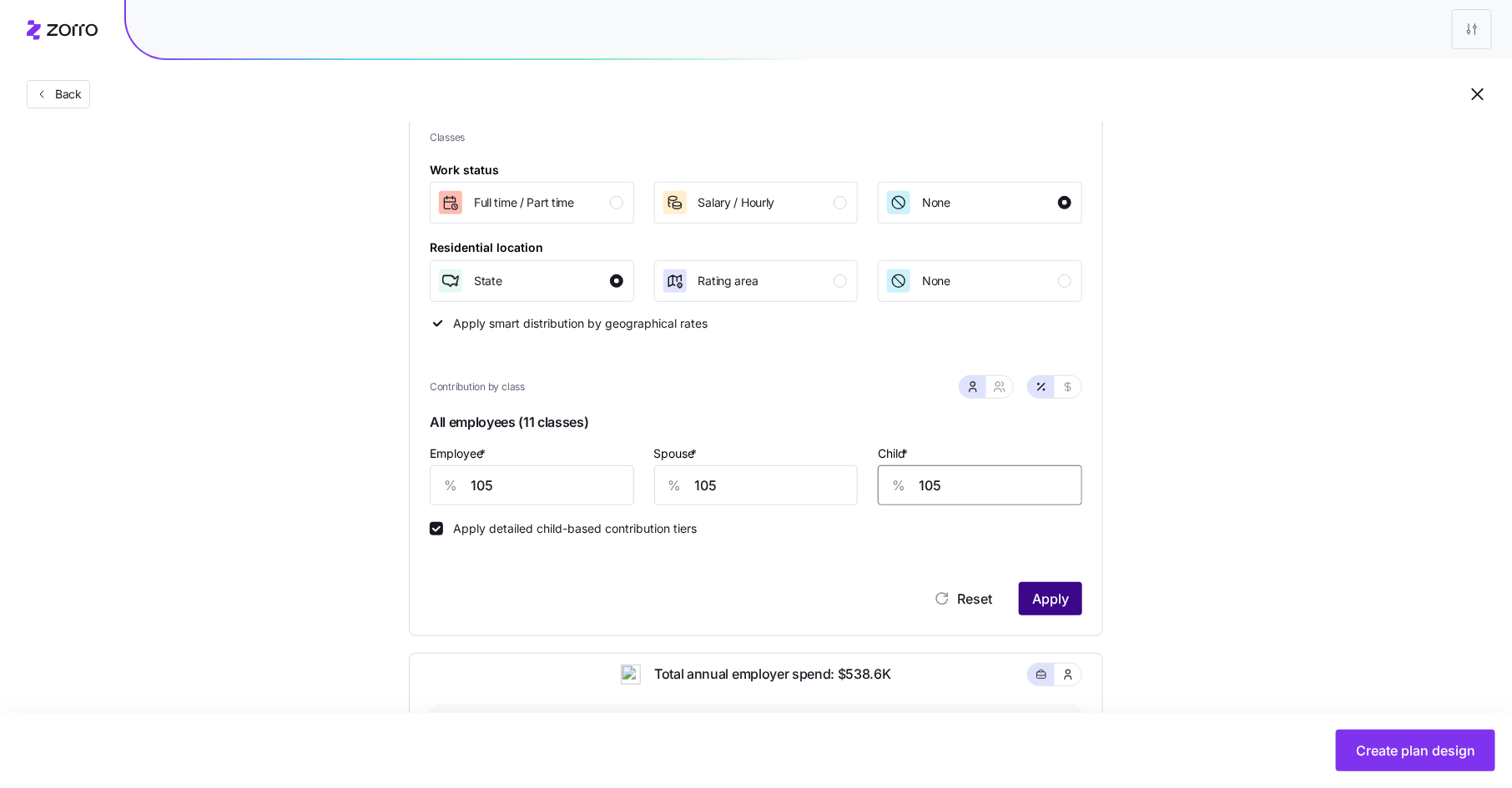
type input "105"
click at [1063, 591] on span "Apply" at bounding box center [1050, 599] width 37 height 20
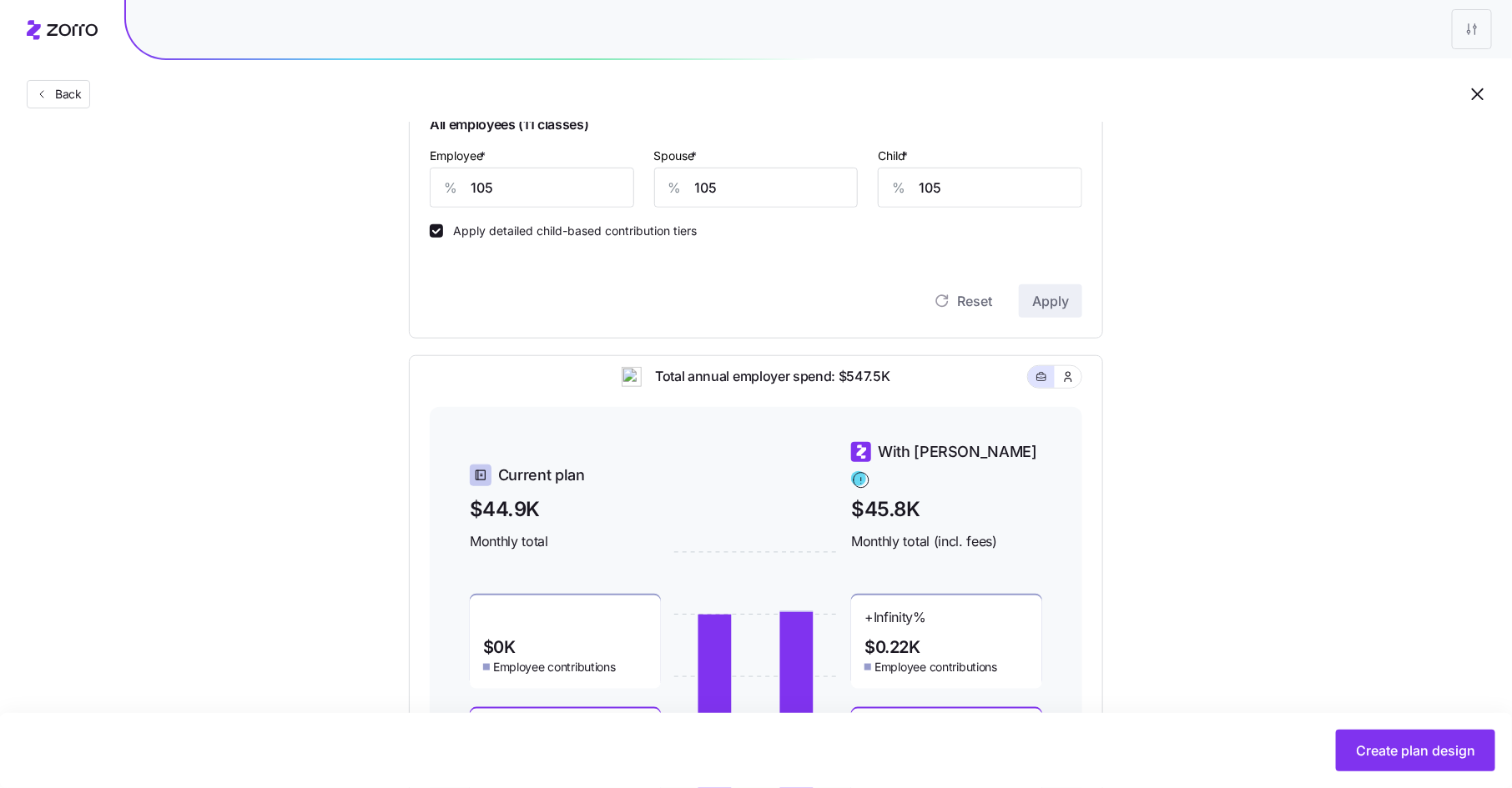
scroll to position [0, 0]
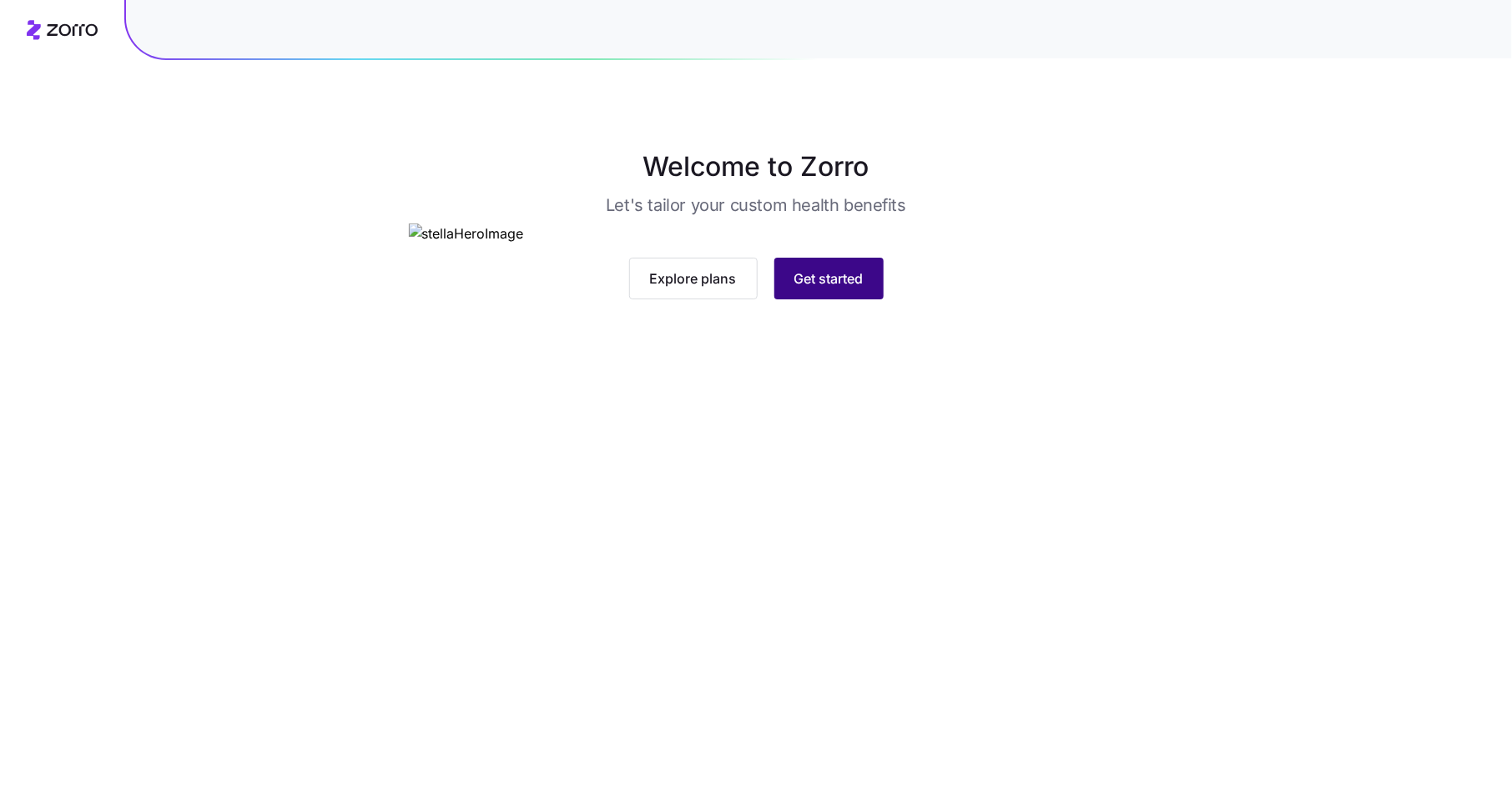
click at [819, 300] on button "Get started" at bounding box center [829, 279] width 110 height 42
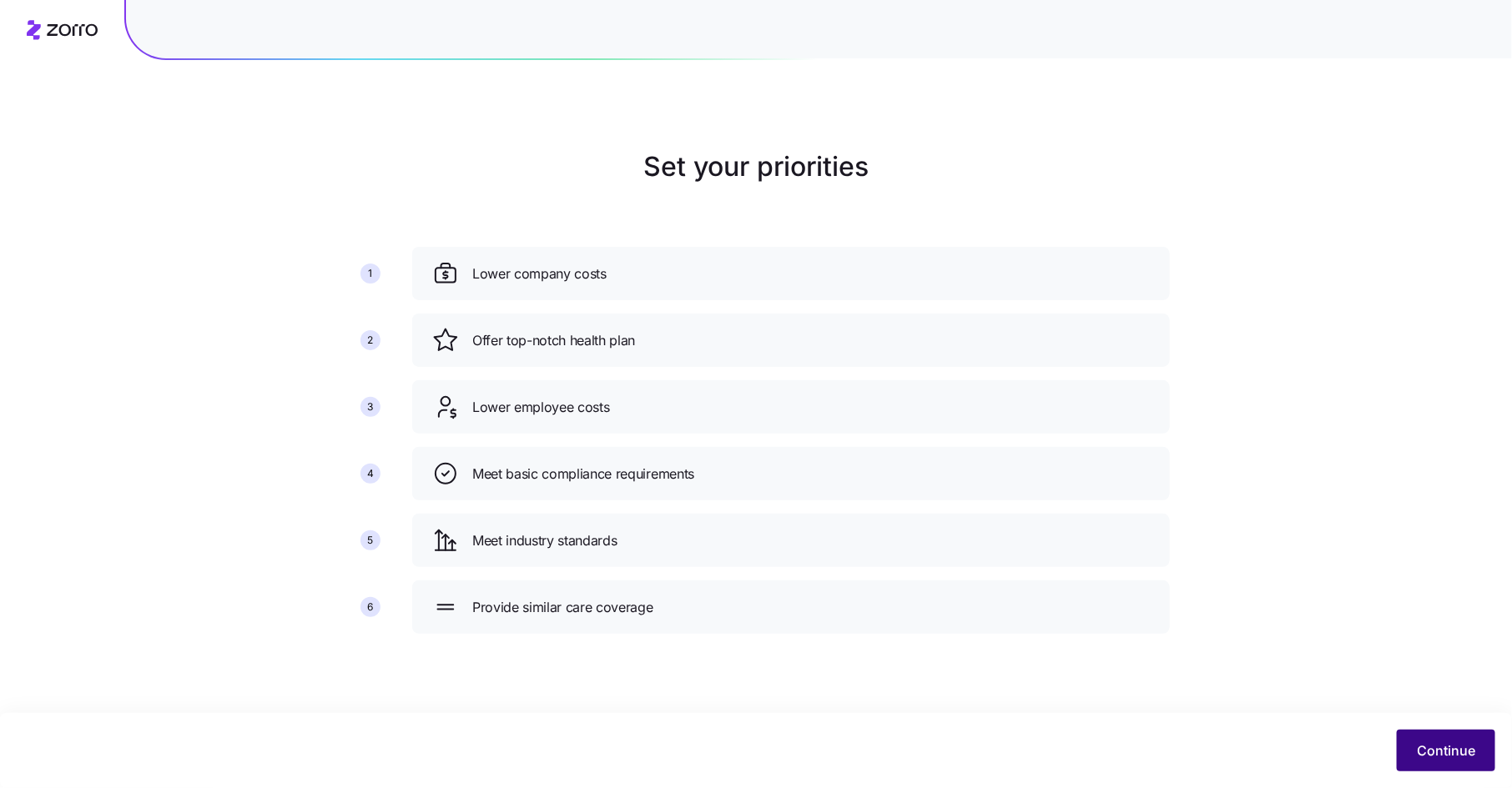
click at [1440, 765] on button "Continue" at bounding box center [1445, 751] width 99 height 42
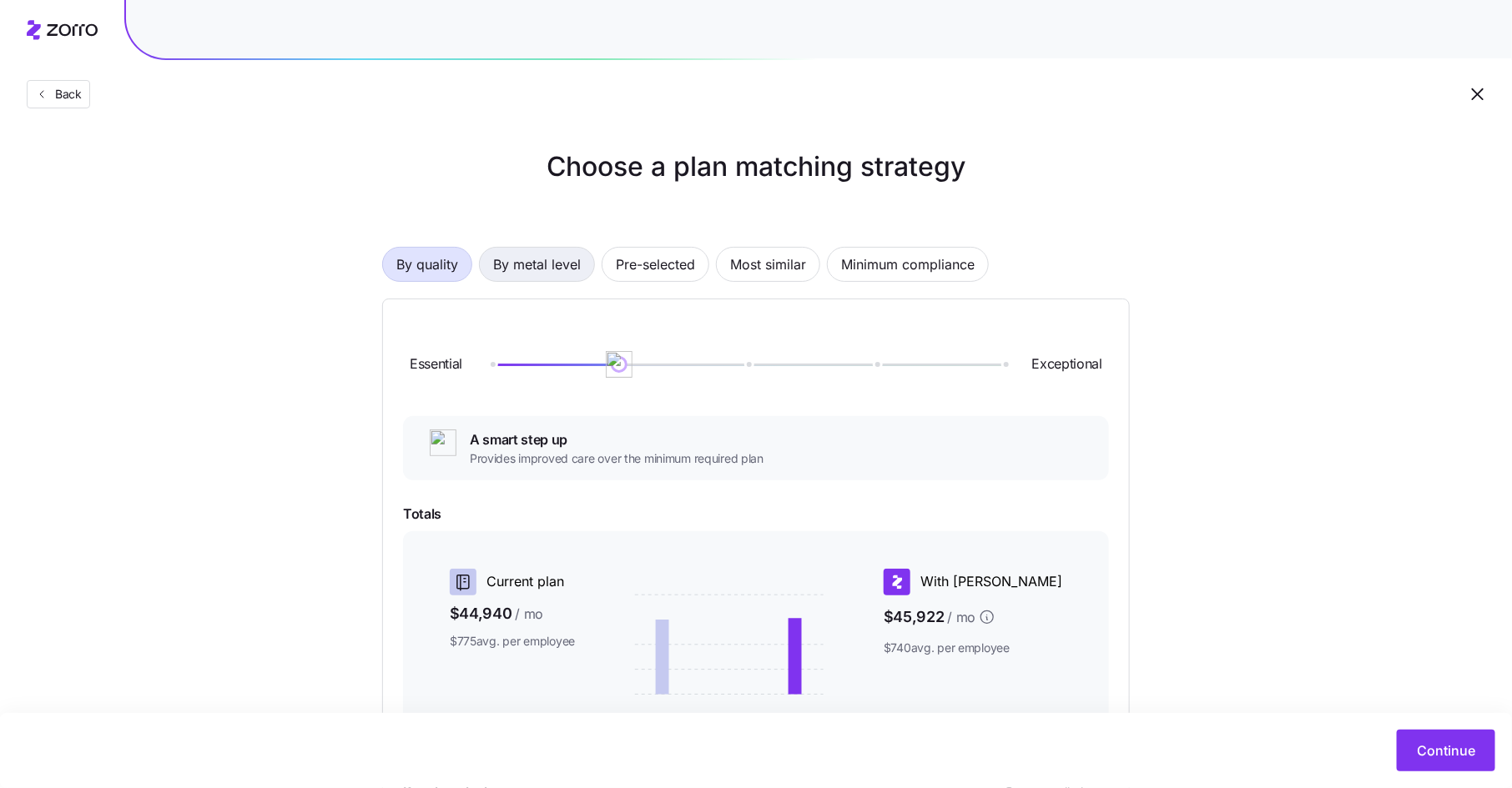
click at [516, 277] on span "By metal level" at bounding box center [537, 264] width 88 height 34
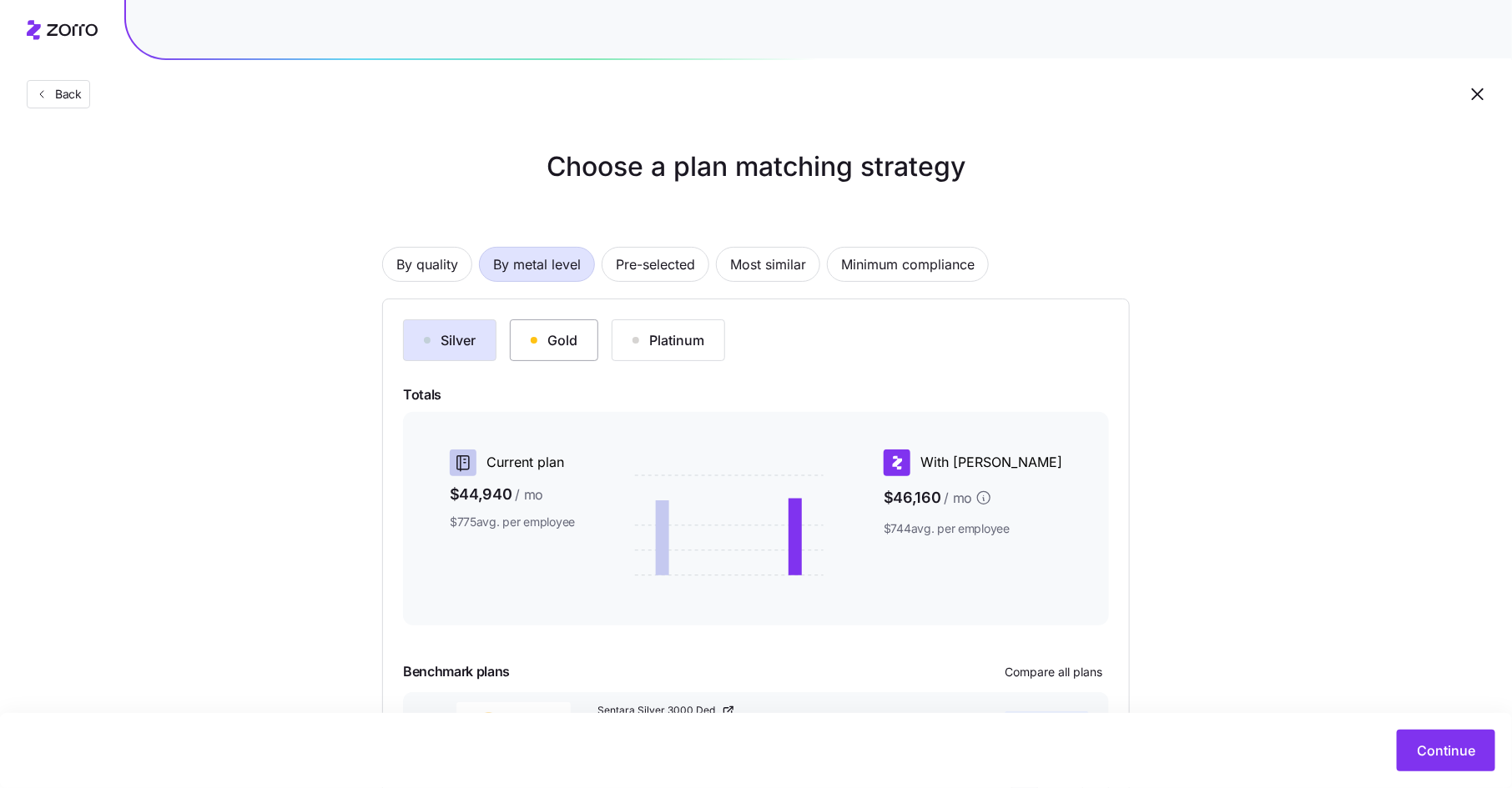
click at [580, 347] on button "Gold" at bounding box center [553, 340] width 88 height 42
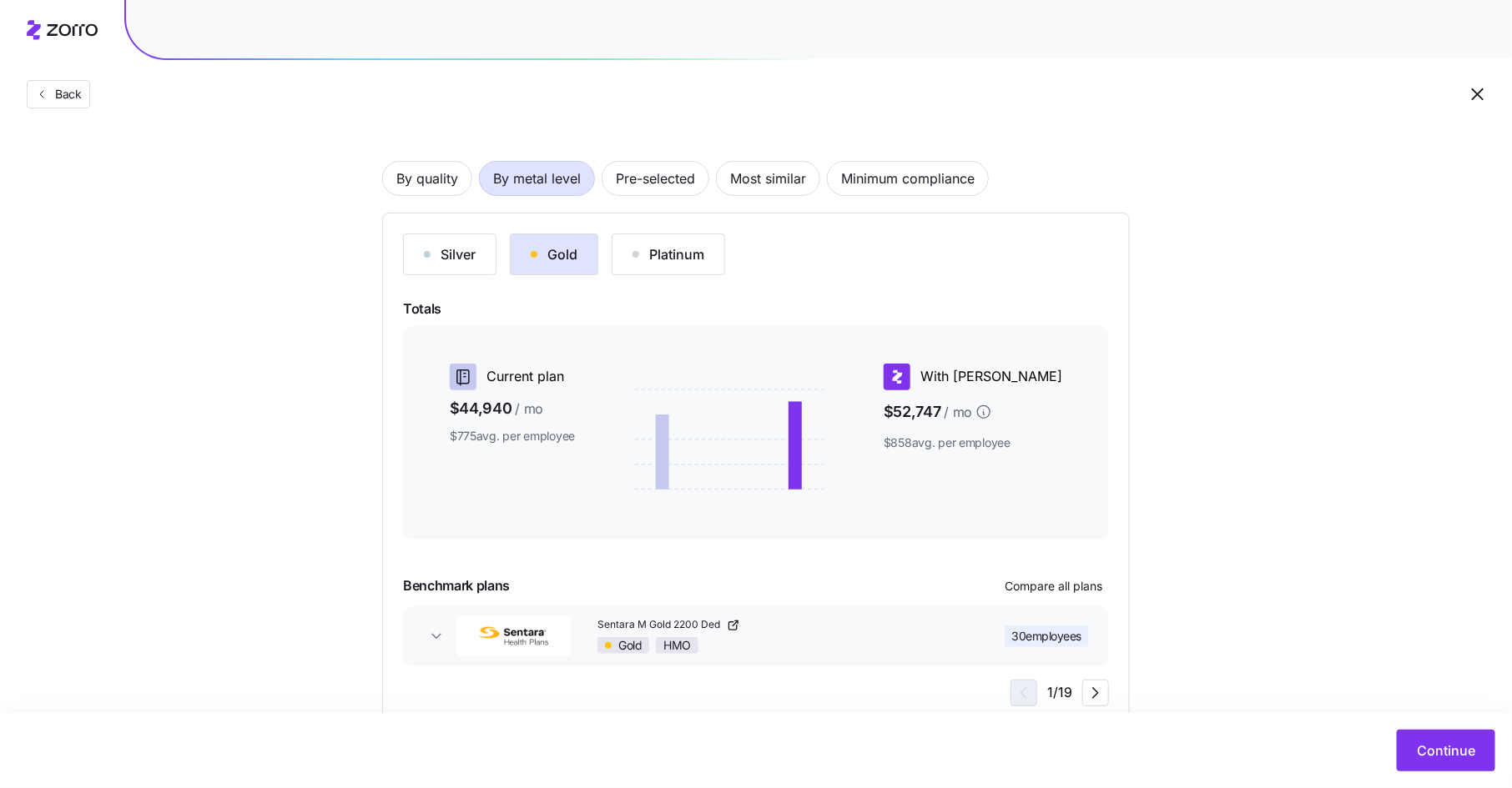
scroll to position [130, 0]
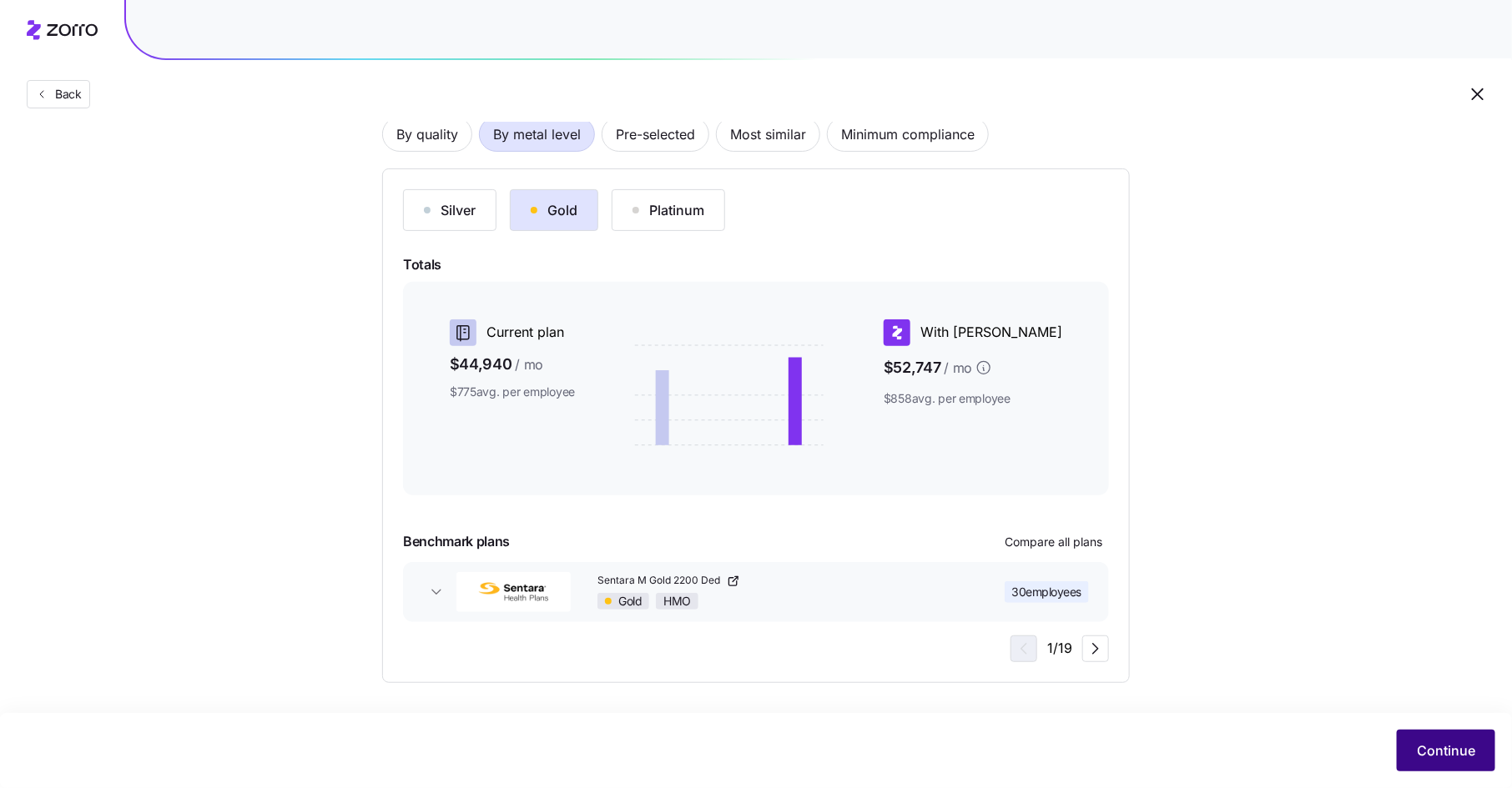
click at [1436, 753] on span "Continue" at bounding box center [1445, 751] width 58 height 20
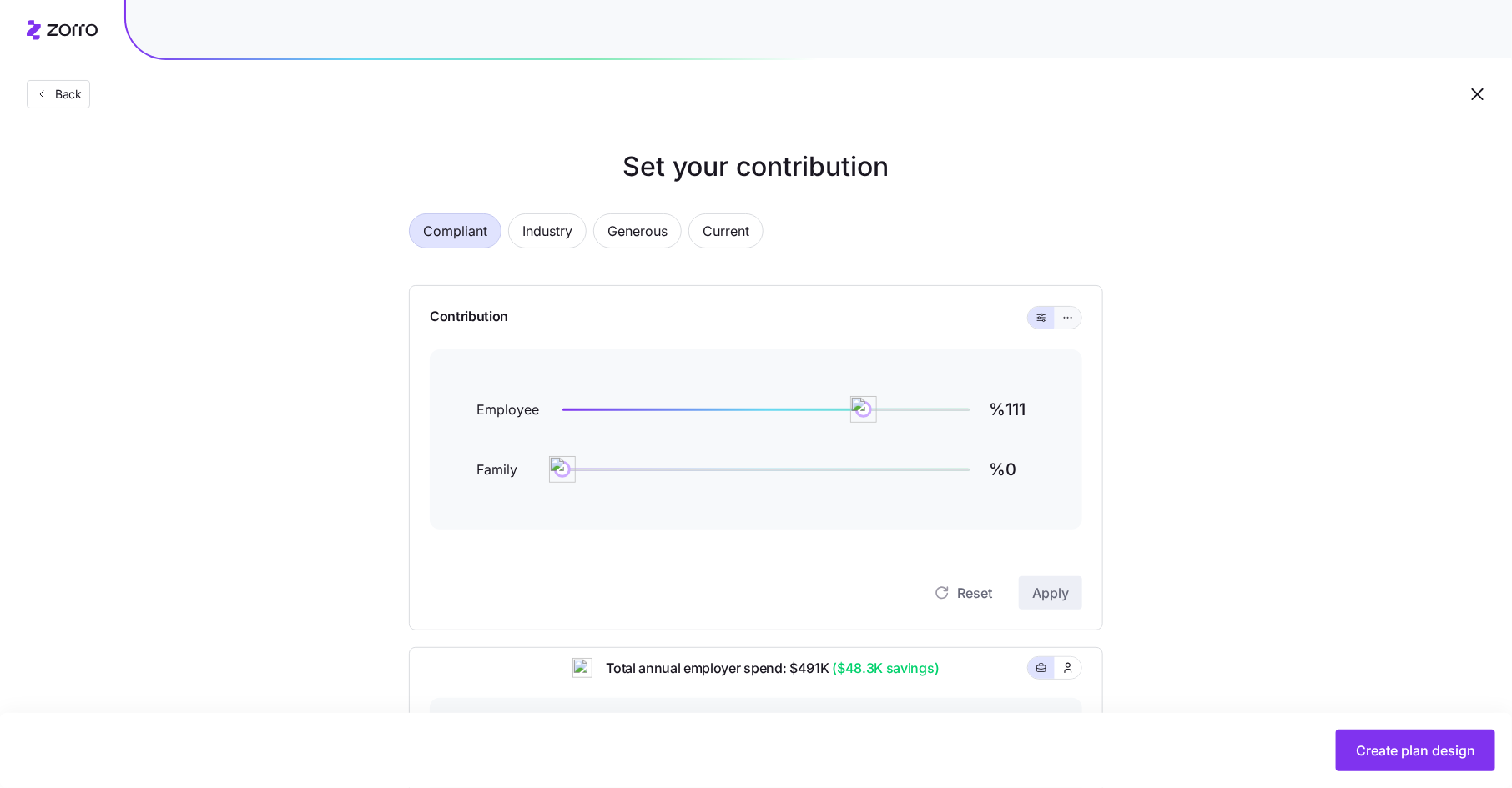
click at [1076, 314] on button "button" at bounding box center [1068, 318] width 27 height 22
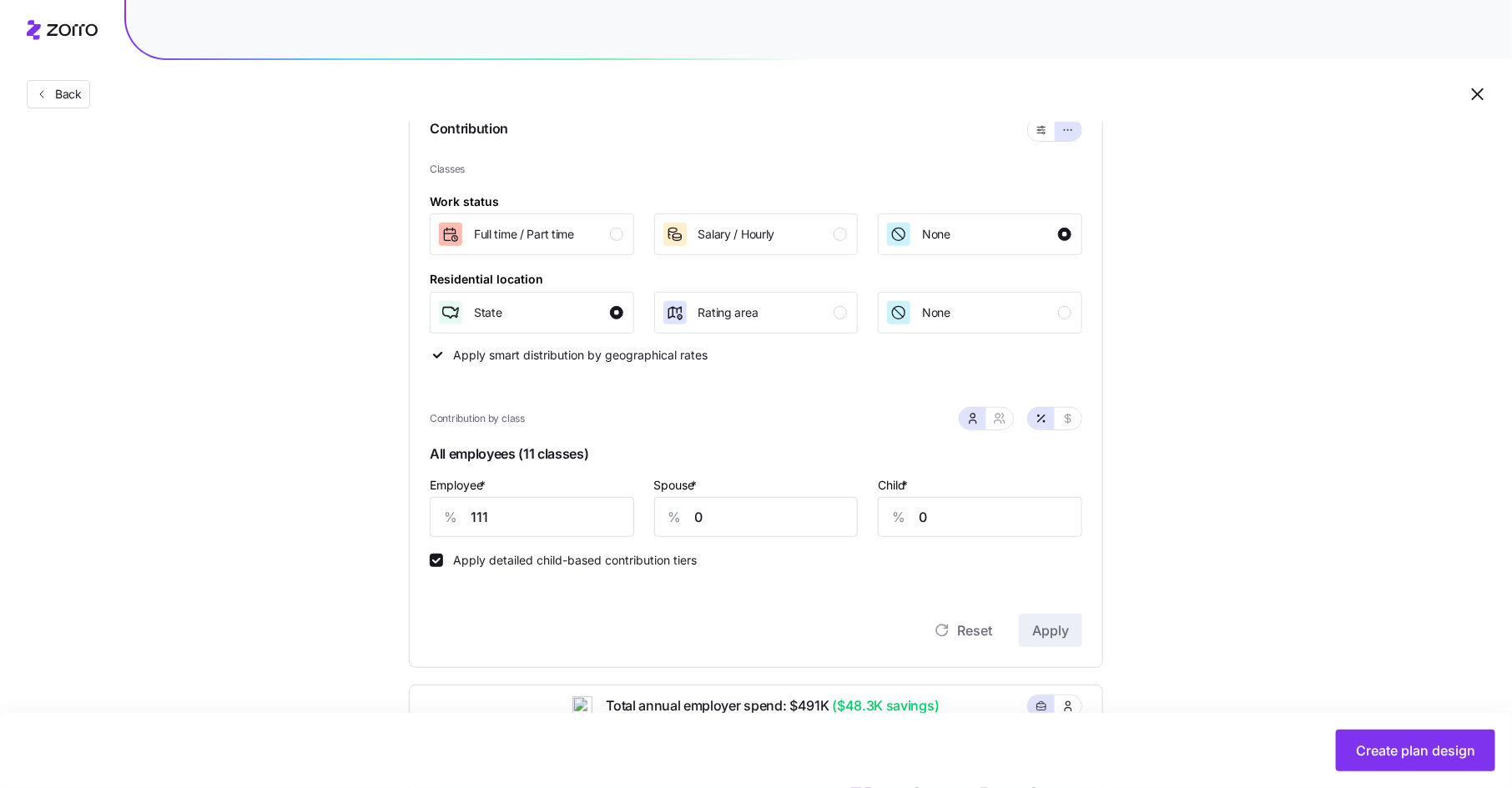
scroll to position [255, 0]
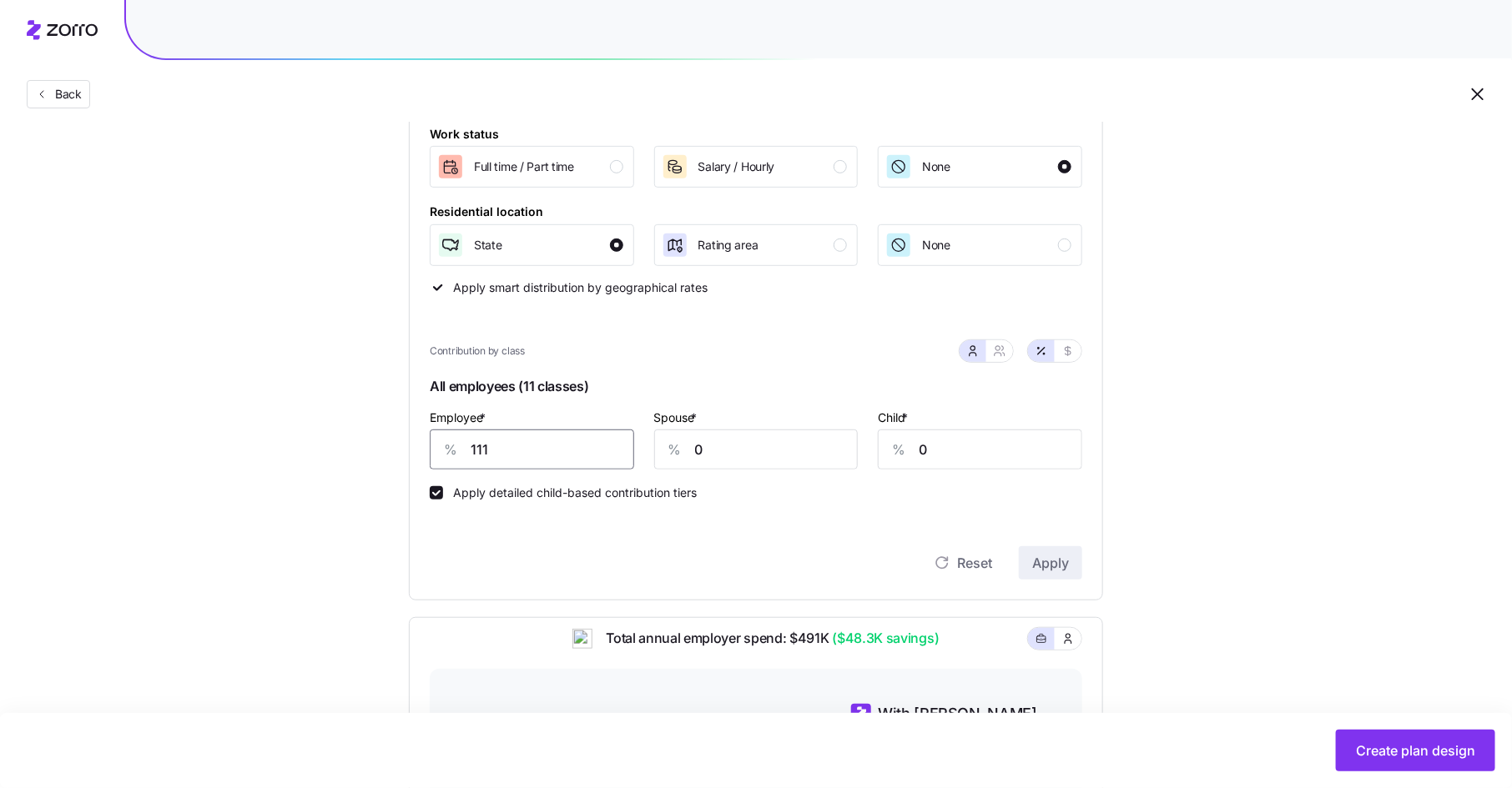
click at [531, 446] on input "111" at bounding box center [532, 450] width 205 height 40
type input "108"
click at [1023, 567] on button "Apply" at bounding box center [1050, 563] width 63 height 34
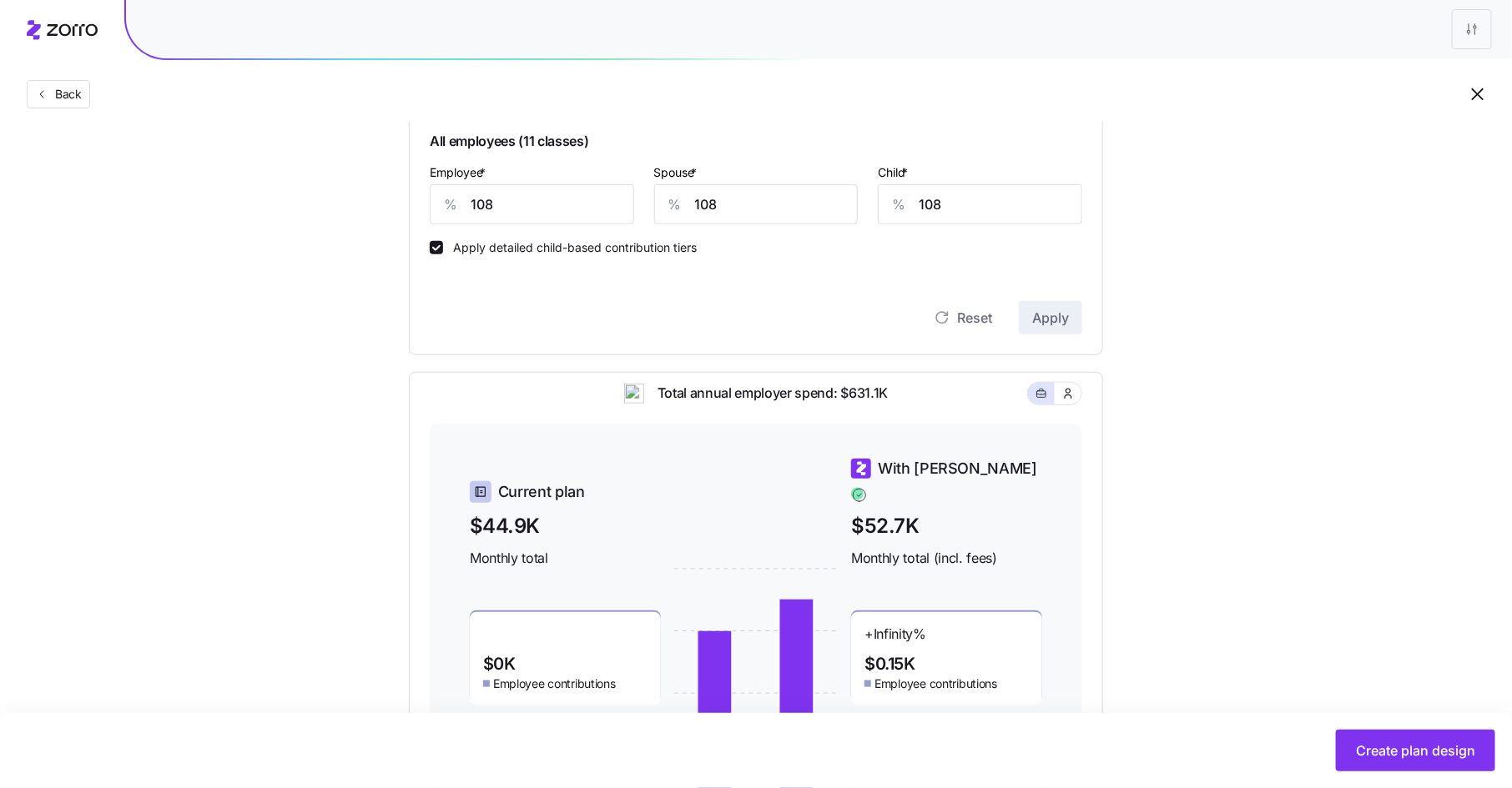
scroll to position [680, 0]
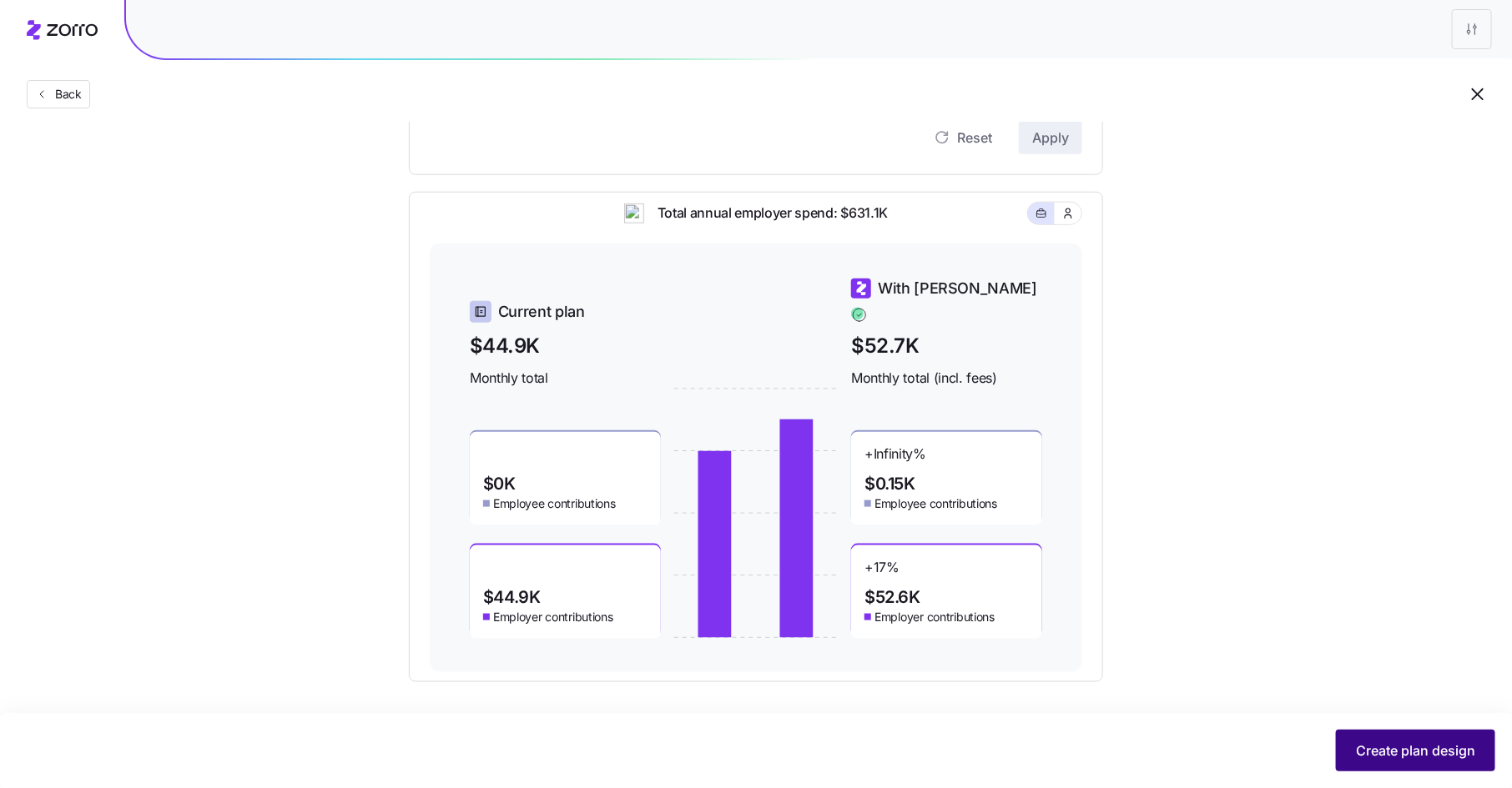
click at [1382, 747] on span "Create plan design" at bounding box center [1416, 751] width 120 height 20
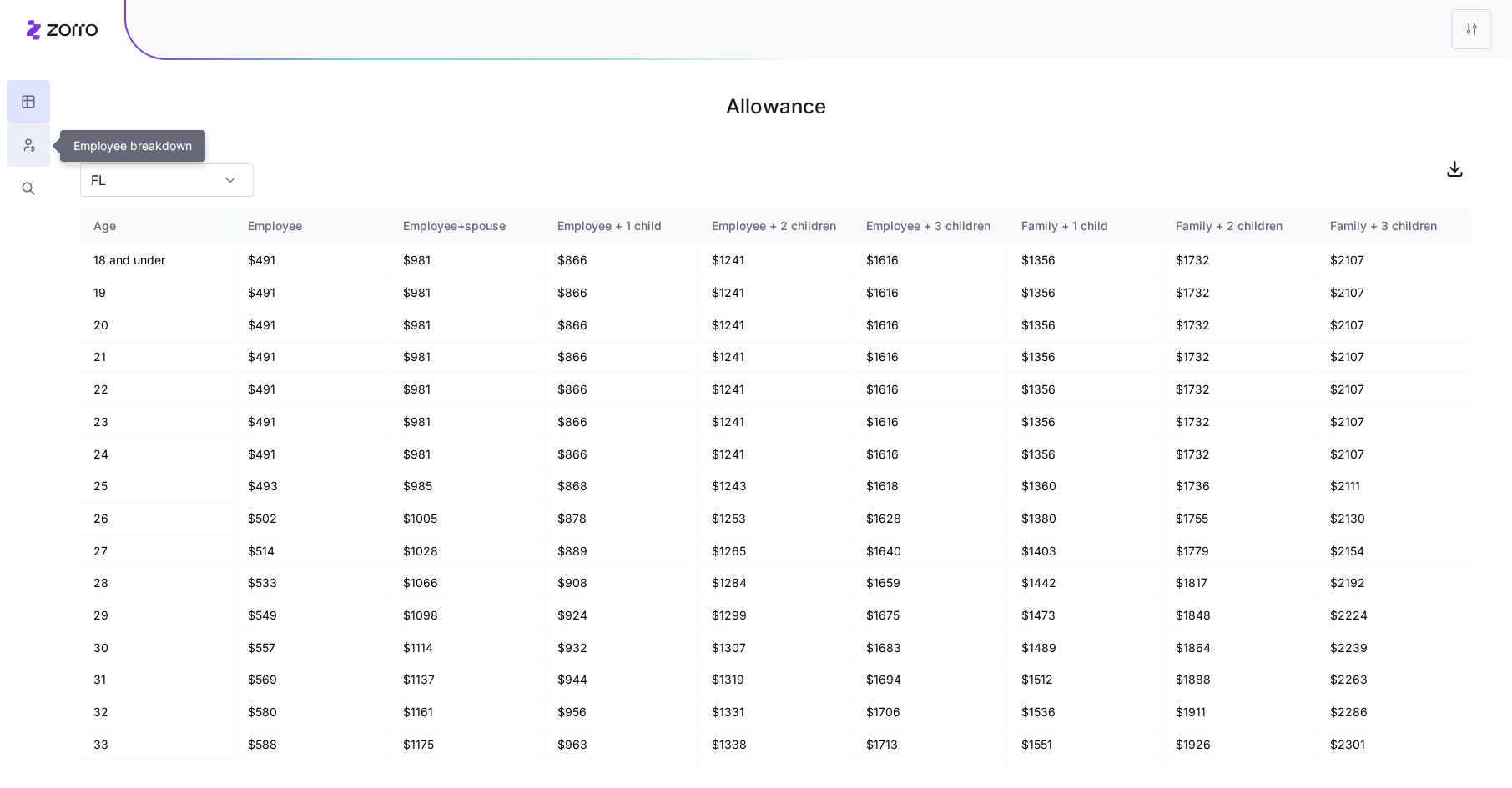
click at [27, 141] on icon "button" at bounding box center [29, 145] width 15 height 17
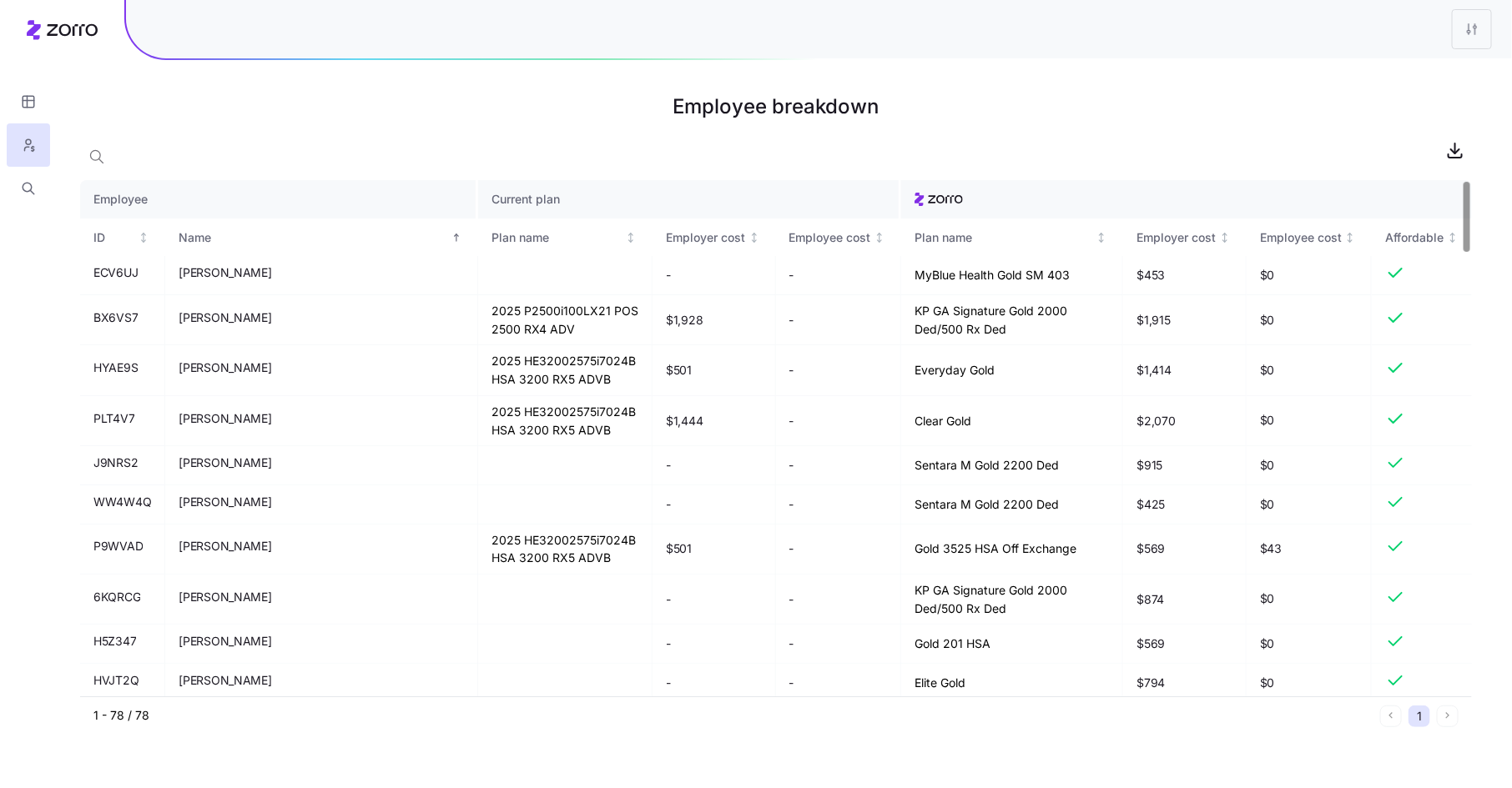
click at [478, 205] on th "Current plan" at bounding box center [690, 200] width 423 height 39
click at [478, 226] on th "Plan name" at bounding box center [565, 238] width 174 height 39
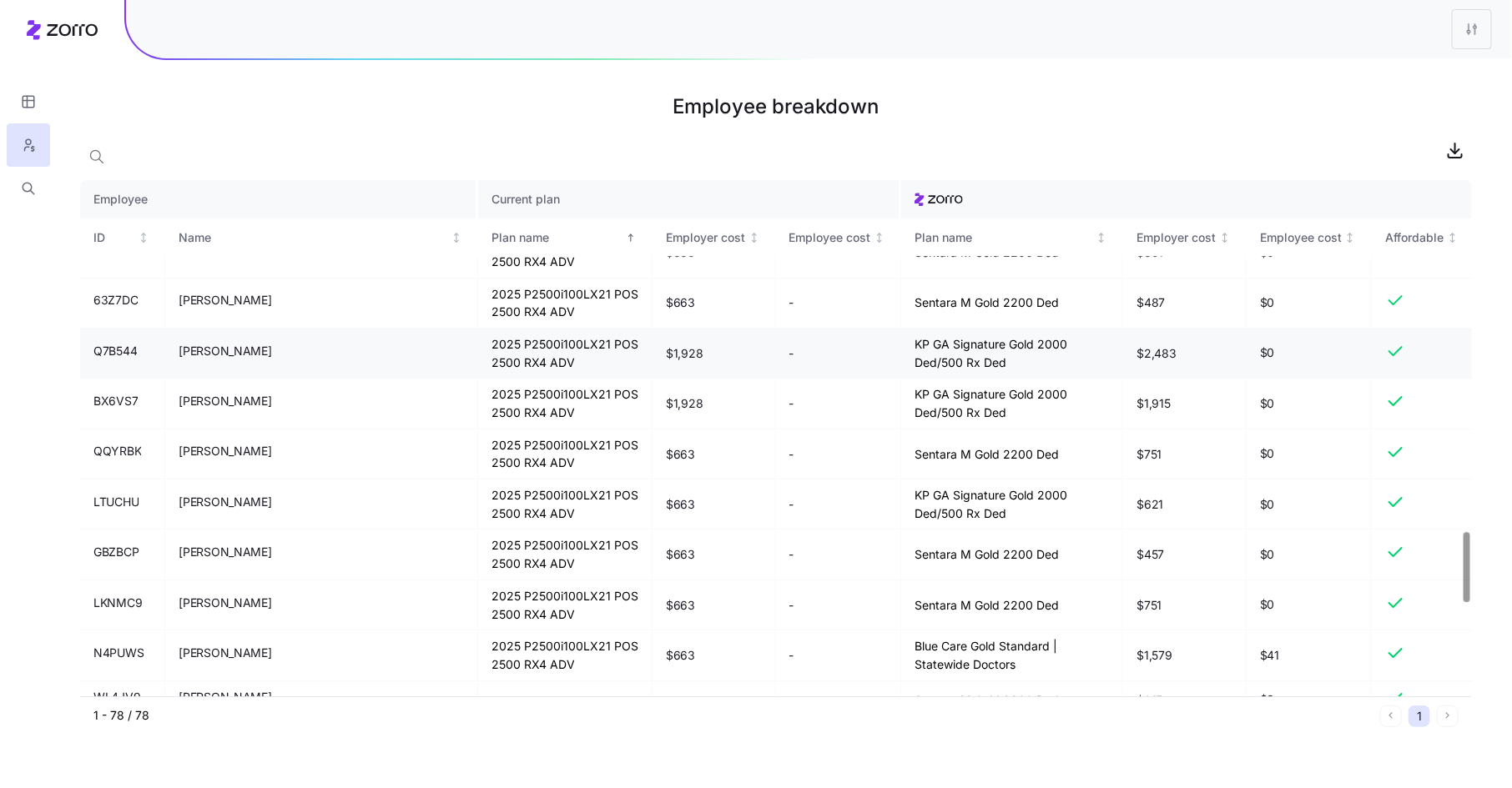
scroll to position [2591, 0]
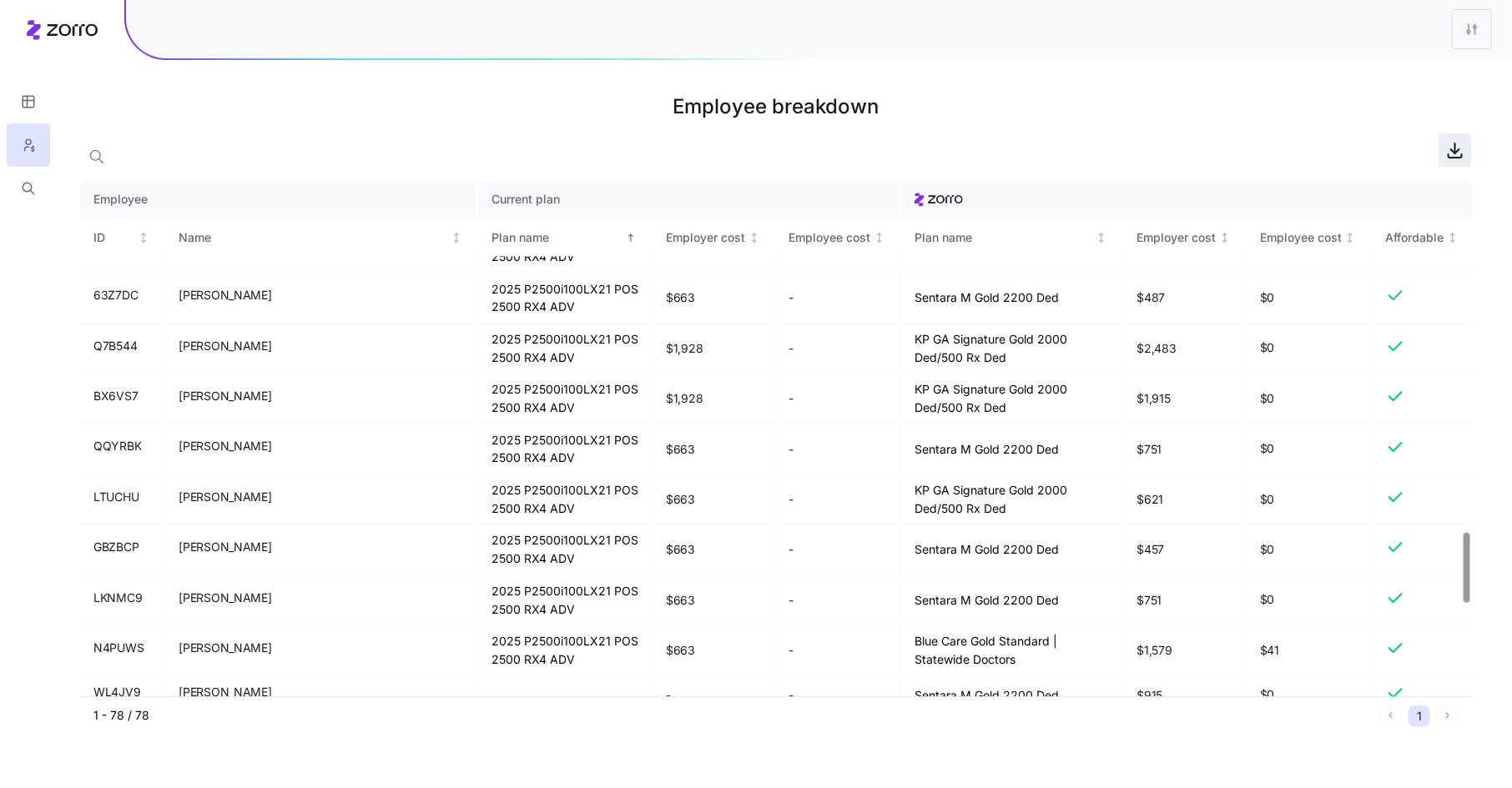
click at [1457, 154] on icon "button" at bounding box center [1456, 150] width 20 height 20
